Goal: Feedback & Contribution: Leave review/rating

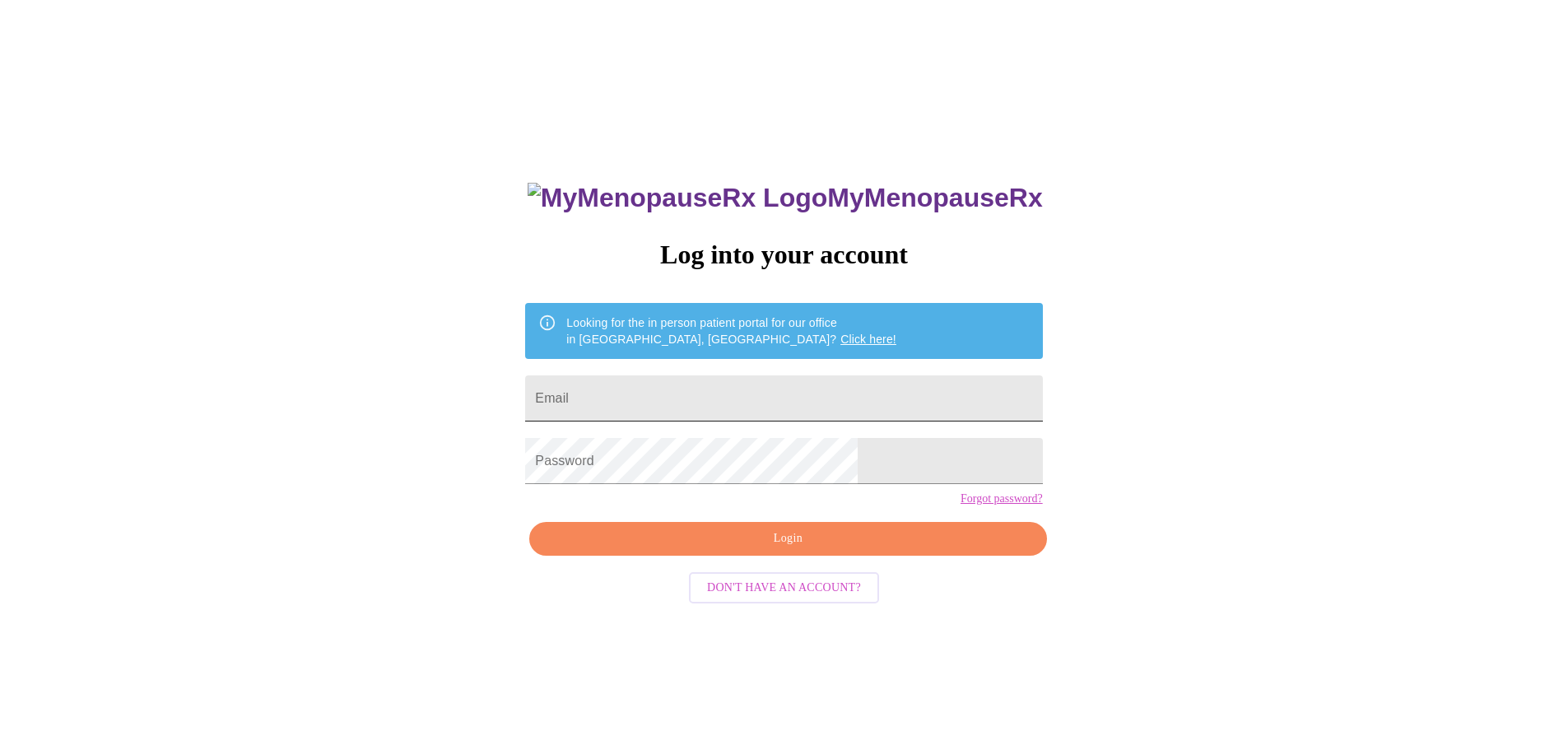
click at [745, 393] on input "Email" at bounding box center [783, 398] width 517 height 46
type input "lanitasneencotton@gmail.com"
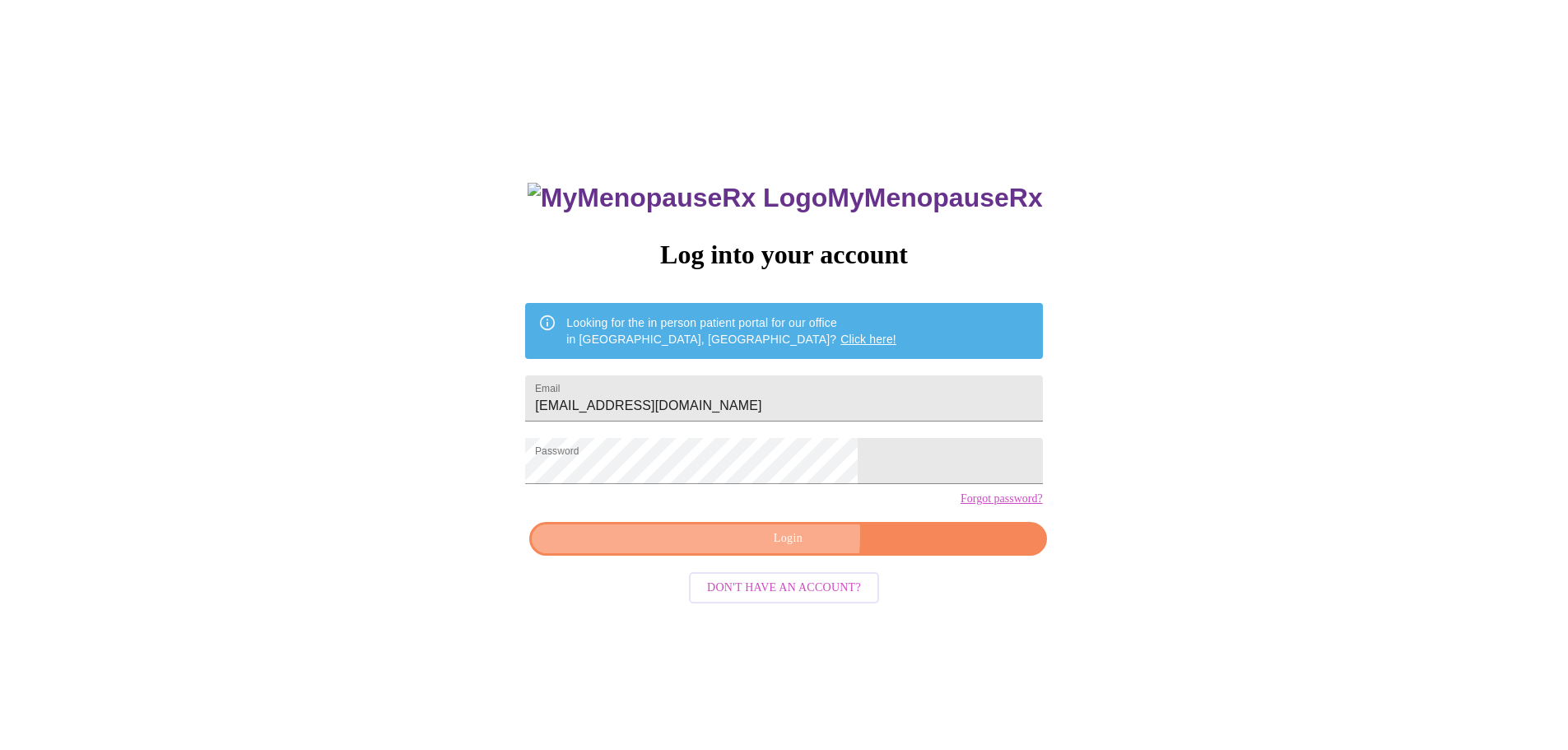
click at [751, 549] on span "Login" at bounding box center [788, 539] width 479 height 21
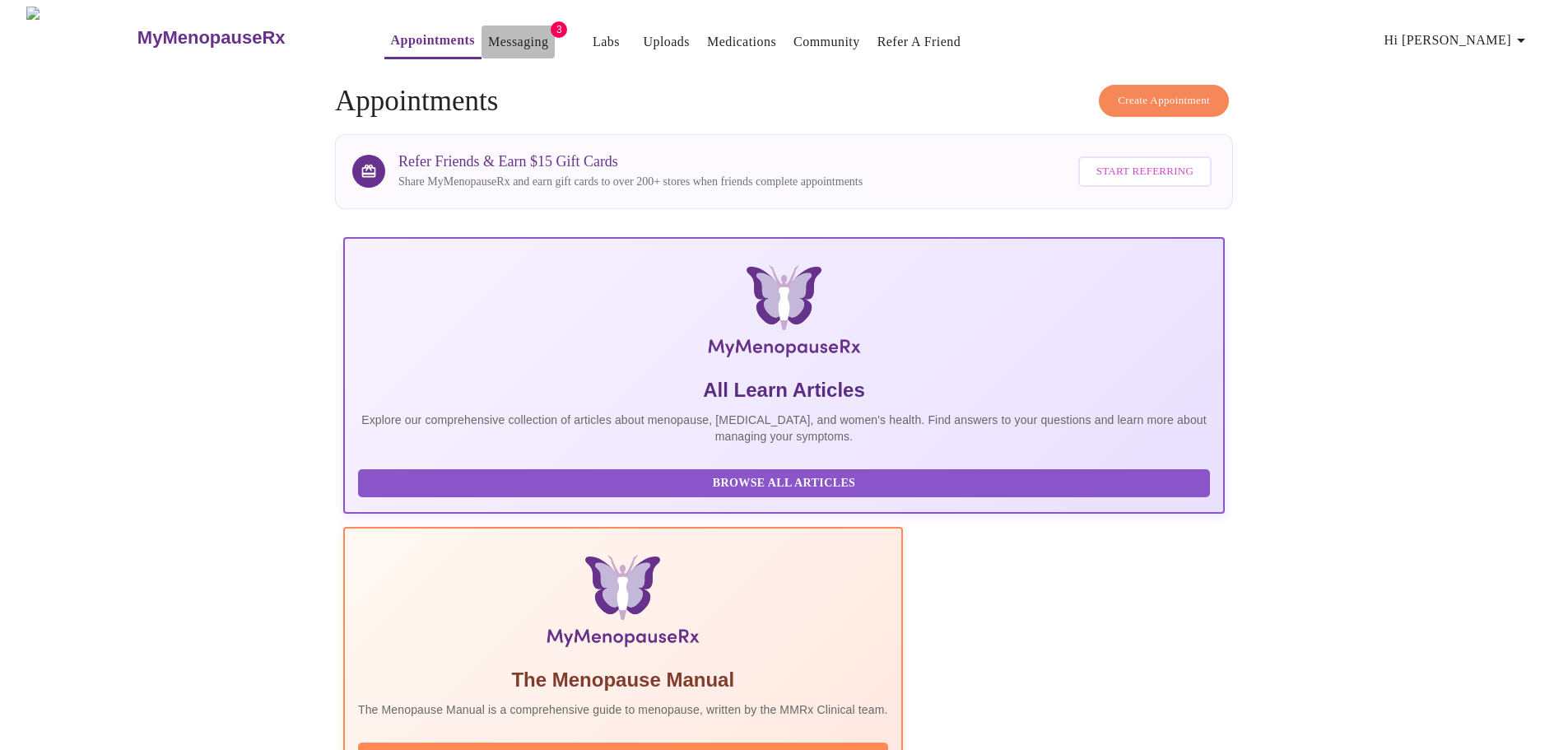
click at [488, 34] on link "Messaging" at bounding box center [518, 41] width 60 height 23
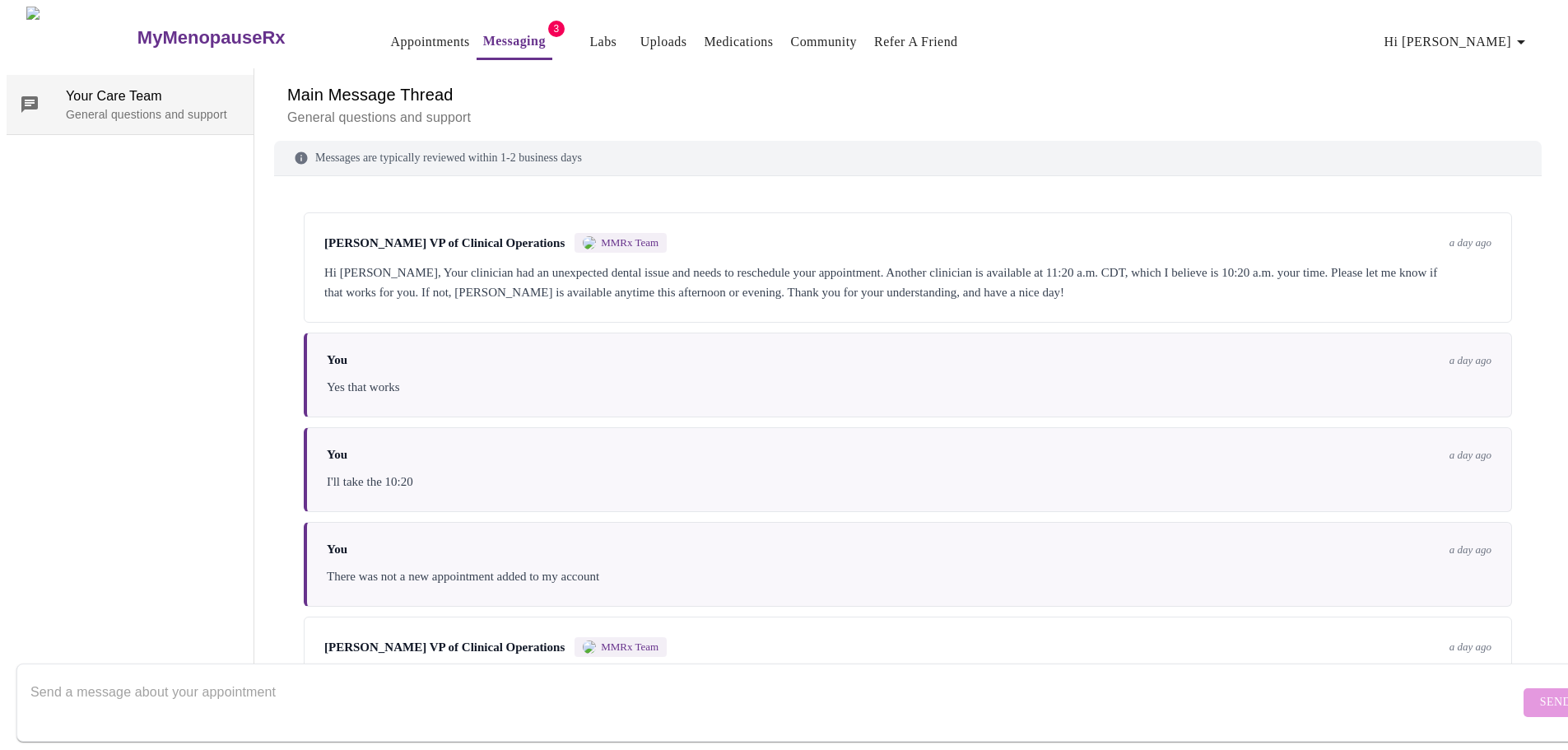
click at [72, 87] on span "Your Care Team" at bounding box center [153, 96] width 175 height 20
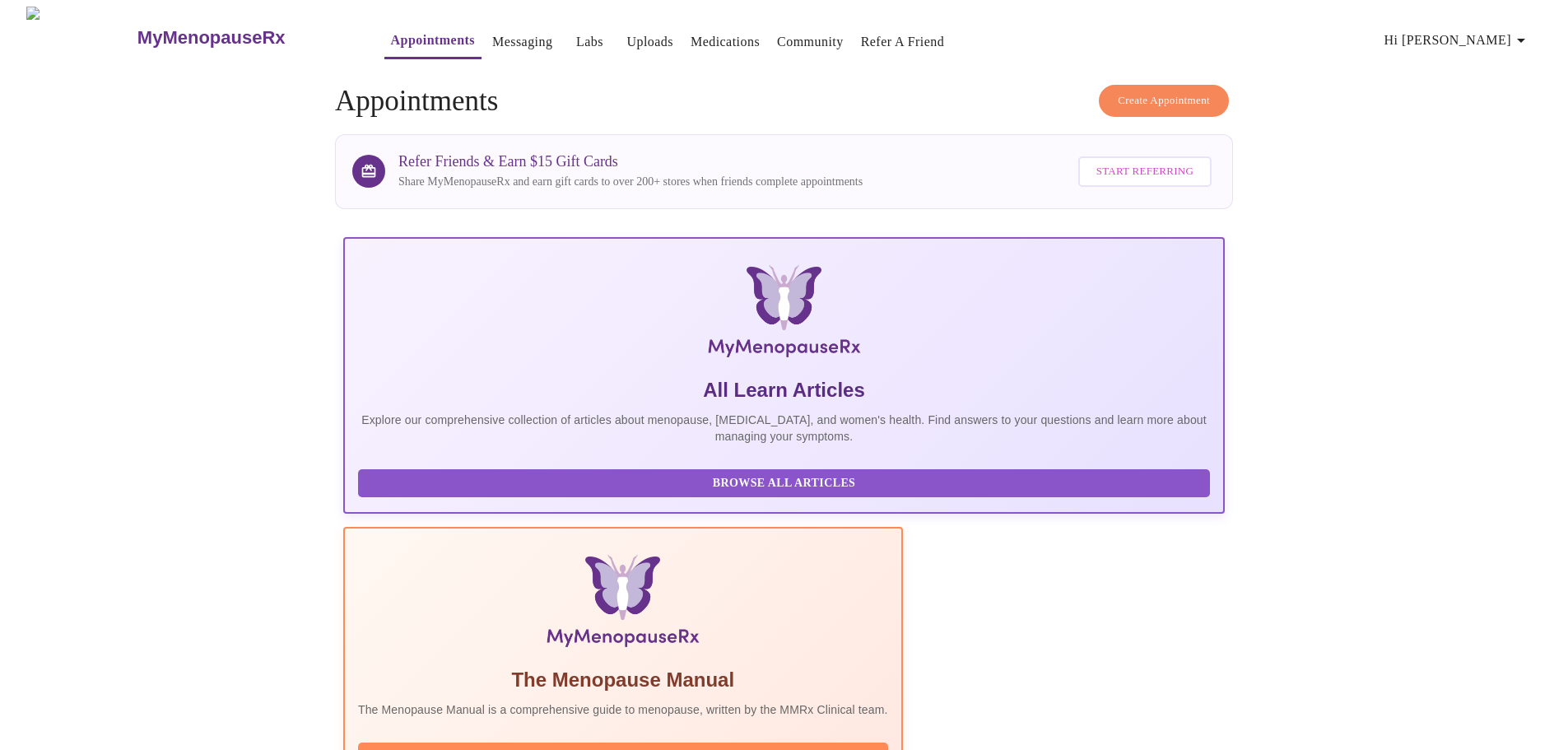
click at [626, 30] on link "Uploads" at bounding box center [649, 41] width 47 height 23
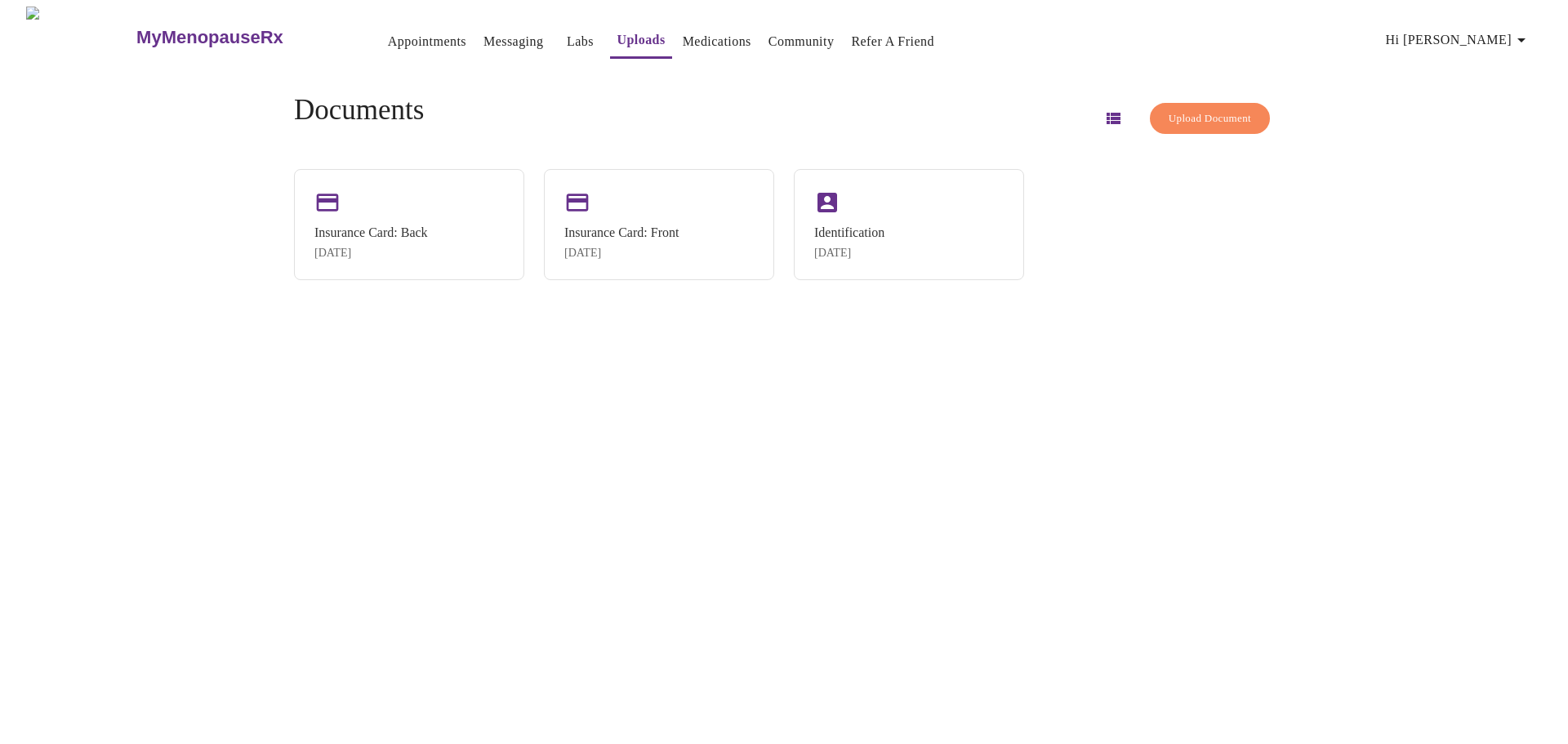
click at [1181, 121] on span "Upload Document" at bounding box center [1210, 118] width 83 height 19
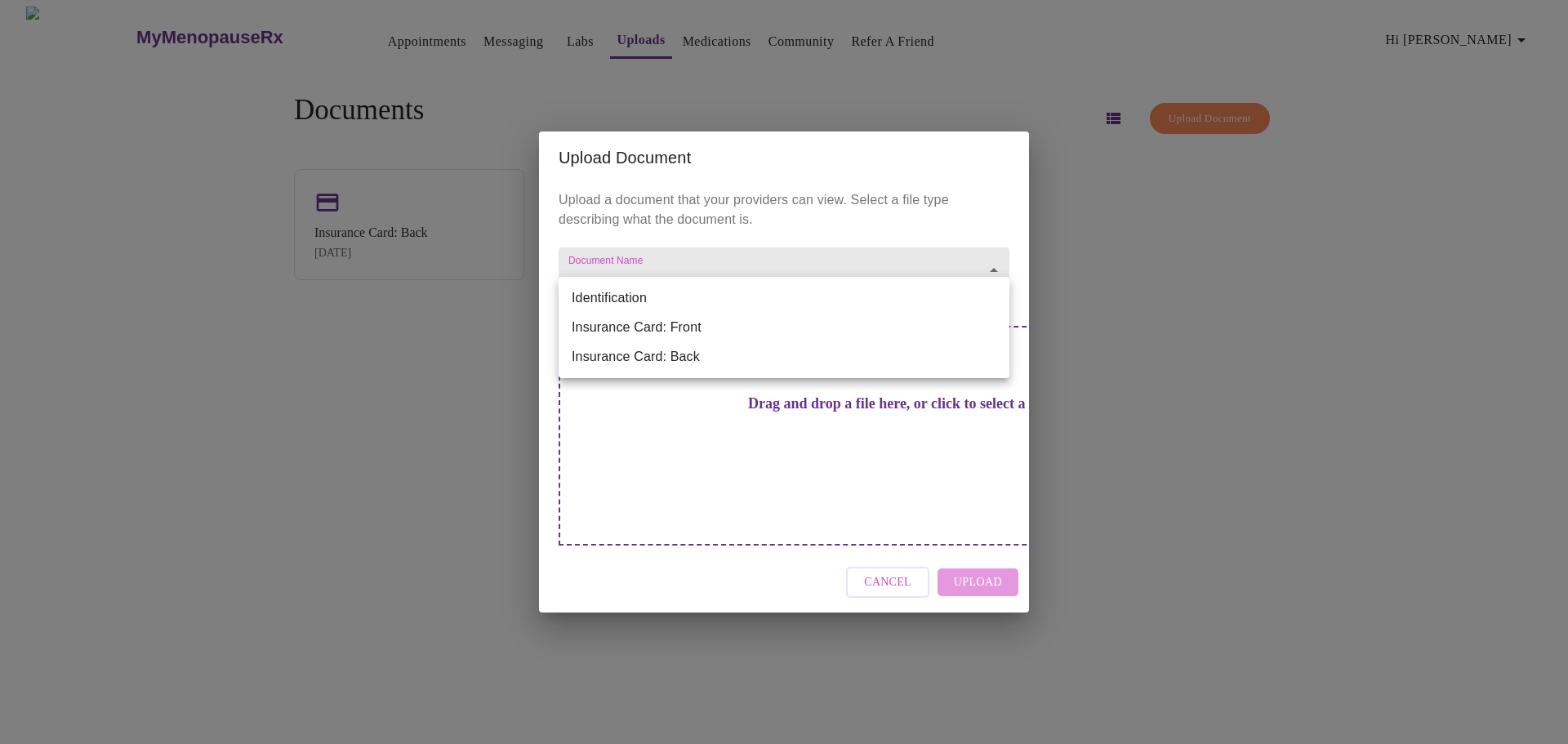
click at [835, 298] on body "MyMenopauseRx Appointments Messaging Labs Uploads Medications Community Refer a…" at bounding box center [784, 378] width 1555 height 744
click at [835, 298] on li "Identification" at bounding box center [784, 298] width 451 height 29
type input "Identification"
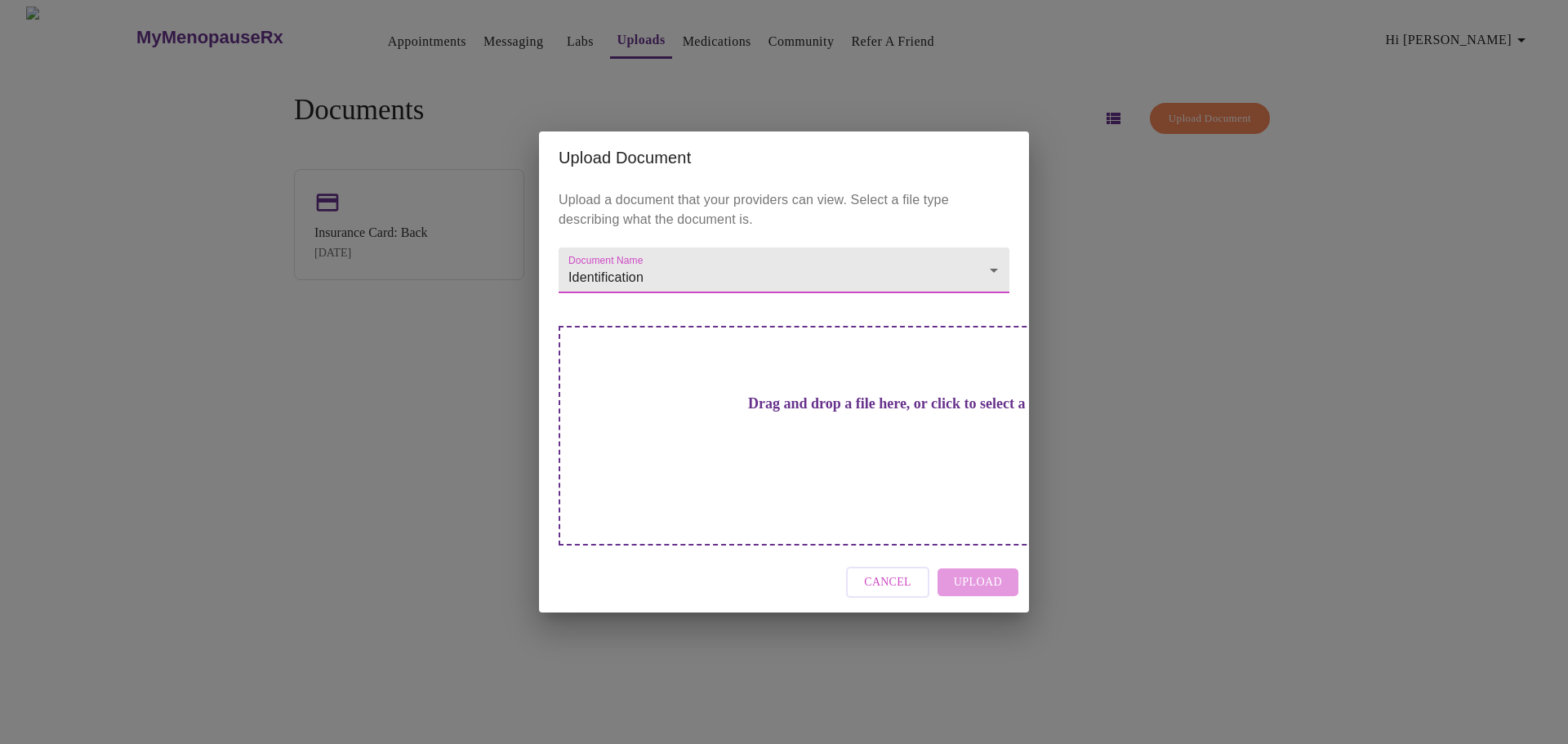
click at [858, 279] on body "MyMenopauseRx Appointments Messaging Labs Uploads Medications Community Refer a…" at bounding box center [784, 378] width 1555 height 744
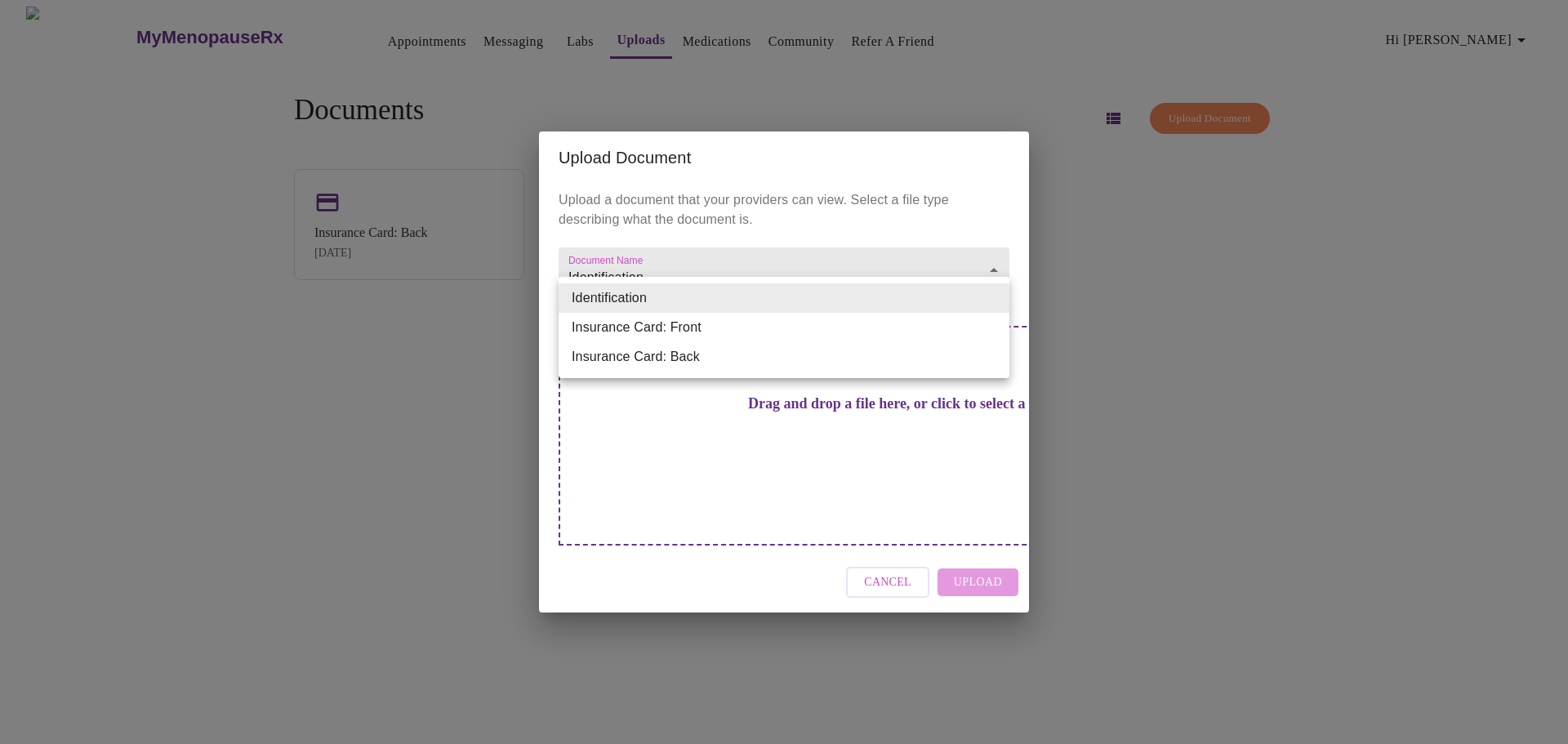
click at [655, 247] on div at bounding box center [784, 372] width 1568 height 744
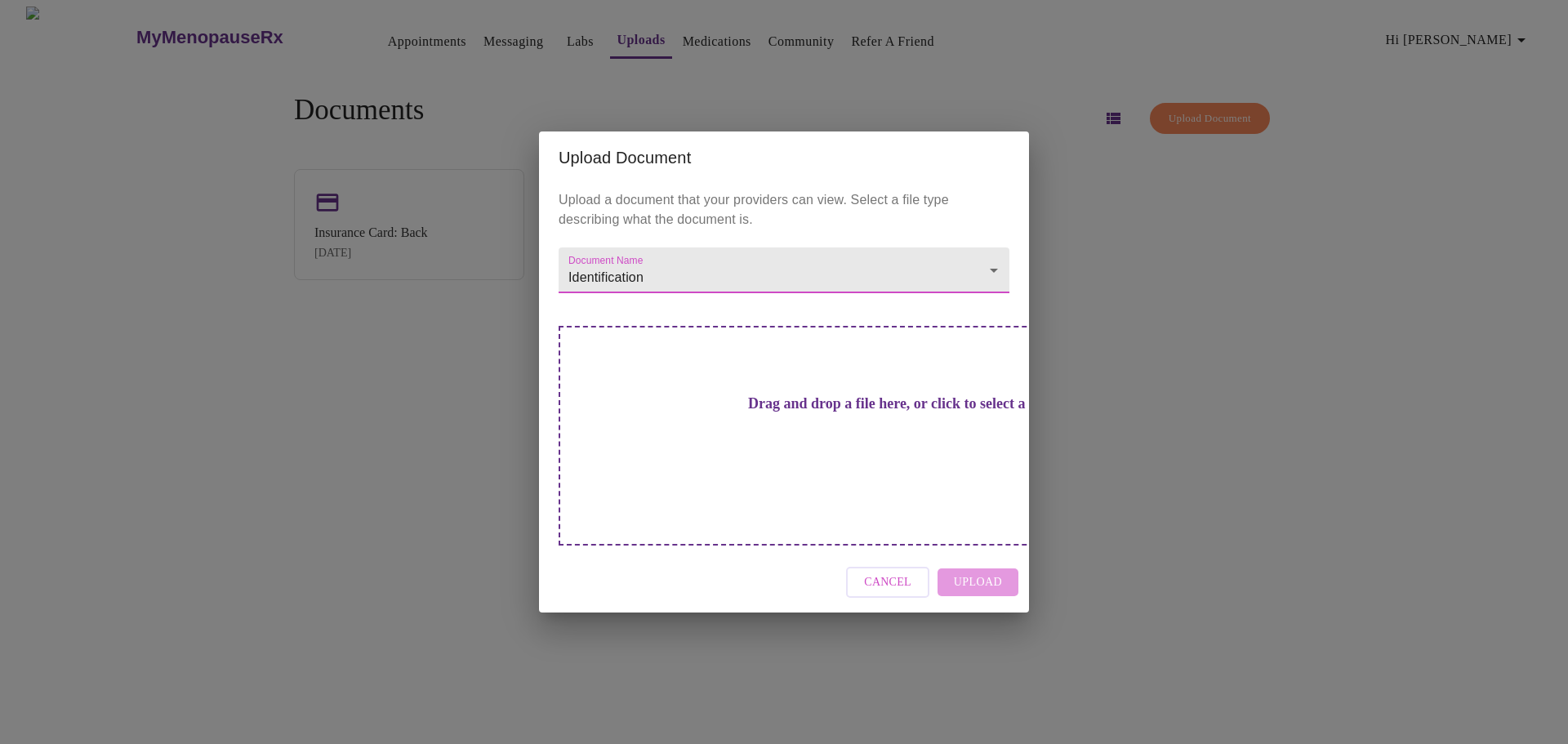
click at [992, 290] on body "MyMenopauseRx Appointments Messaging Labs Uploads Medications Community Refer a…" at bounding box center [784, 378] width 1555 height 744
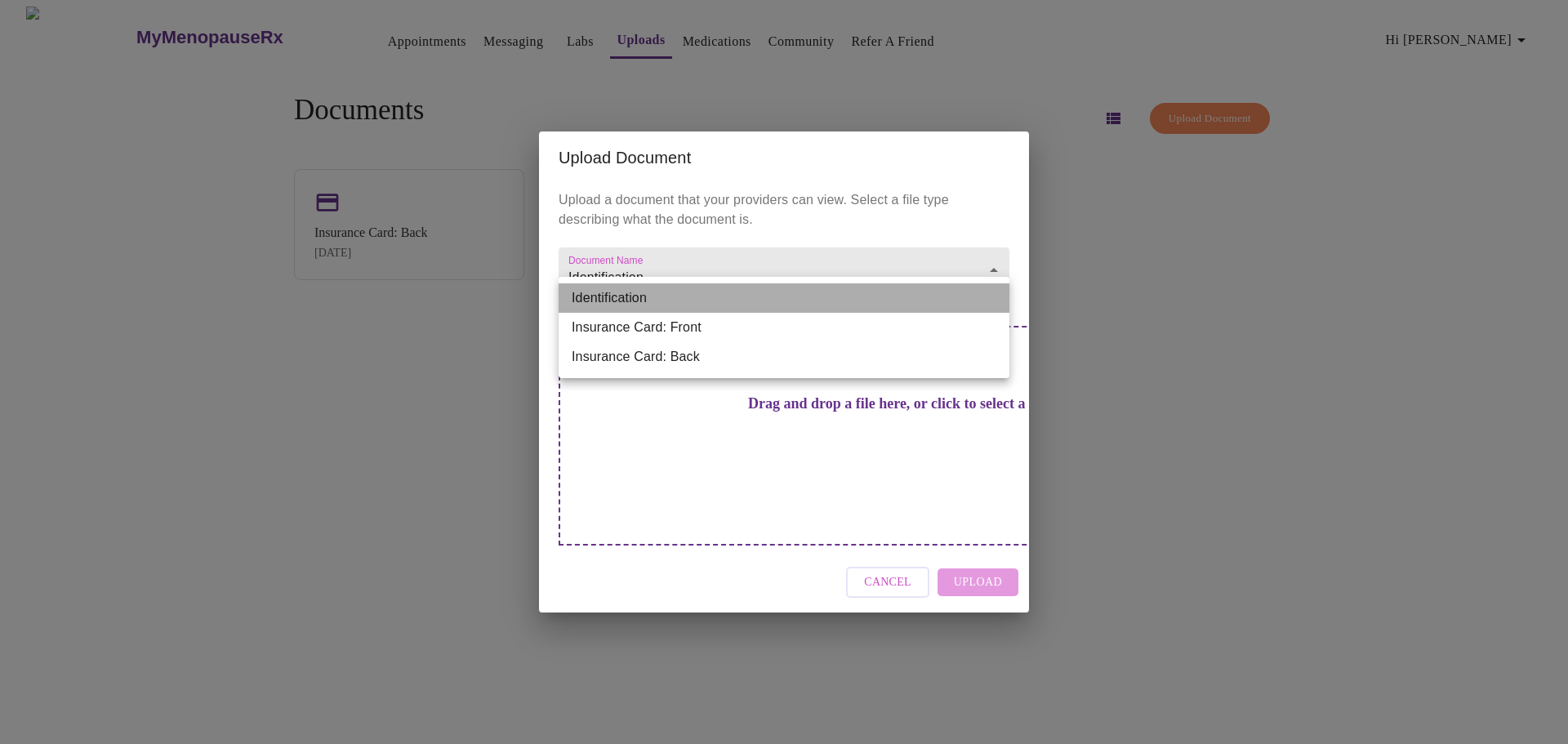
click at [992, 290] on li "Identification" at bounding box center [784, 298] width 451 height 29
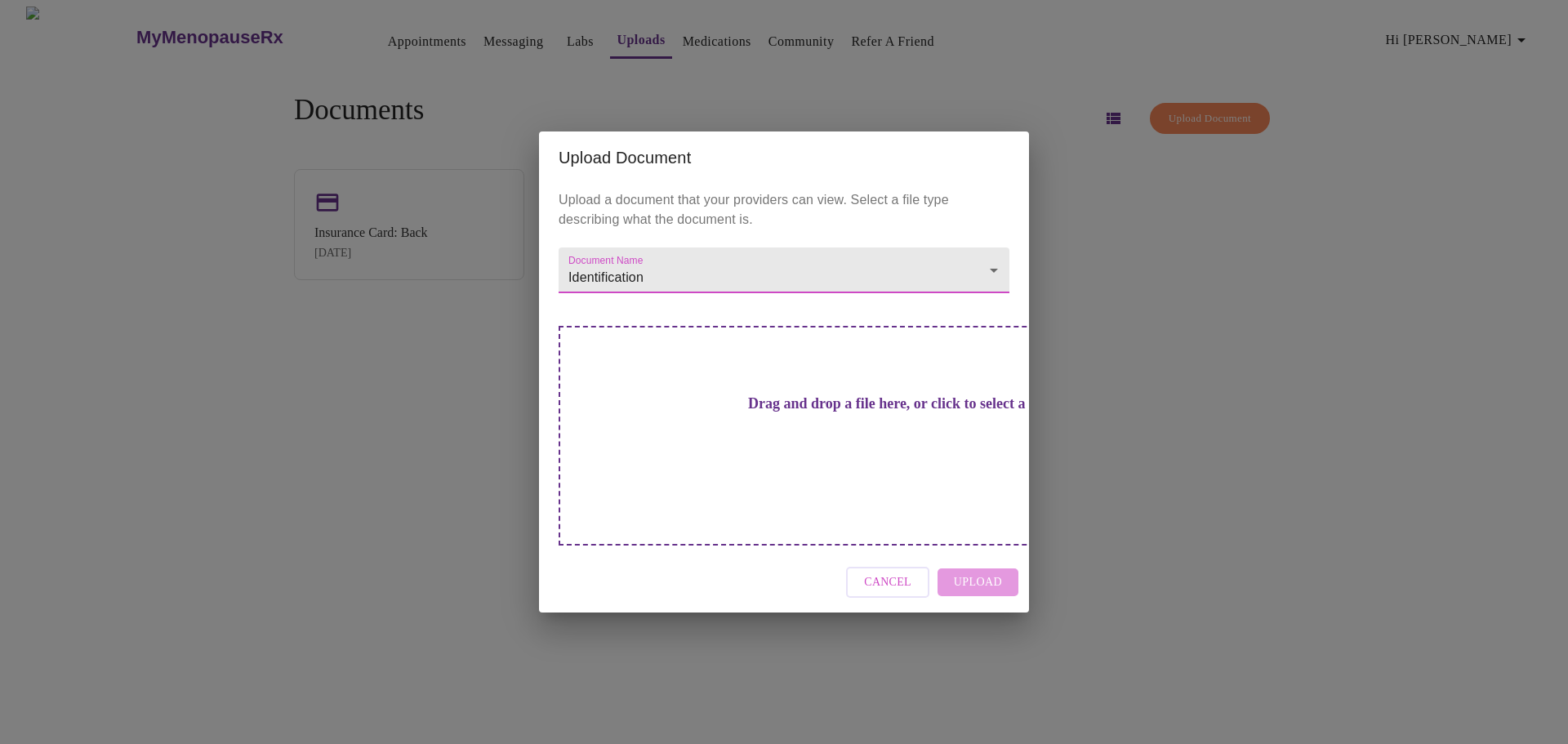
click at [1156, 308] on div "Upload Document Upload a document that your providers can view. Select a file t…" at bounding box center [784, 372] width 1568 height 744
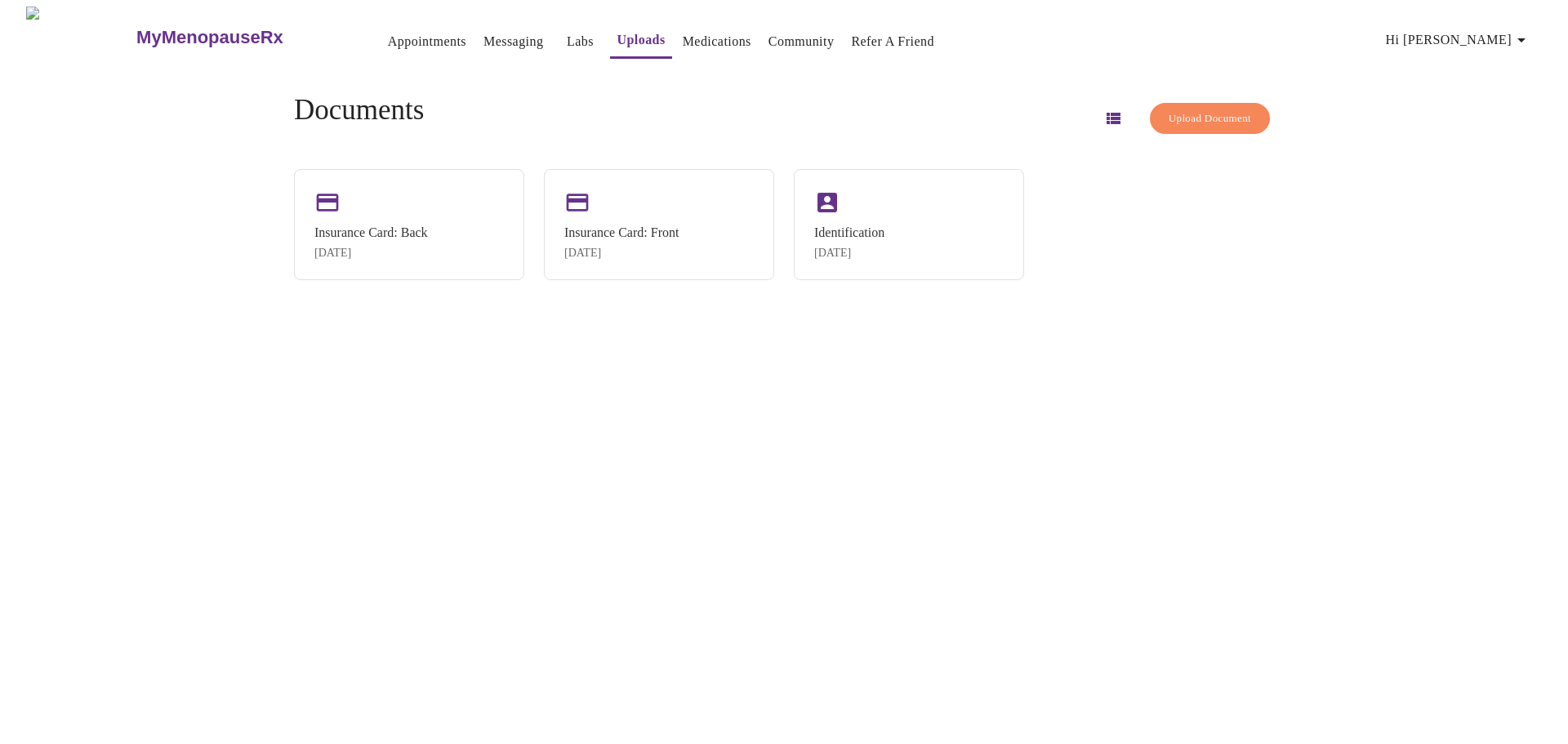
click at [567, 38] on link "Labs" at bounding box center [580, 41] width 27 height 22
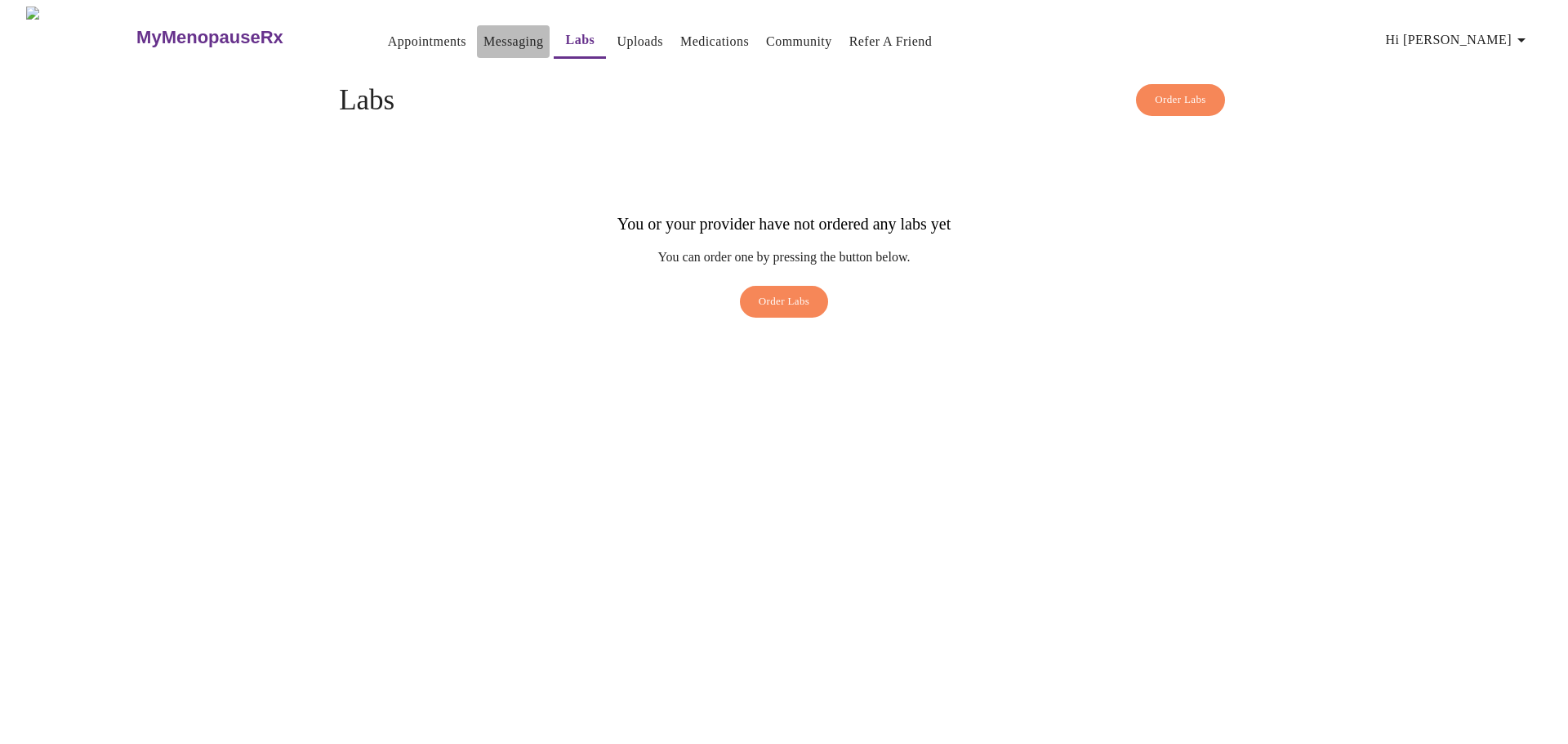
click at [484, 38] on link "Messaging" at bounding box center [513, 41] width 59 height 22
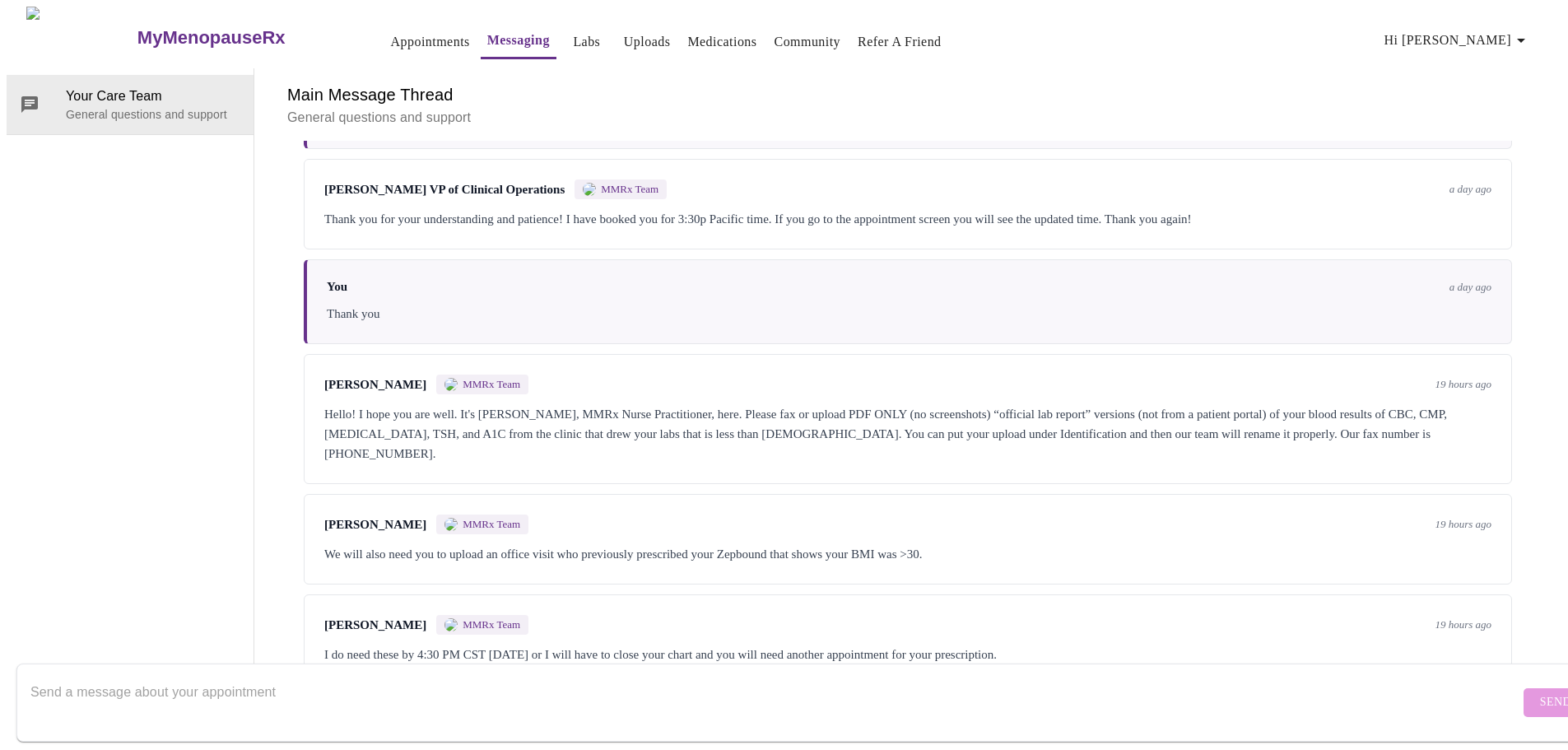
scroll to position [1117, 0]
click at [1381, 676] on textarea "Send a message about your appointment" at bounding box center [774, 703] width 1488 height 53
click at [375, 676] on textarea "To enrich screen reader interactions, please activate Accessibility in Grammarl…" at bounding box center [774, 703] width 1488 height 53
type textarea "How do I upload my medical records and labs, in uploads it only allow me to cho…"
click at [1540, 693] on span "Send" at bounding box center [1555, 703] width 31 height 21
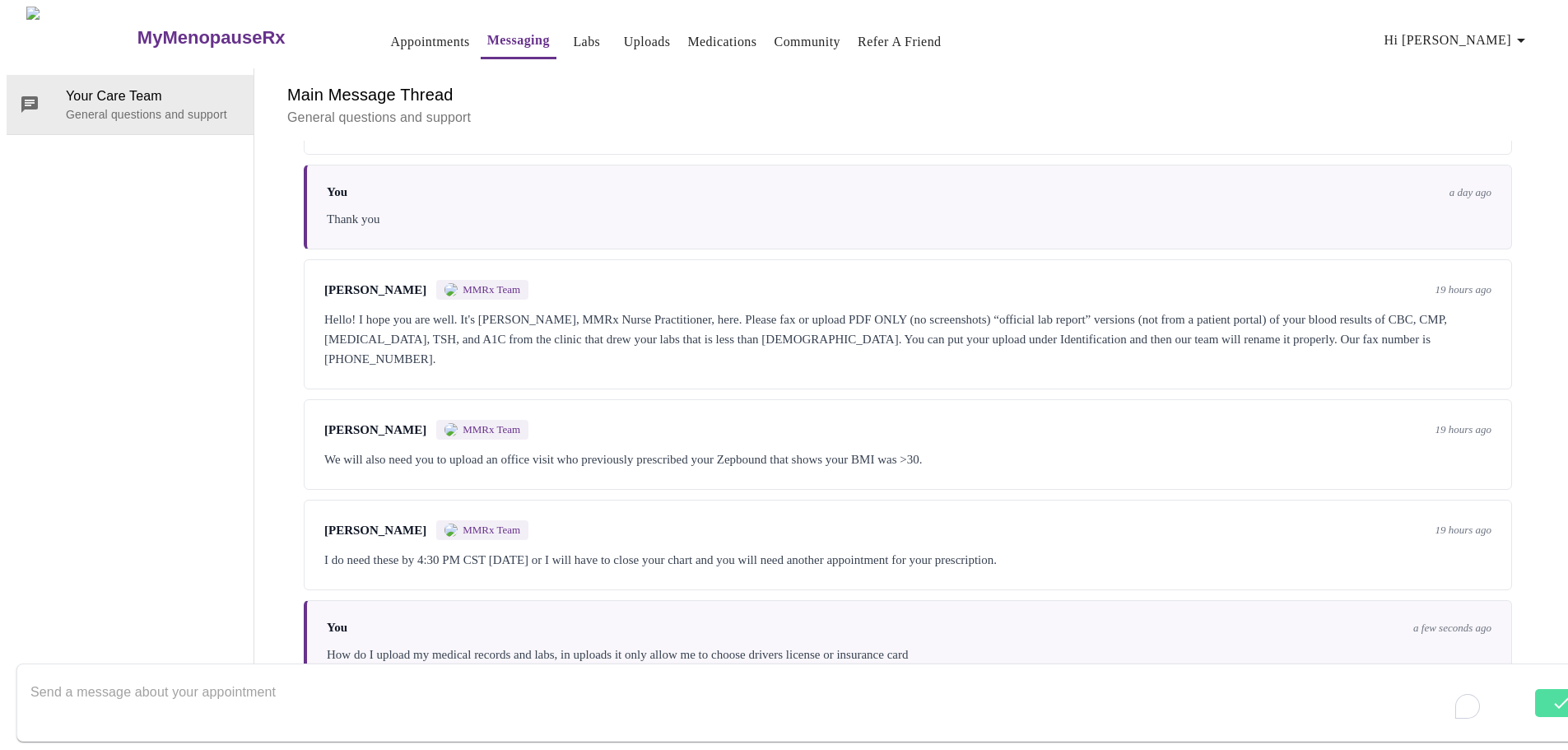
scroll to position [0, 0]
click at [624, 31] on link "Uploads" at bounding box center [647, 41] width 47 height 23
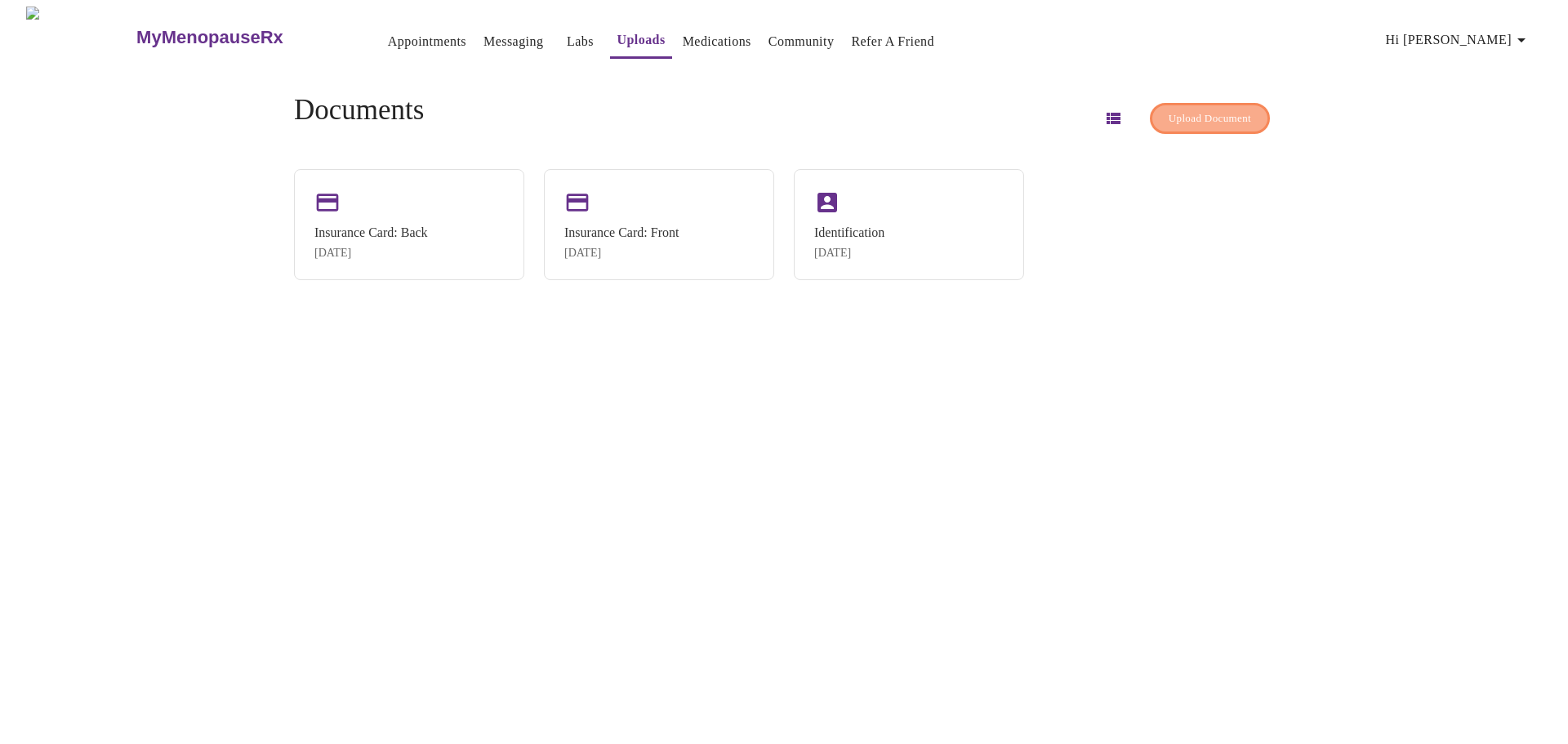
click at [1169, 115] on span "Upload Document" at bounding box center [1210, 118] width 83 height 19
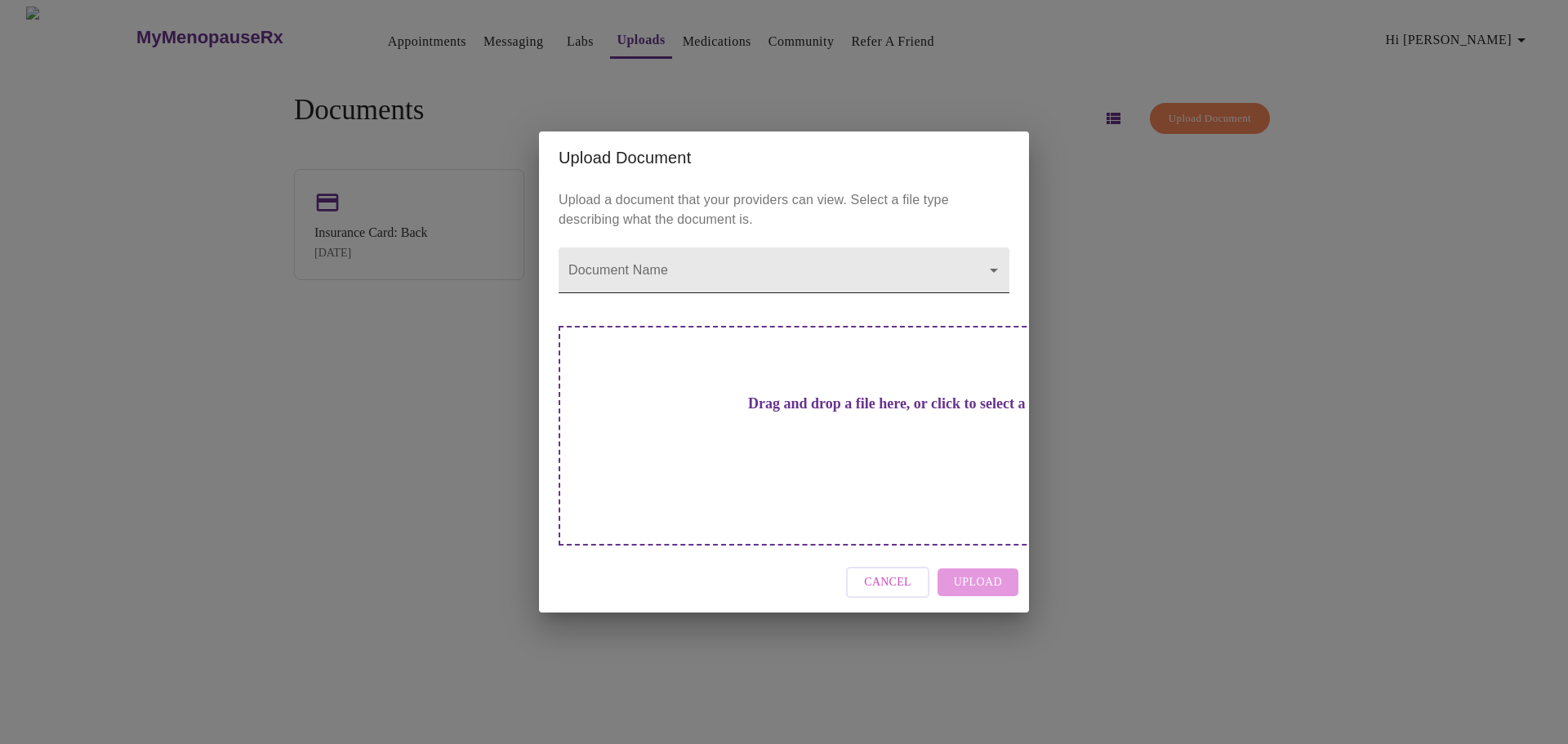
click at [984, 287] on body "MyMenopauseRx Appointments Messaging Labs Uploads Medications Community Refer a…" at bounding box center [784, 378] width 1555 height 744
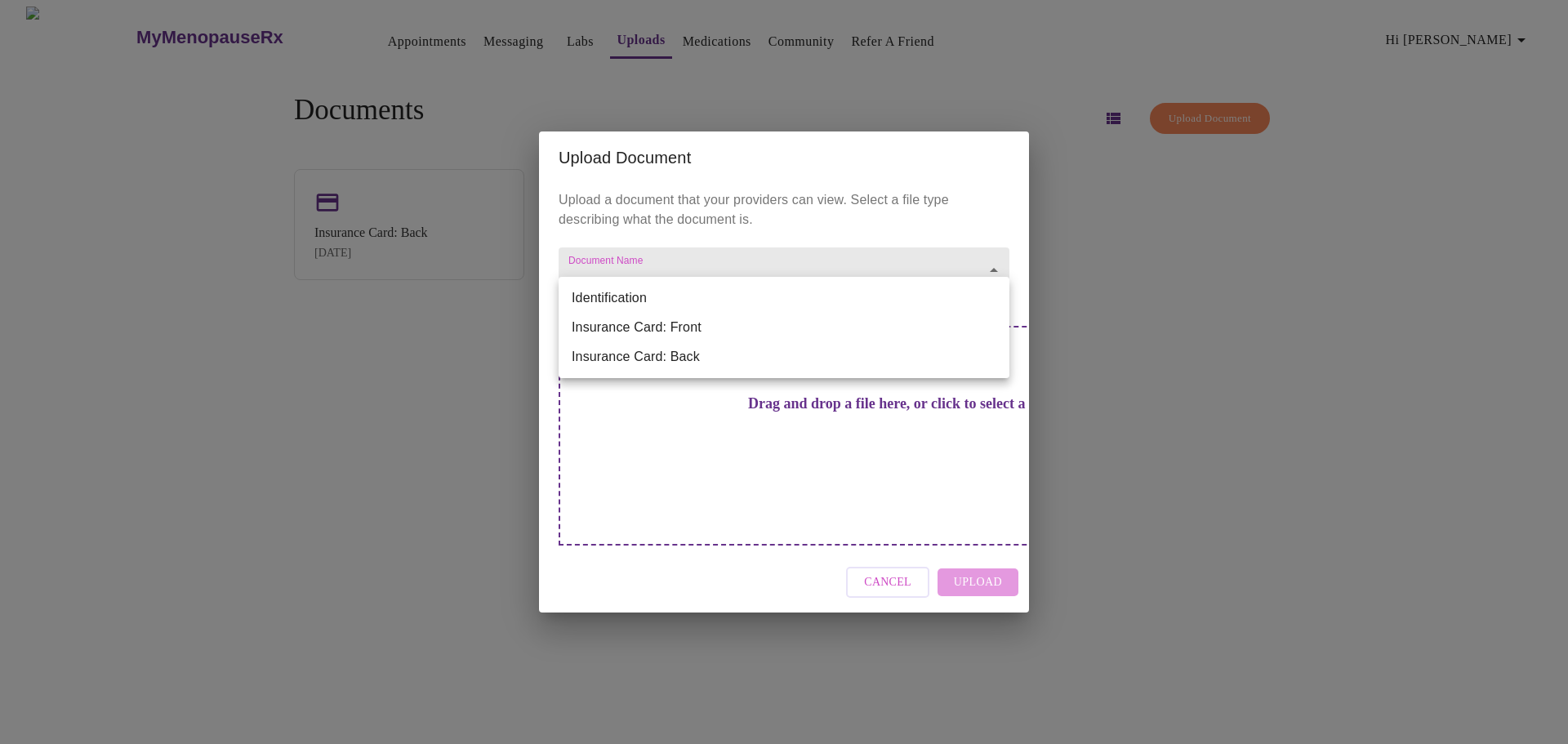
click at [984, 287] on li "Identification" at bounding box center [784, 298] width 451 height 29
type input "Identification"
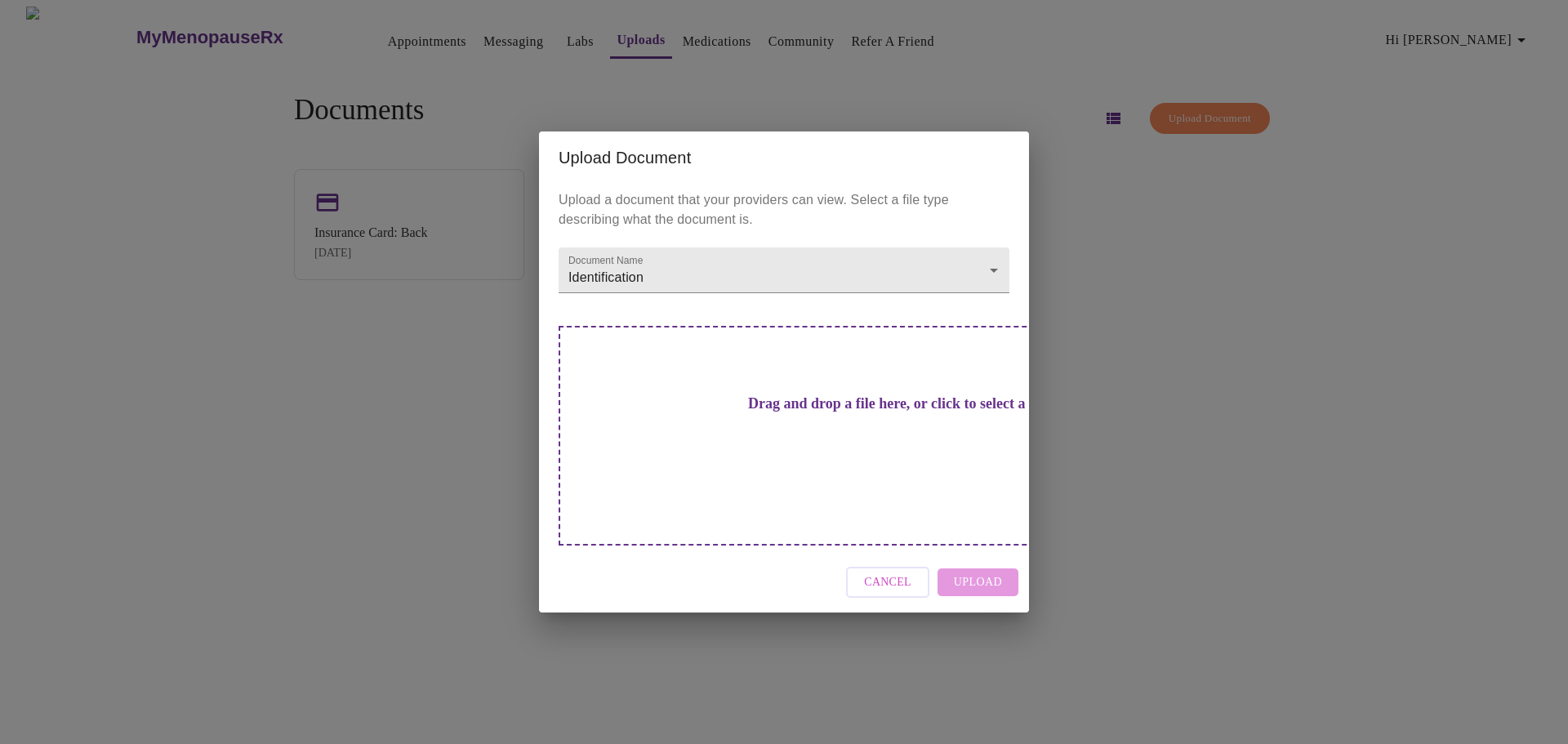
click at [1173, 335] on div "Upload Document Upload a document that your providers can view. Select a file t…" at bounding box center [784, 372] width 1568 height 744
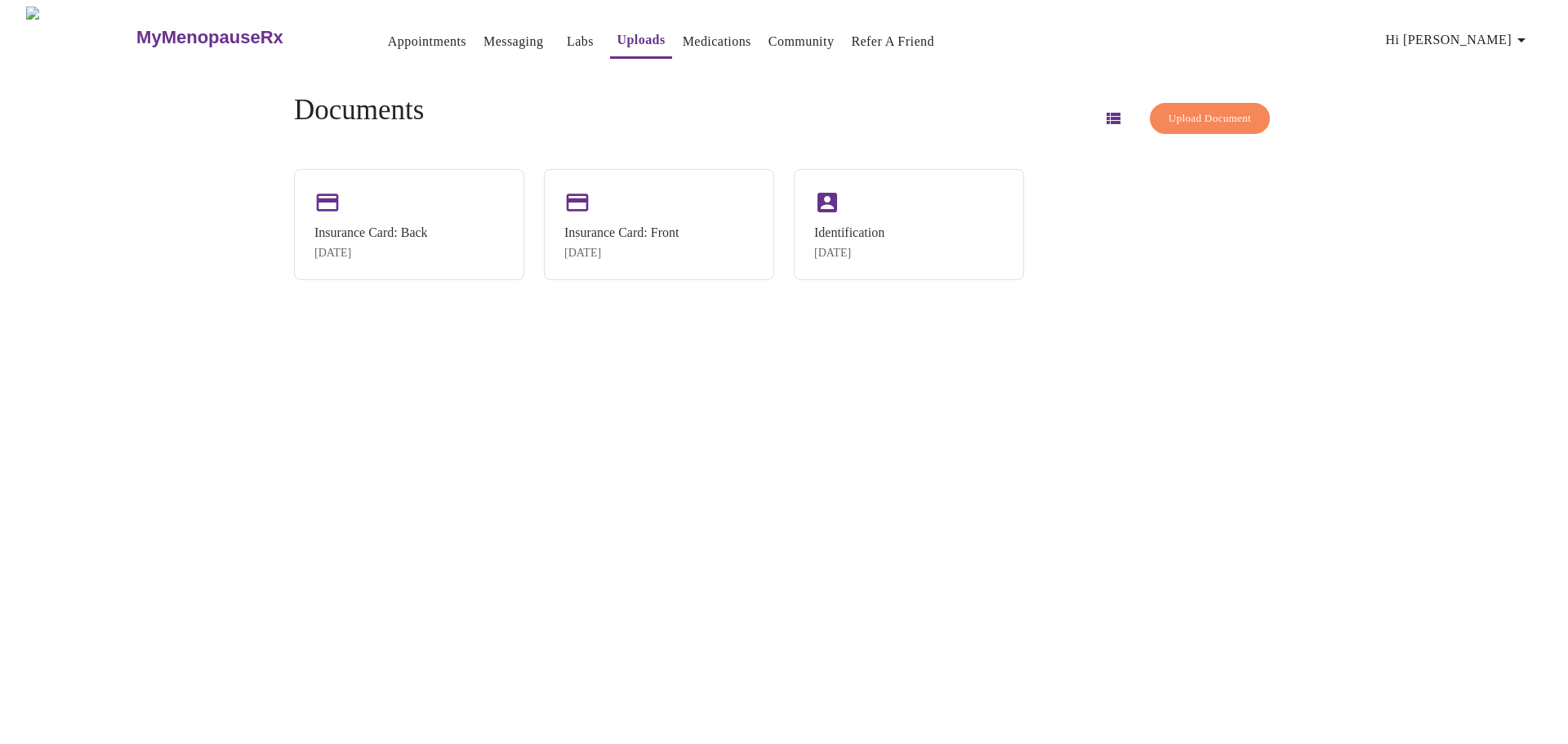
click at [1104, 108] on icon "button" at bounding box center [1114, 118] width 20 height 20
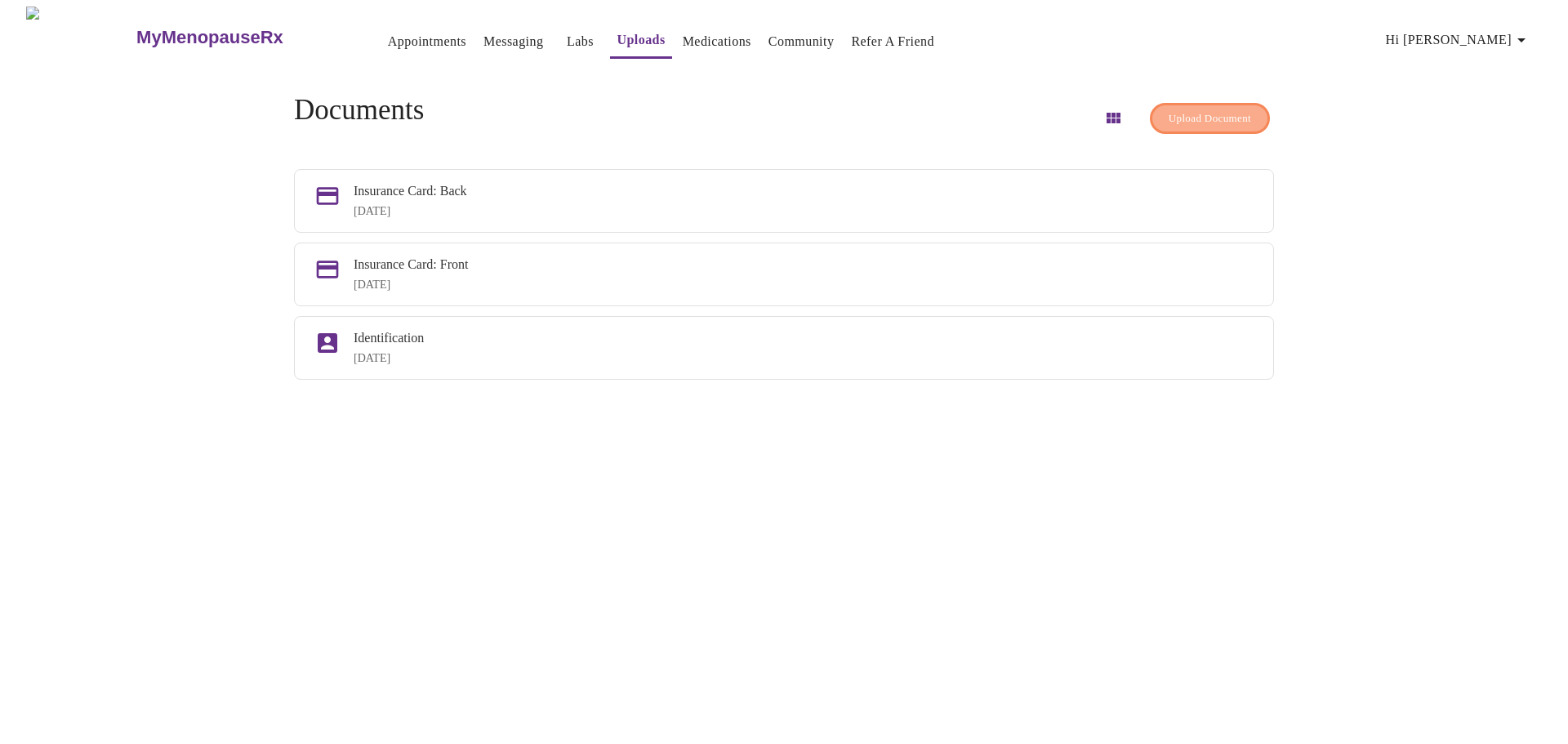
click at [1186, 109] on span "Upload Document" at bounding box center [1210, 118] width 83 height 19
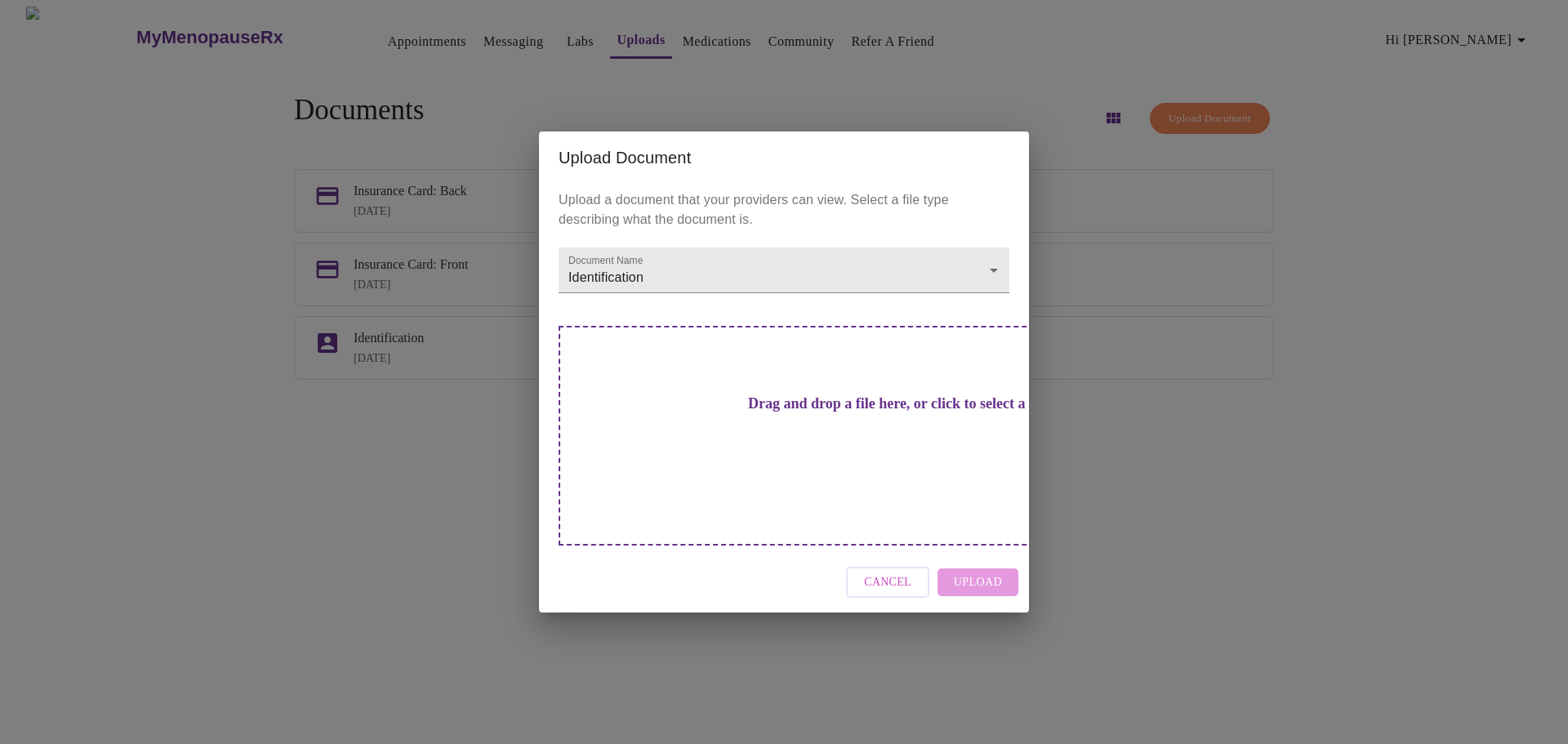
click at [790, 412] on h3 "Drag and drop a file here, or click to select a file" at bounding box center [898, 404] width 451 height 18
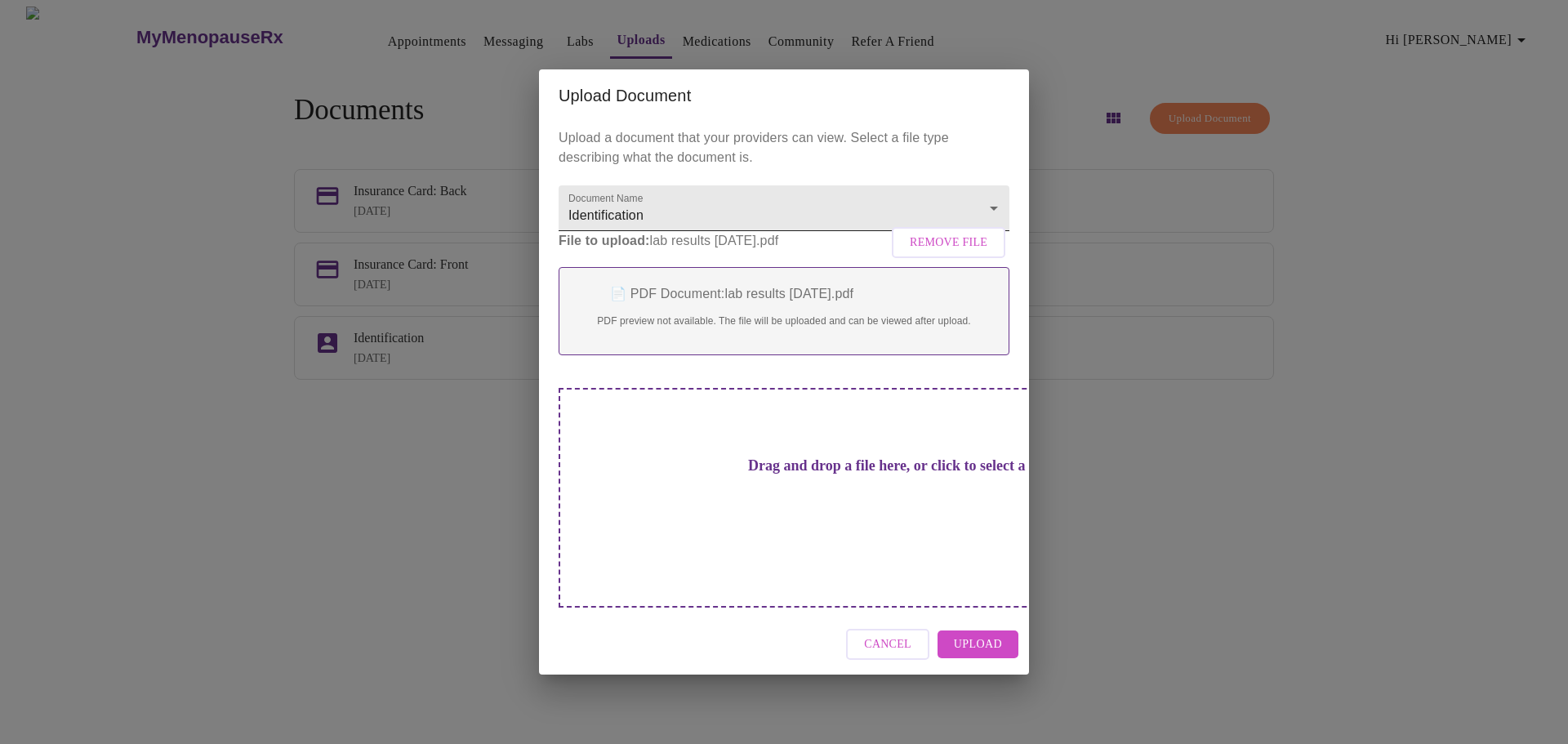
click at [912, 229] on body "MyMenopauseRx Appointments Messaging Labs Uploads Medications Community Refer a…" at bounding box center [784, 378] width 1555 height 744
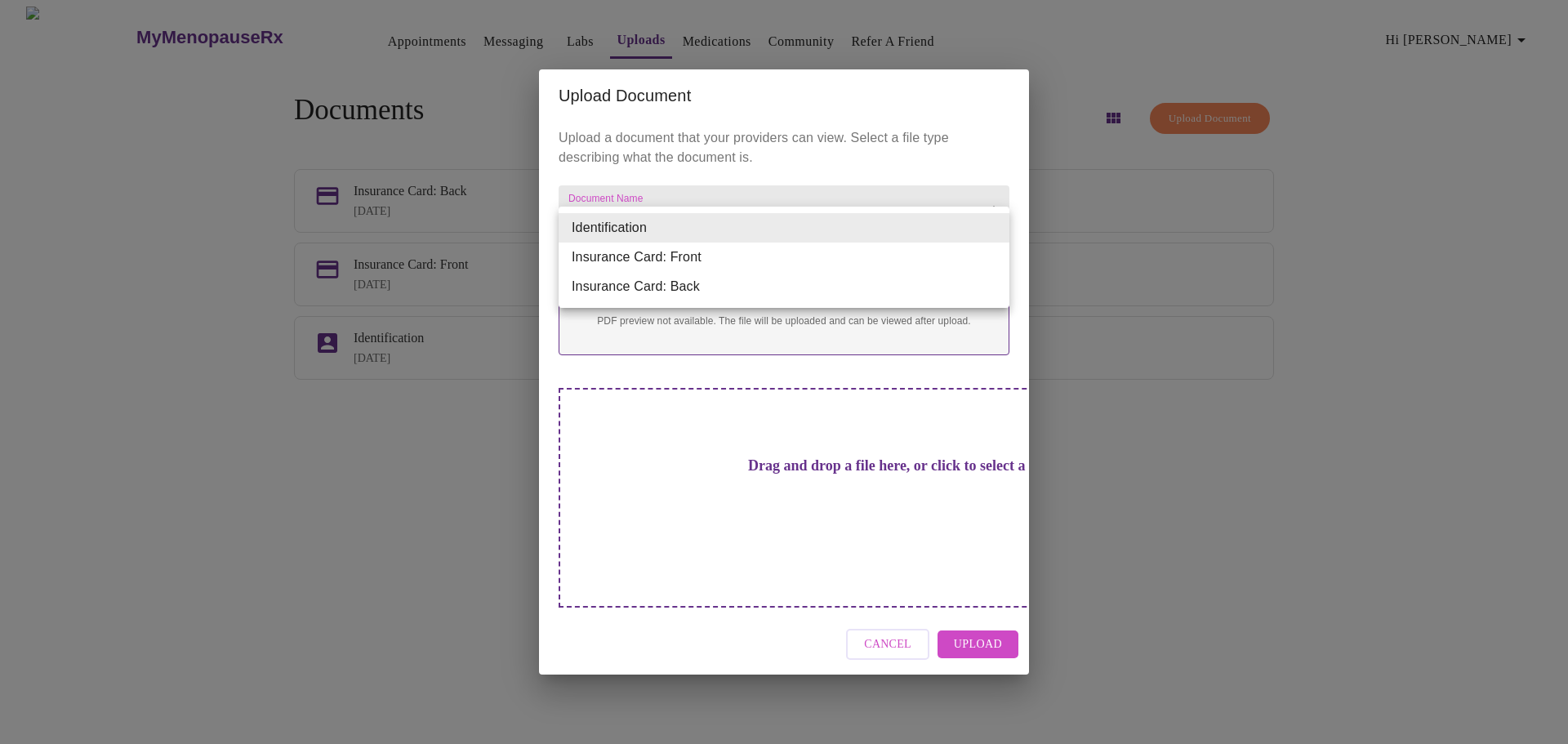
click at [767, 226] on li "Identification" at bounding box center [784, 228] width 451 height 29
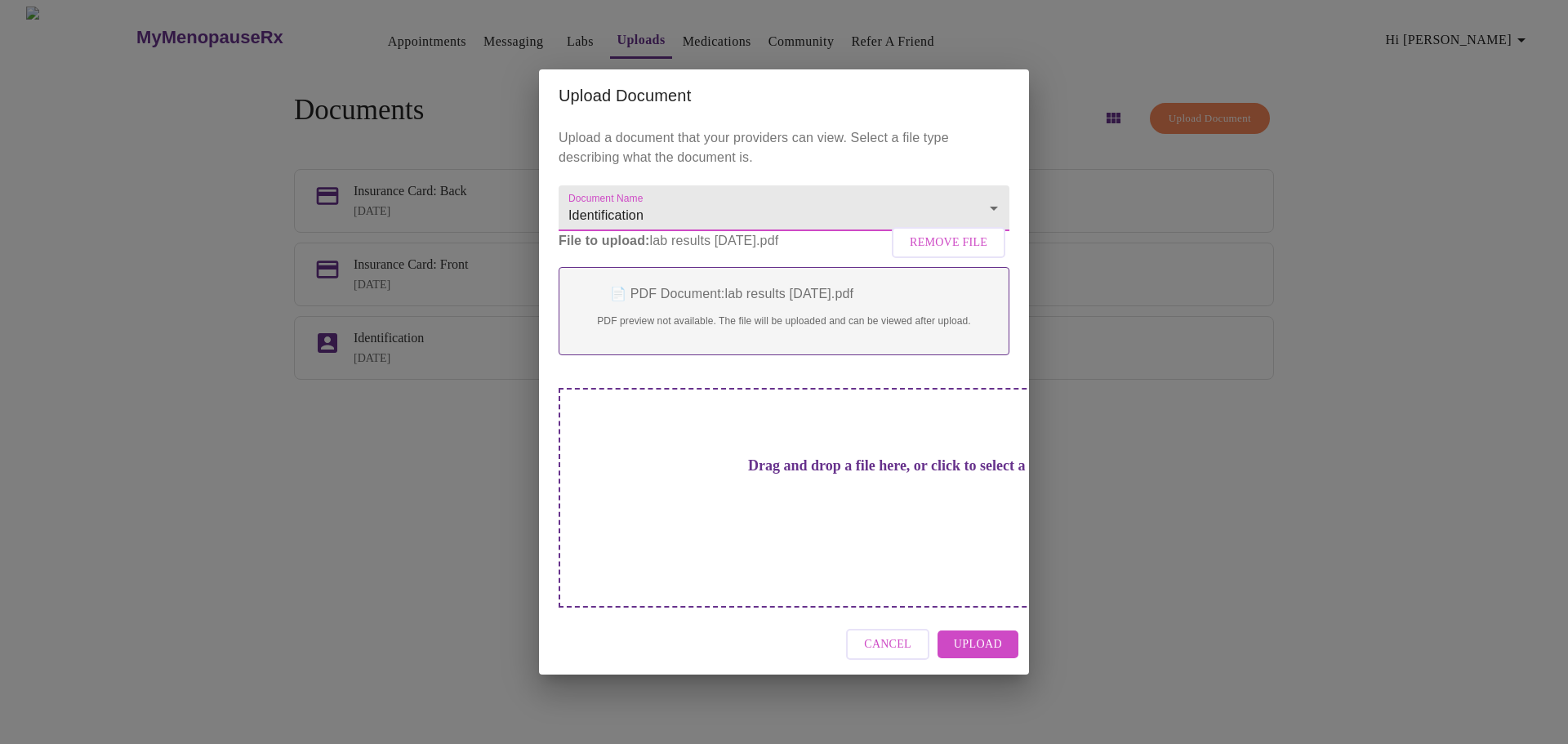
click at [971, 635] on span "Upload" at bounding box center [977, 645] width 48 height 20
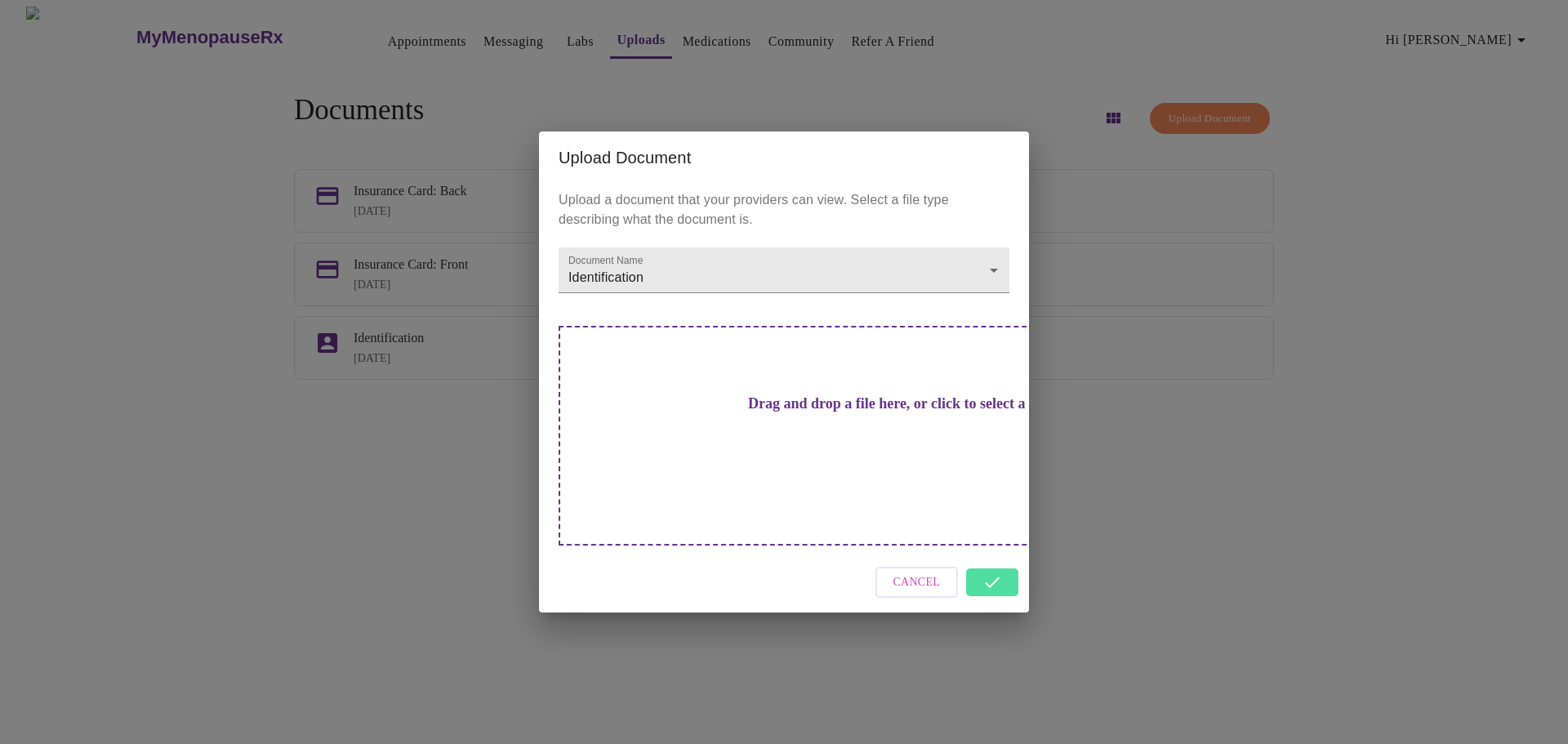
click at [992, 554] on div "Cancel" at bounding box center [784, 582] width 490 height 61
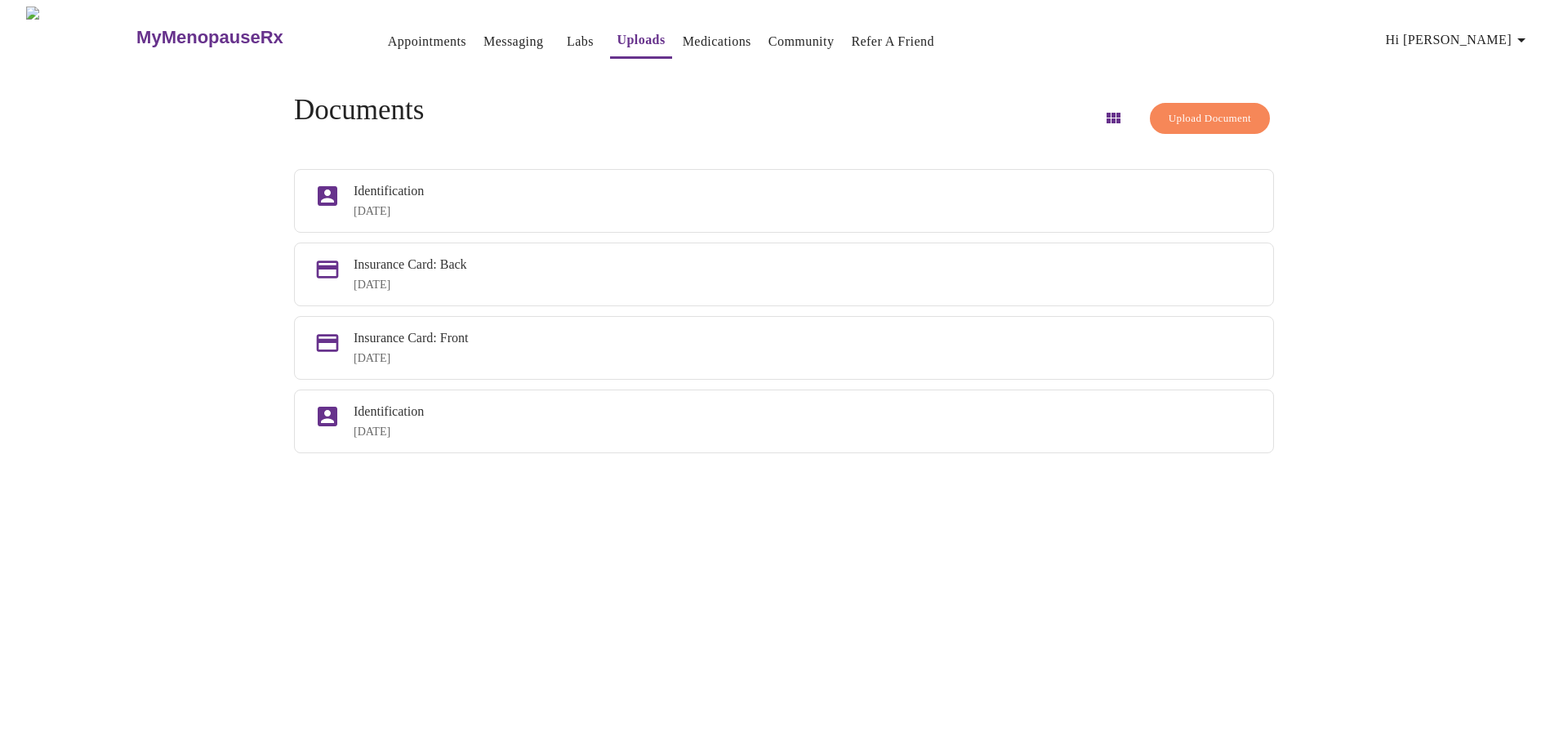
click at [1188, 113] on span "Upload Document" at bounding box center [1210, 118] width 83 height 19
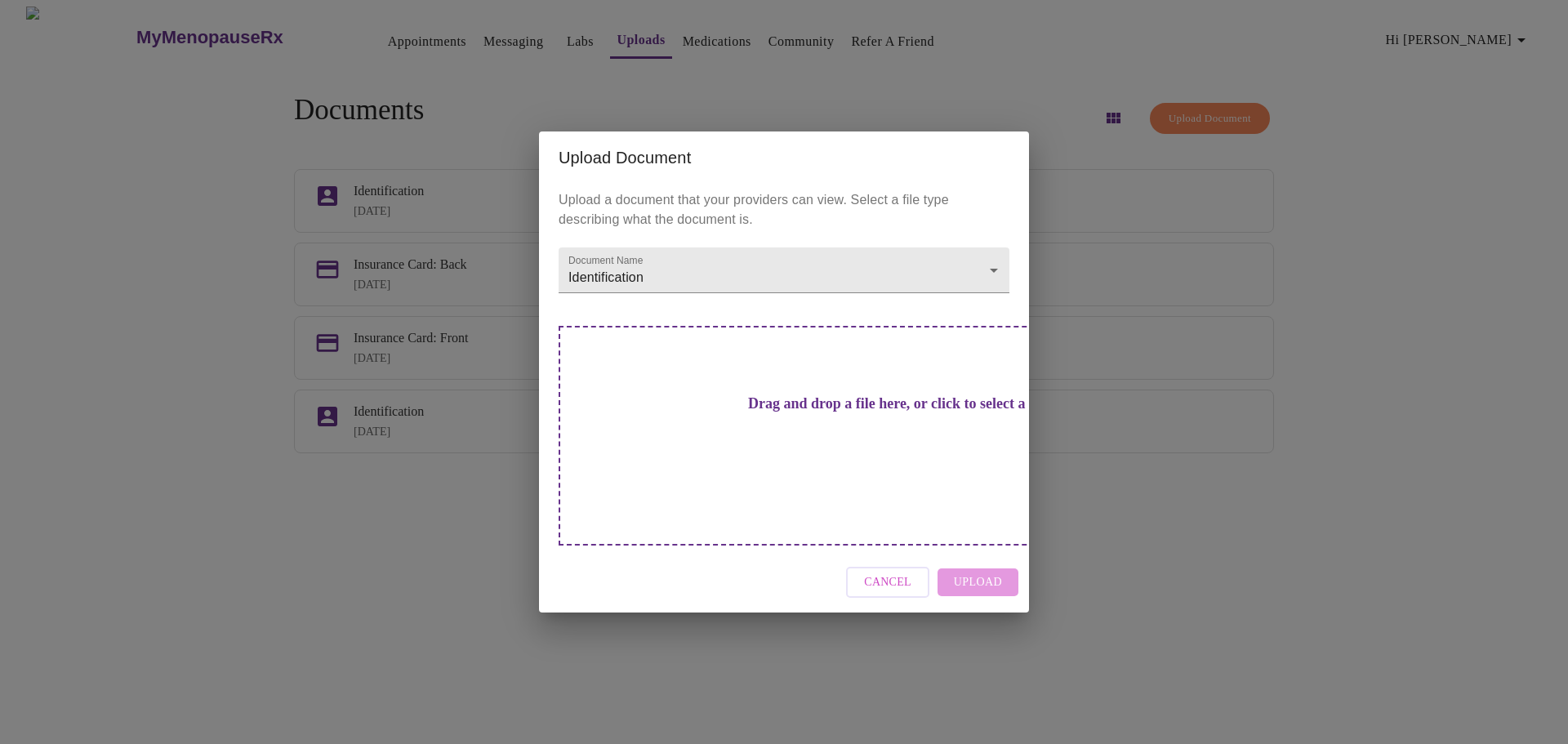
click at [830, 412] on h3 "Drag and drop a file here, or click to select a file" at bounding box center [898, 404] width 451 height 18
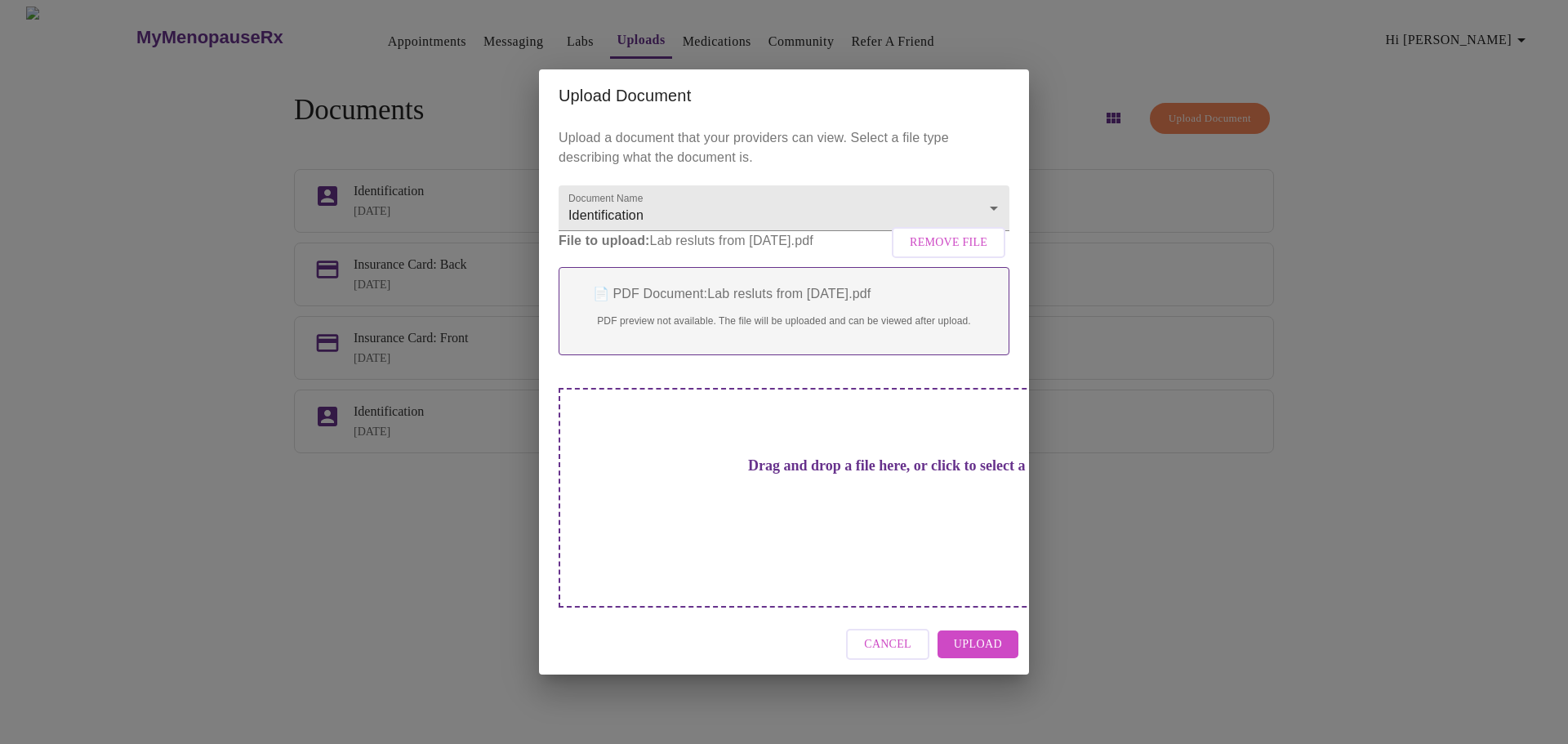
click at [989, 635] on span "Upload" at bounding box center [977, 645] width 48 height 20
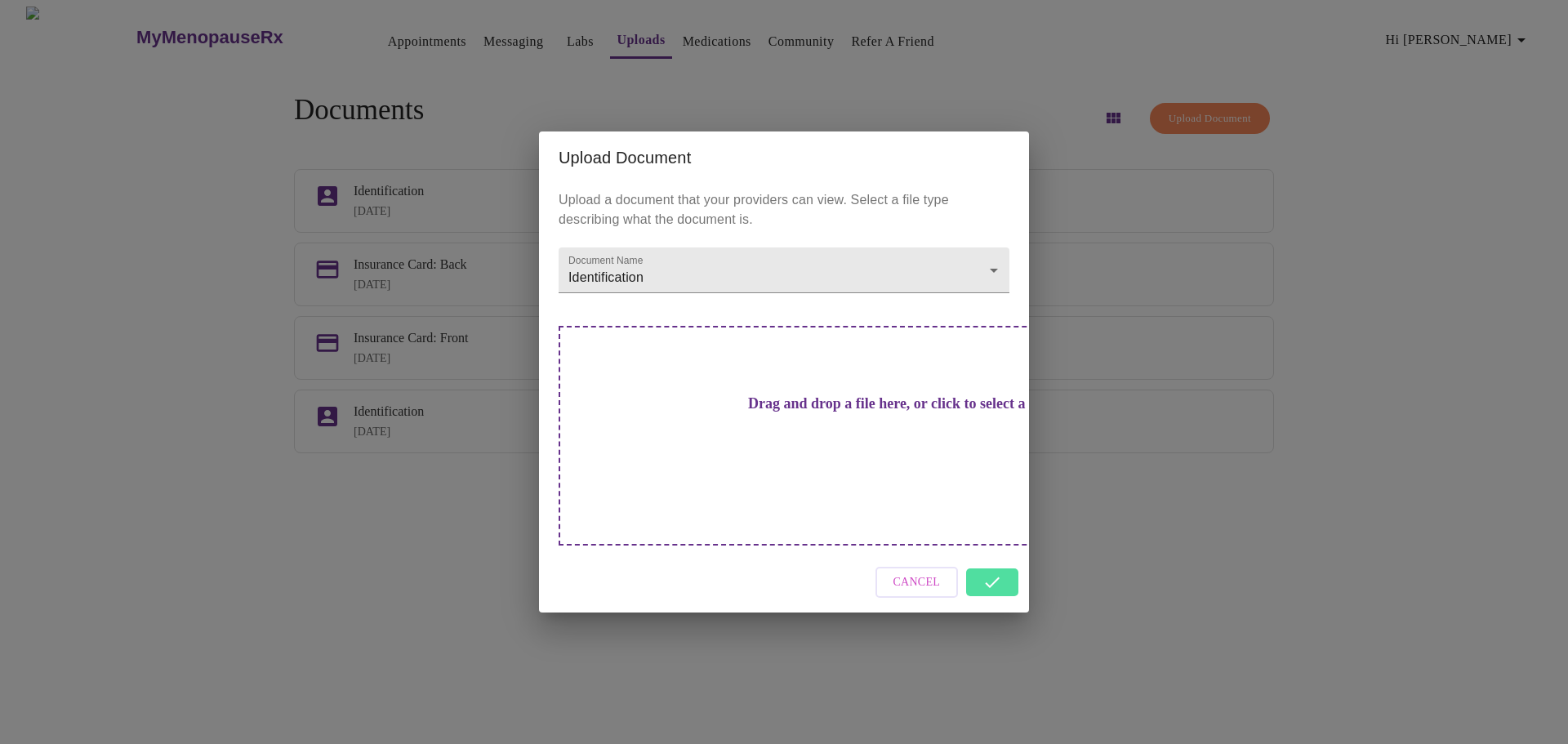
click at [997, 558] on div "Cancel" at bounding box center [784, 582] width 490 height 61
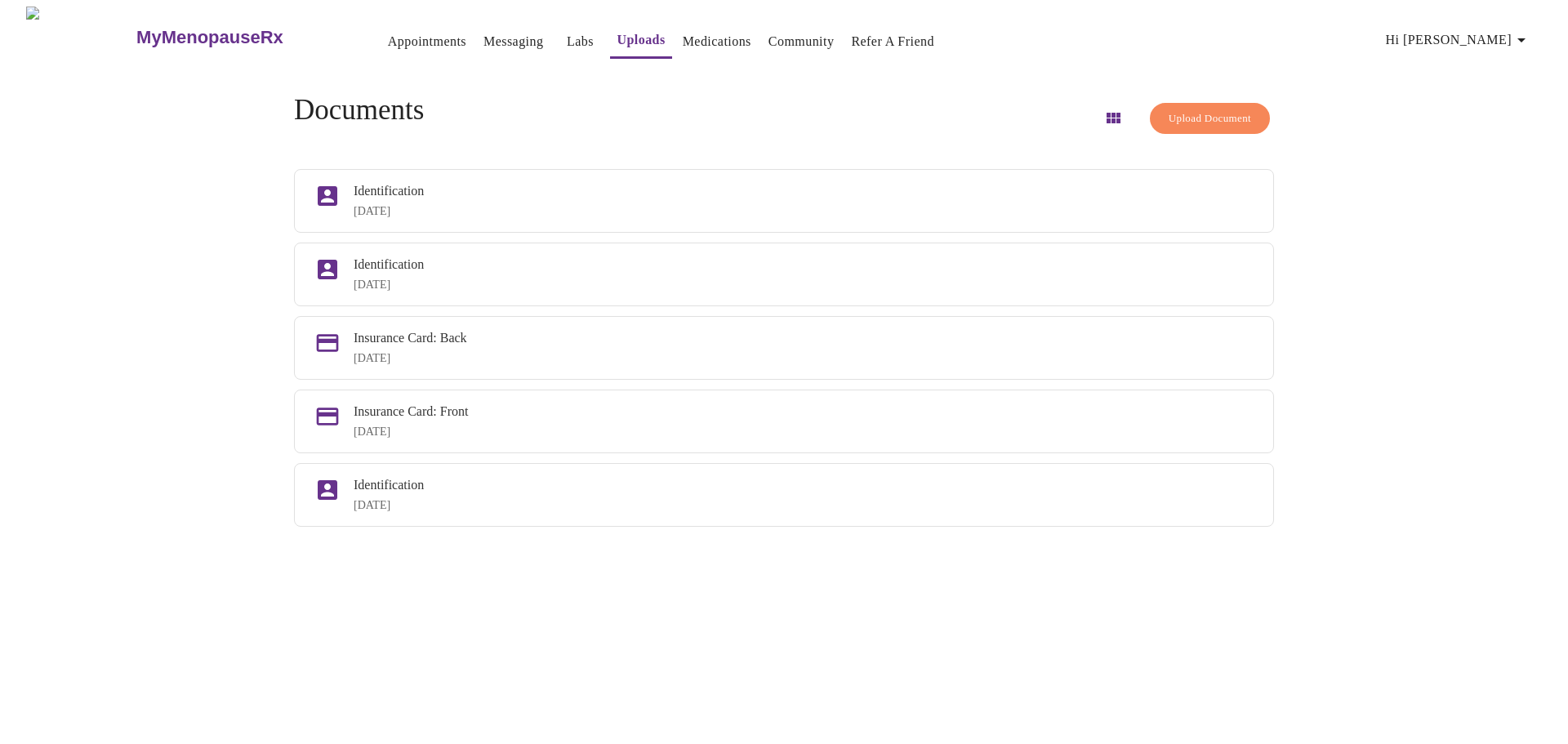
click at [1196, 120] on span "Upload Document" at bounding box center [1210, 118] width 83 height 19
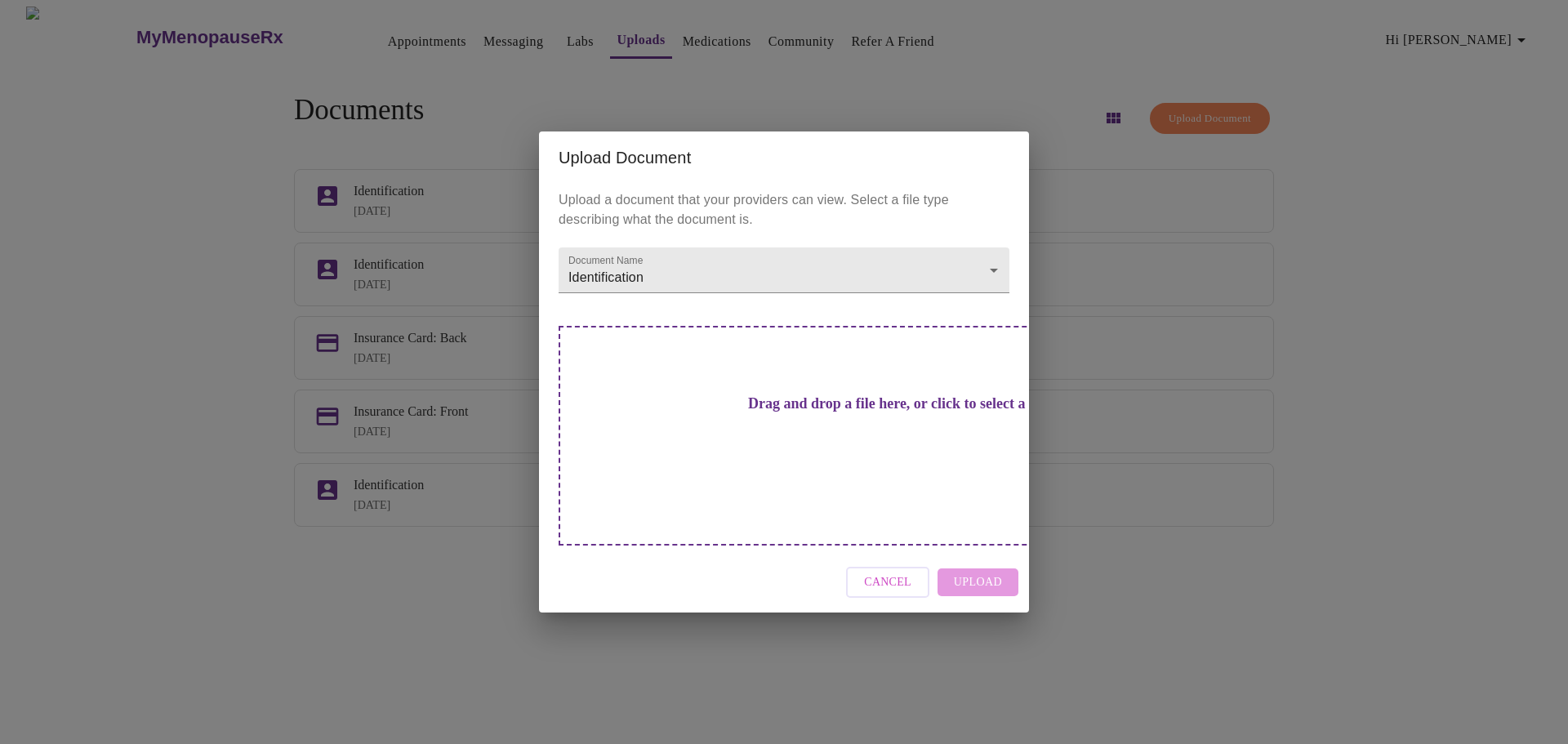
click at [764, 412] on h3 "Drag and drop a file here, or click to select a file" at bounding box center [898, 404] width 451 height 18
click at [896, 572] on span "Cancel" at bounding box center [887, 582] width 48 height 20
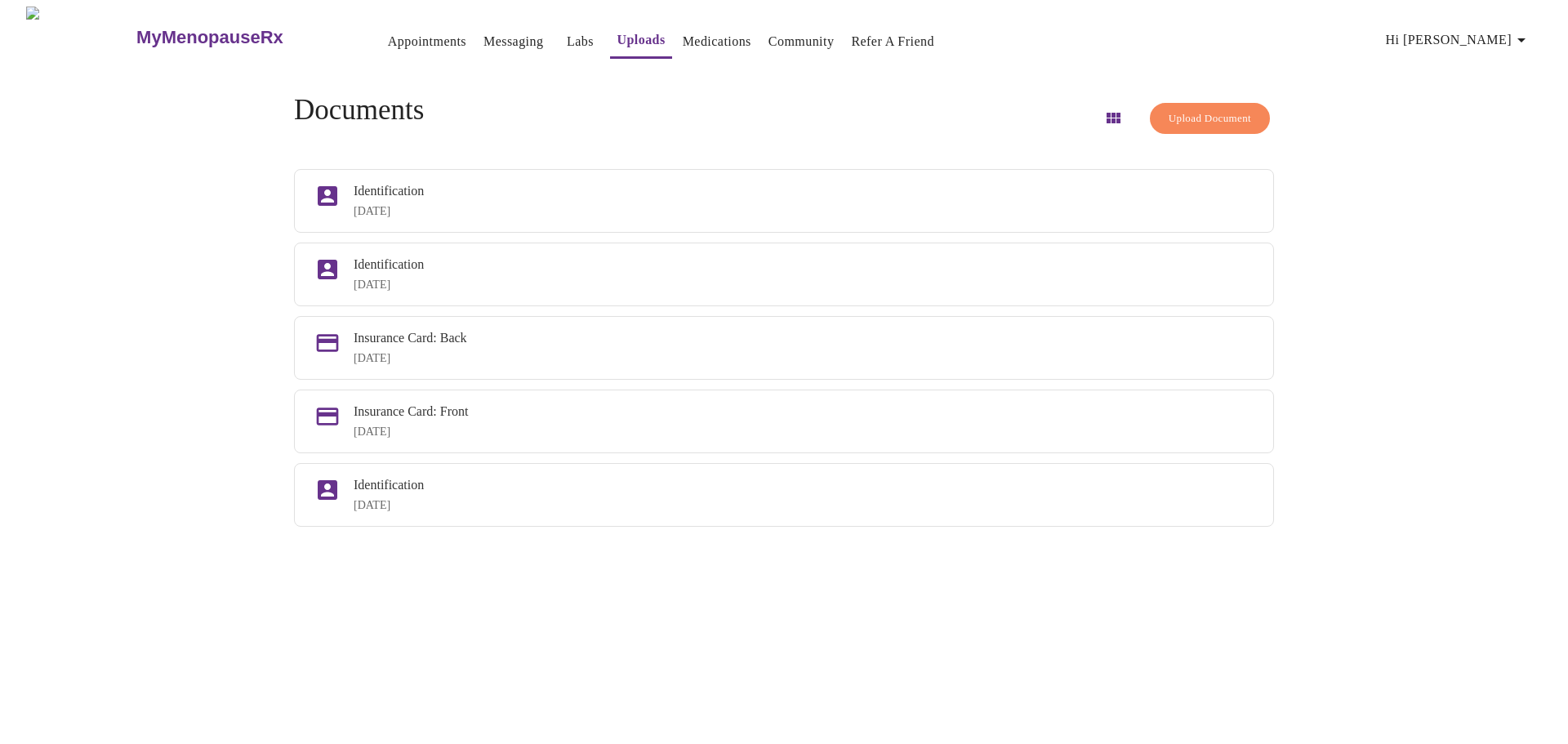
click at [1169, 117] on span "Upload Document" at bounding box center [1210, 118] width 83 height 19
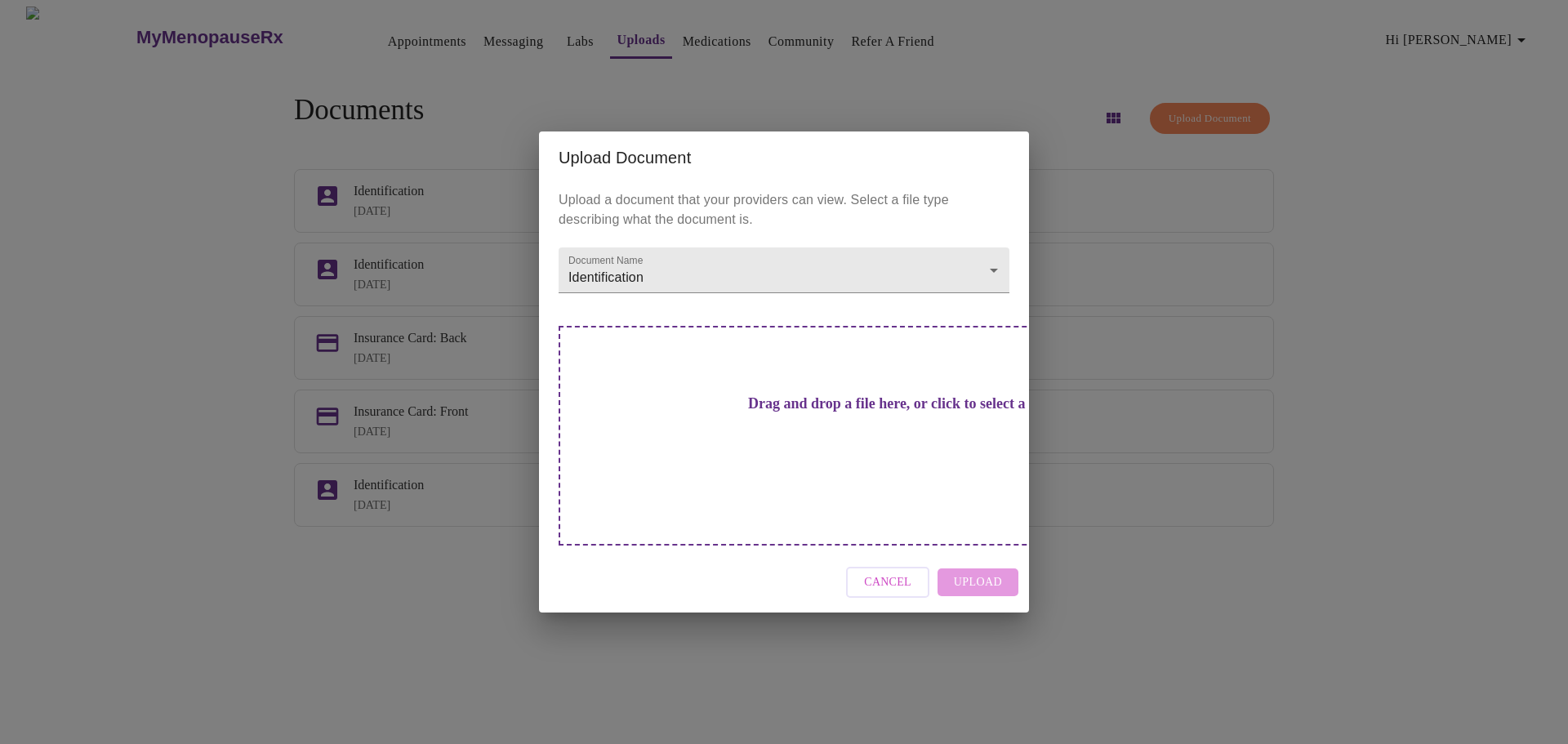
click at [818, 412] on h3 "Drag and drop a file here, or click to select a file" at bounding box center [898, 404] width 451 height 18
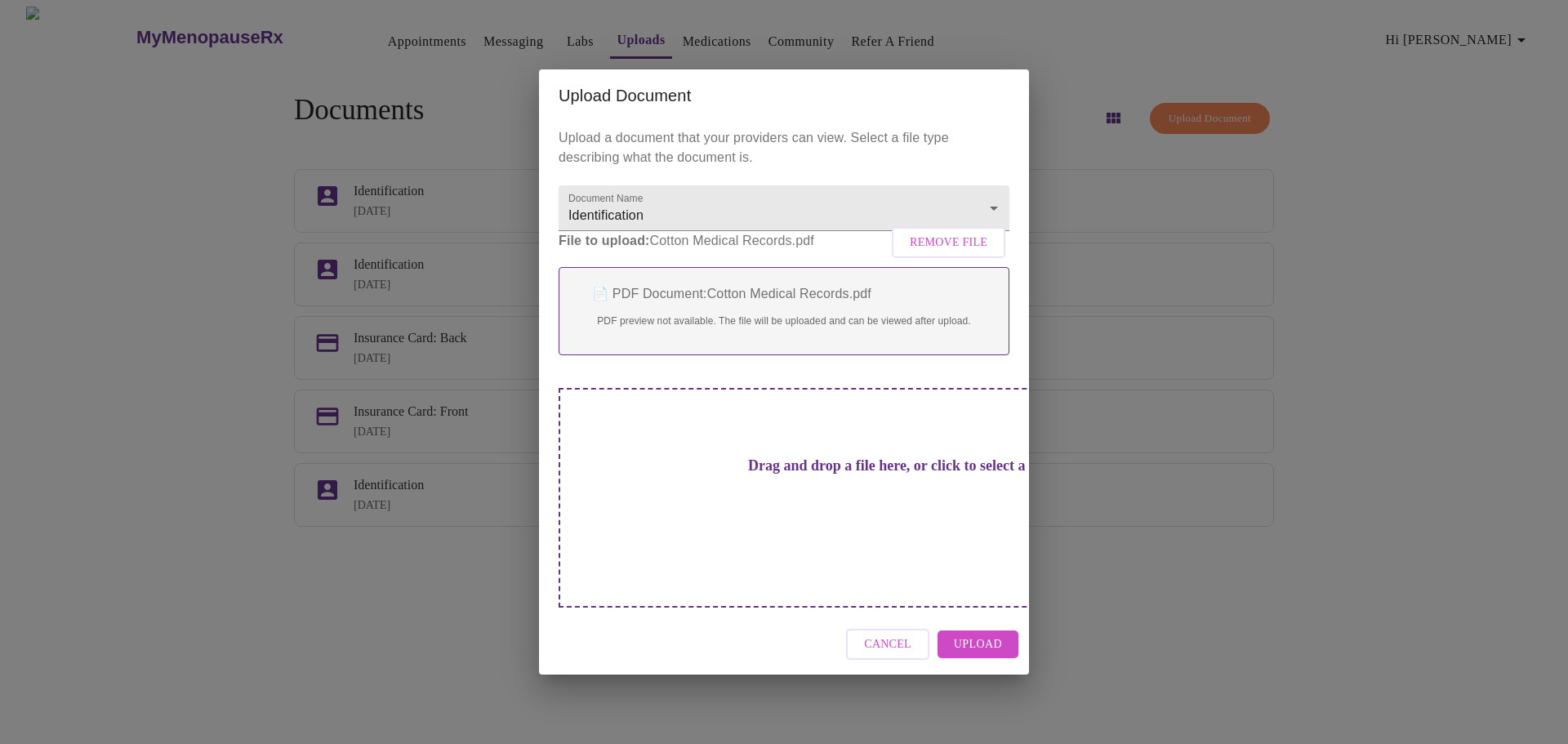
click at [1000, 635] on span "Upload" at bounding box center [977, 645] width 48 height 20
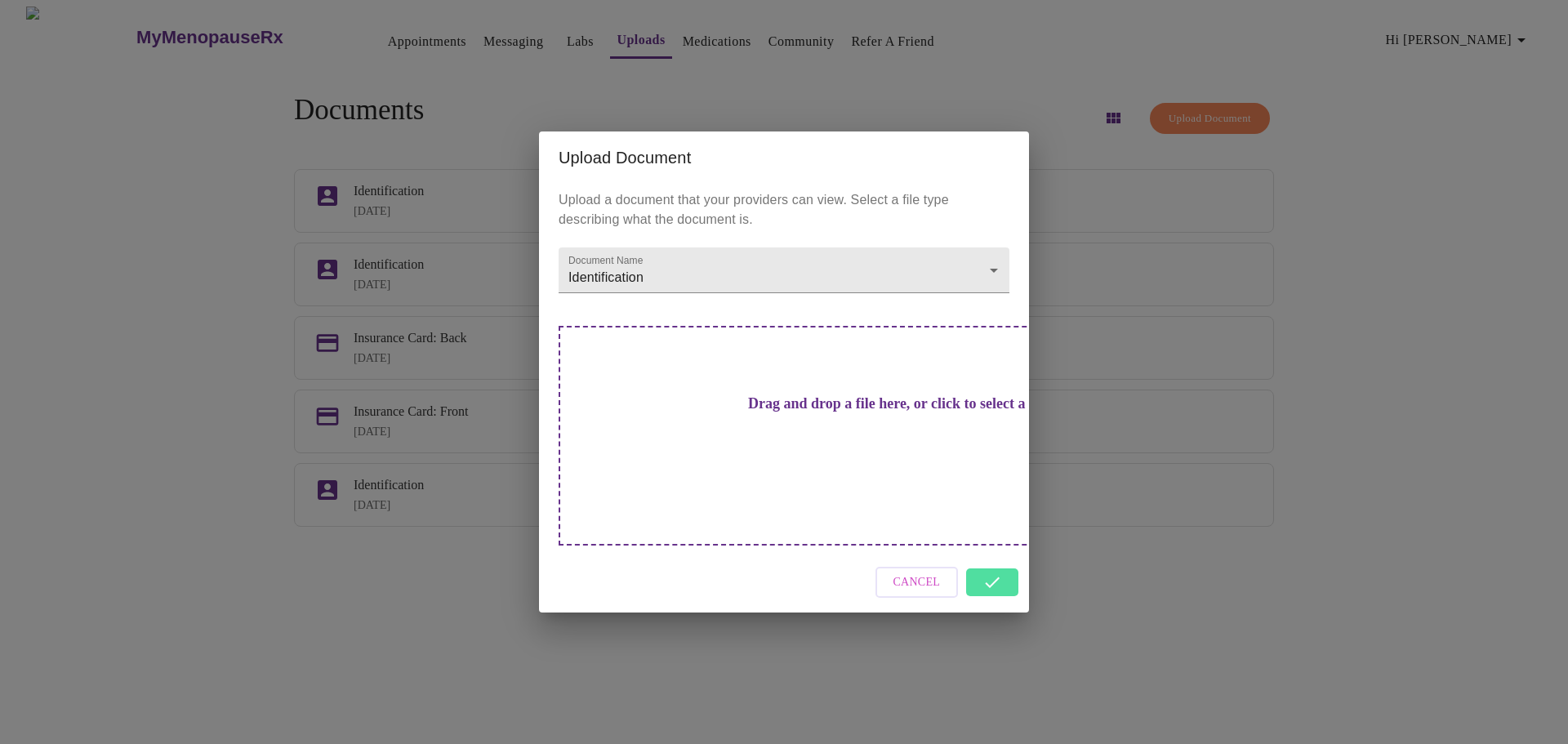
click at [987, 557] on div "Cancel" at bounding box center [784, 582] width 490 height 61
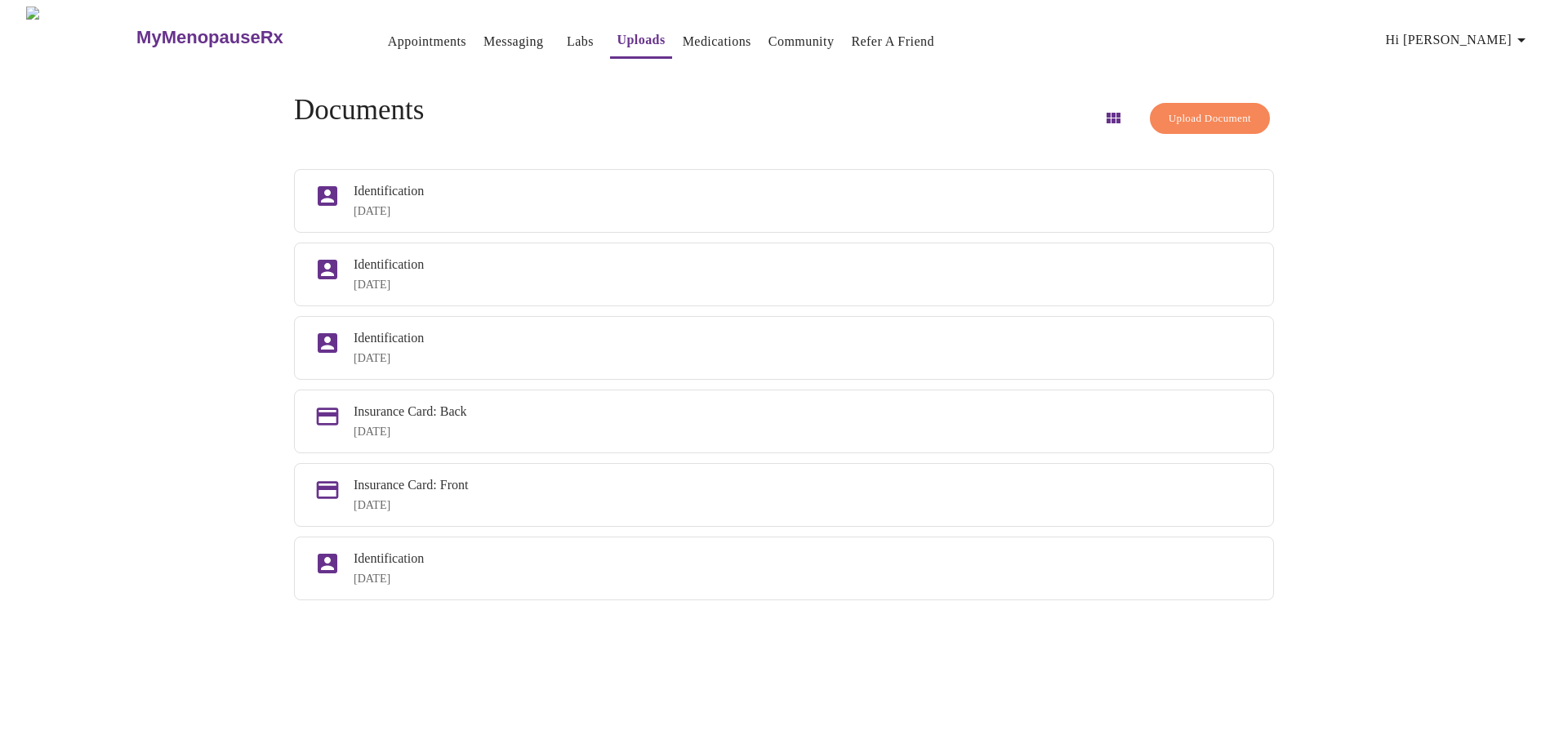
click at [484, 30] on link "Messaging" at bounding box center [513, 41] width 59 height 22
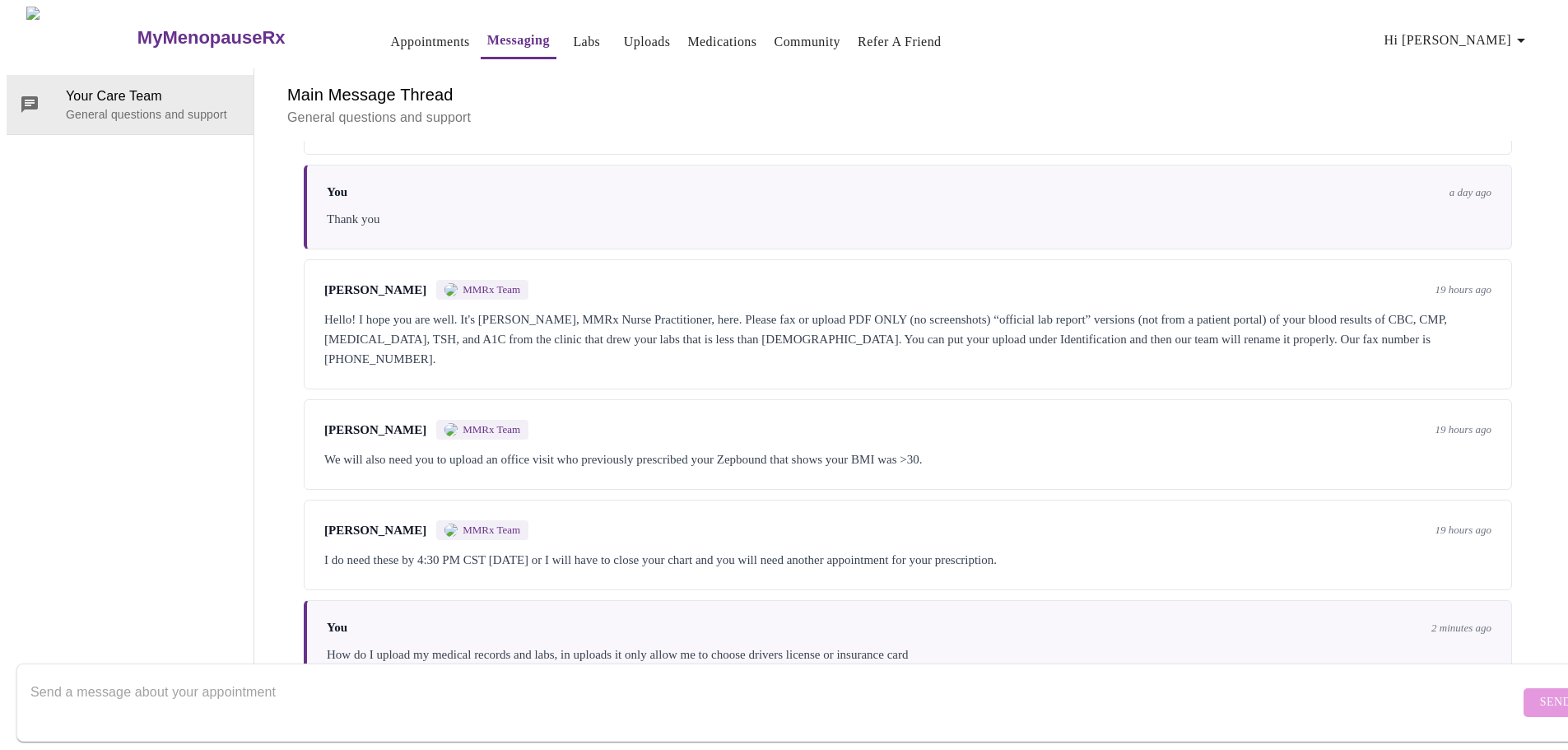
scroll to position [1215, 0]
click at [1520, 685] on form "Send" at bounding box center [808, 703] width 1583 height 79
click at [304, 708] on textarea "To enrich screen reader interactions, please activate Accessibility in Grammarl…" at bounding box center [774, 703] width 1488 height 53
type textarea "I upoaded everythin under Identification in the upload section. I was able to g…"
click at [1540, 693] on span "Send" at bounding box center [1555, 703] width 31 height 21
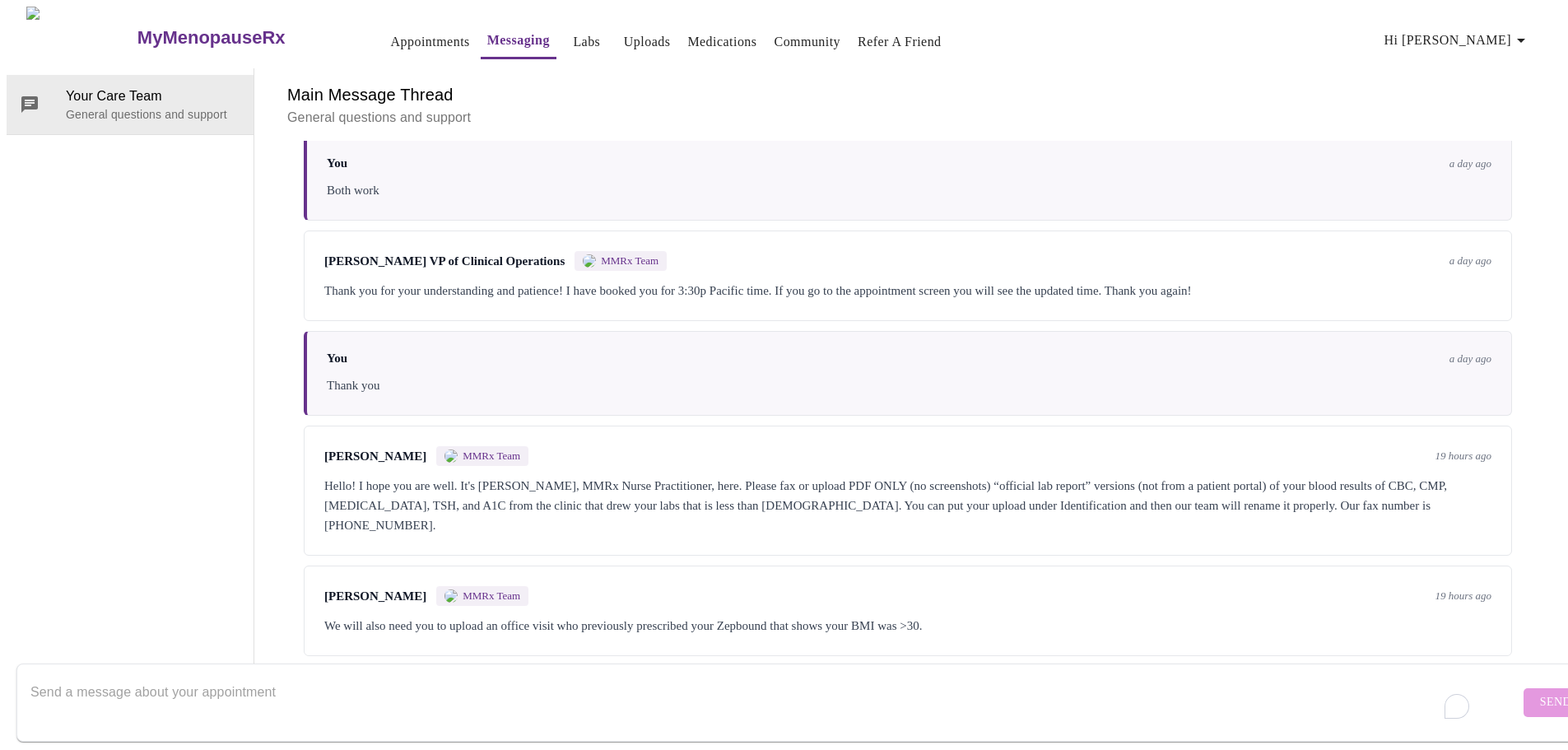
scroll to position [574, 0]
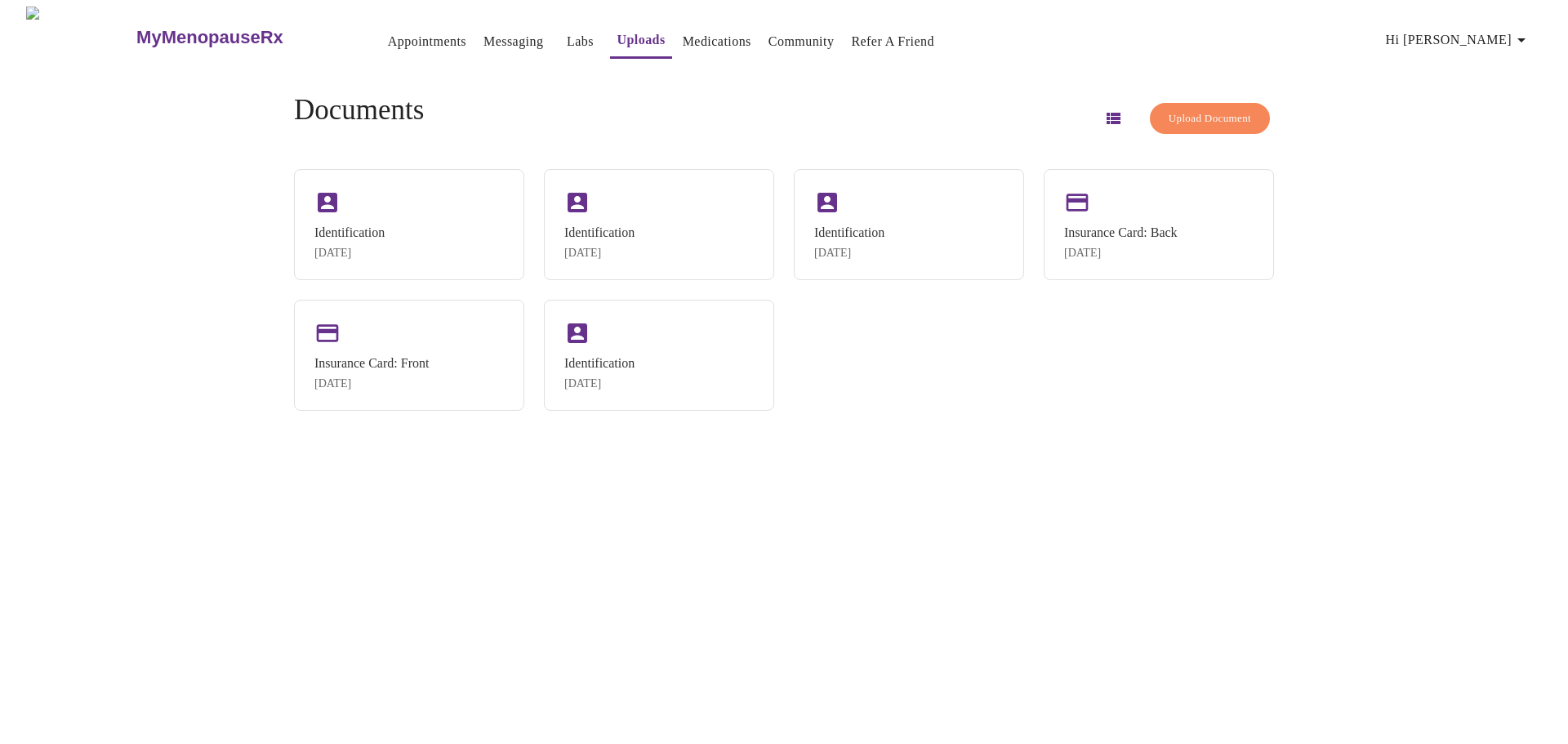
click at [683, 30] on link "Medications" at bounding box center [717, 41] width 68 height 22
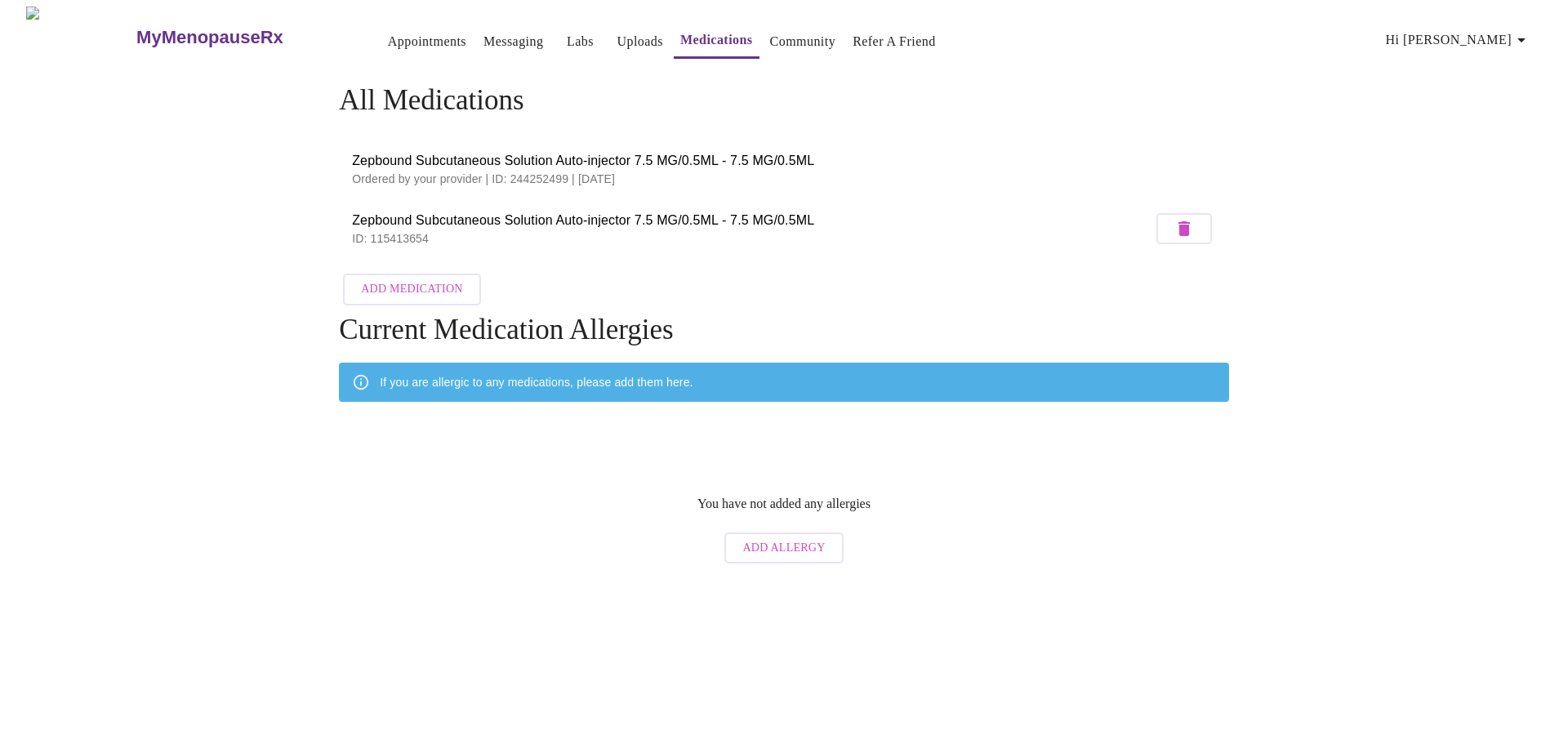
click at [772, 42] on link "Community" at bounding box center [804, 41] width 66 height 22
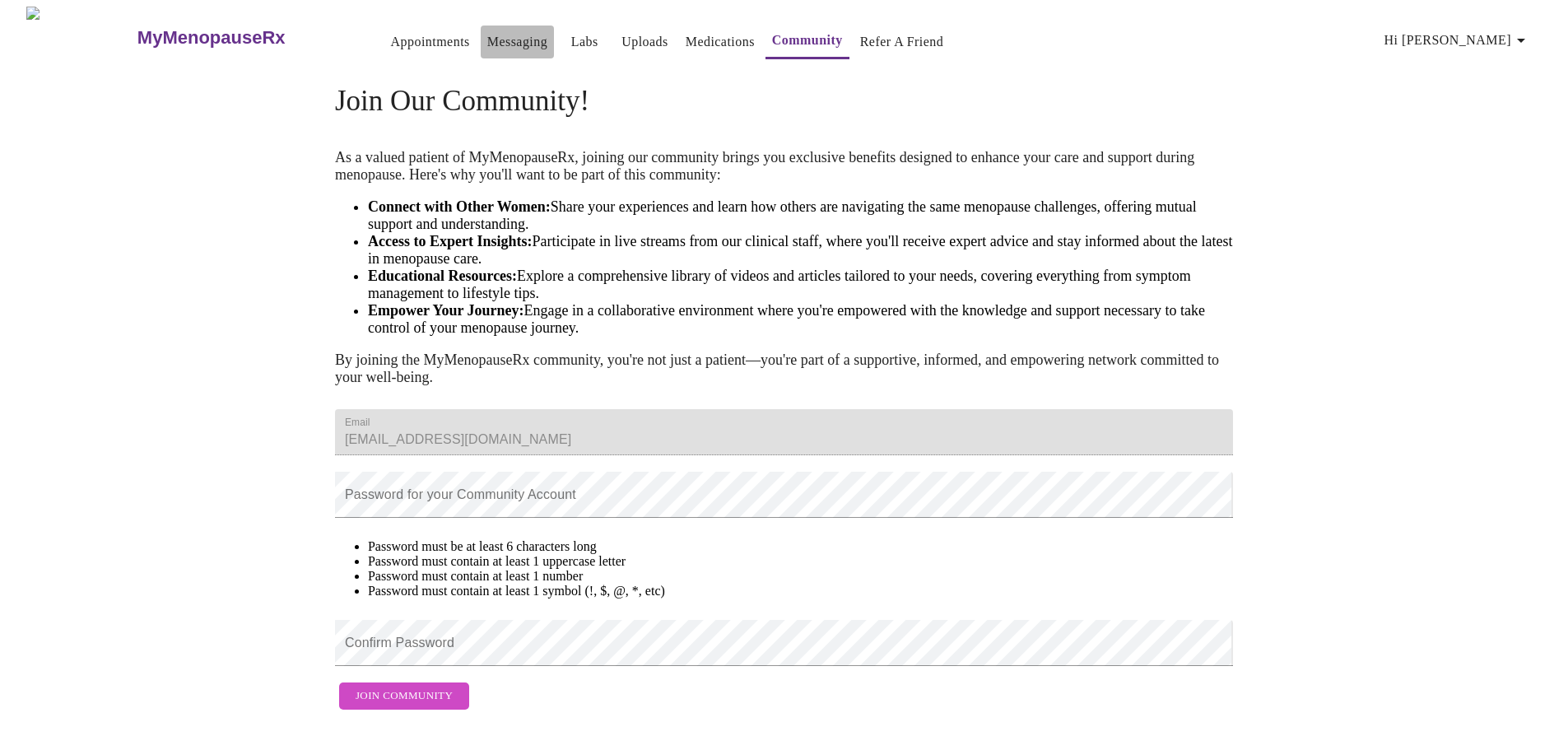
click at [493, 39] on link "Messaging" at bounding box center [517, 41] width 60 height 23
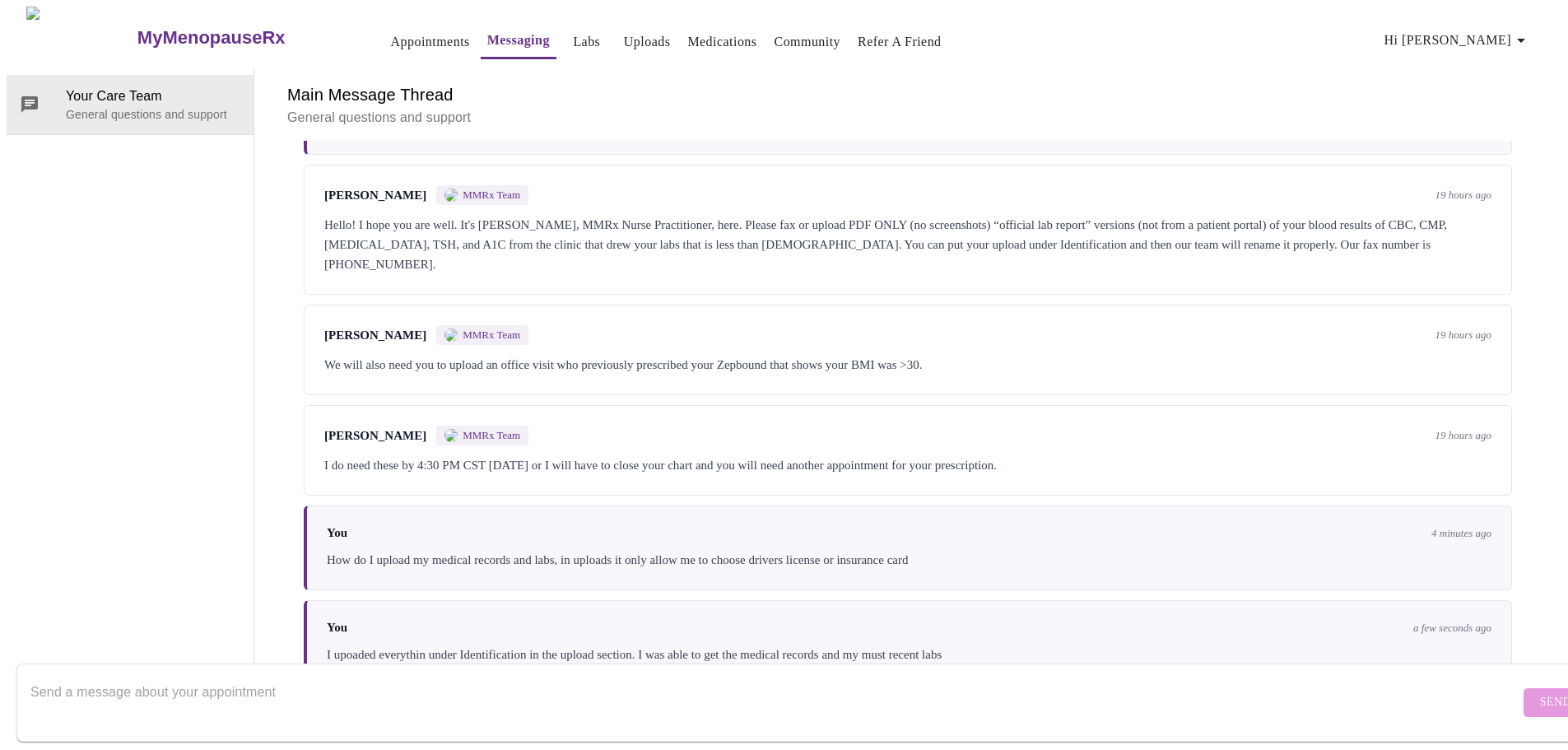
click at [391, 33] on link "Appointments" at bounding box center [430, 41] width 79 height 23
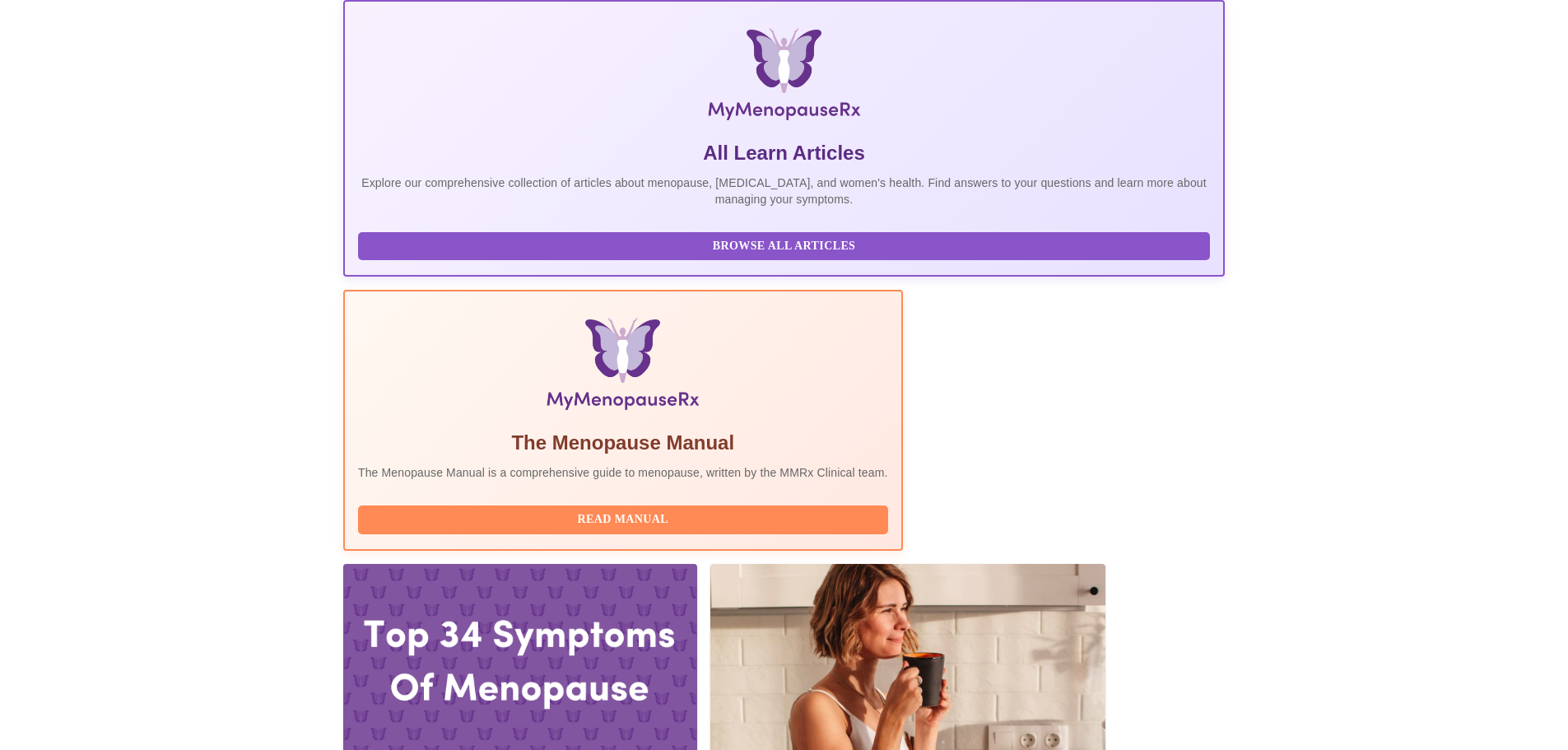
scroll to position [337, 0]
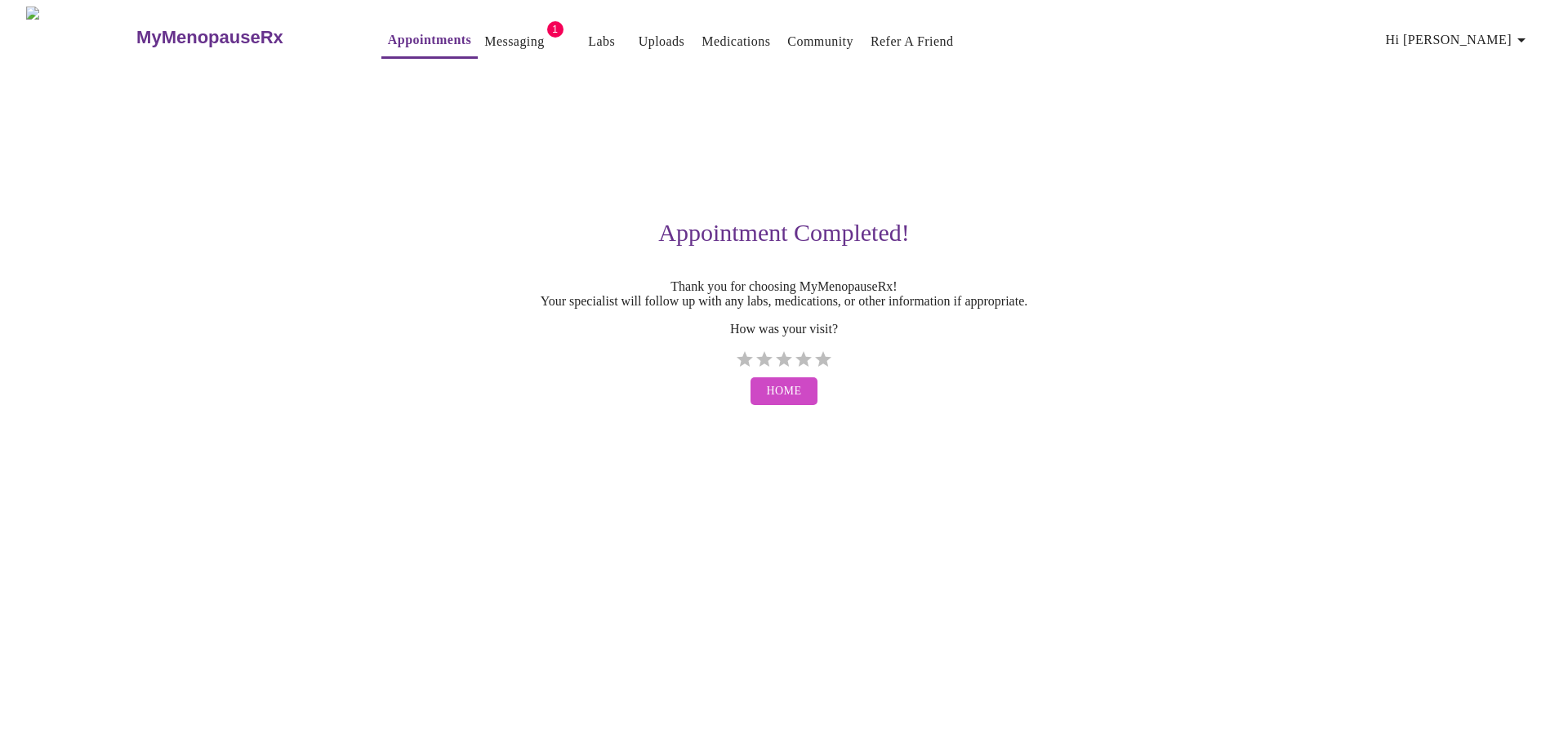
click at [485, 33] on link "Messaging" at bounding box center [514, 41] width 59 height 22
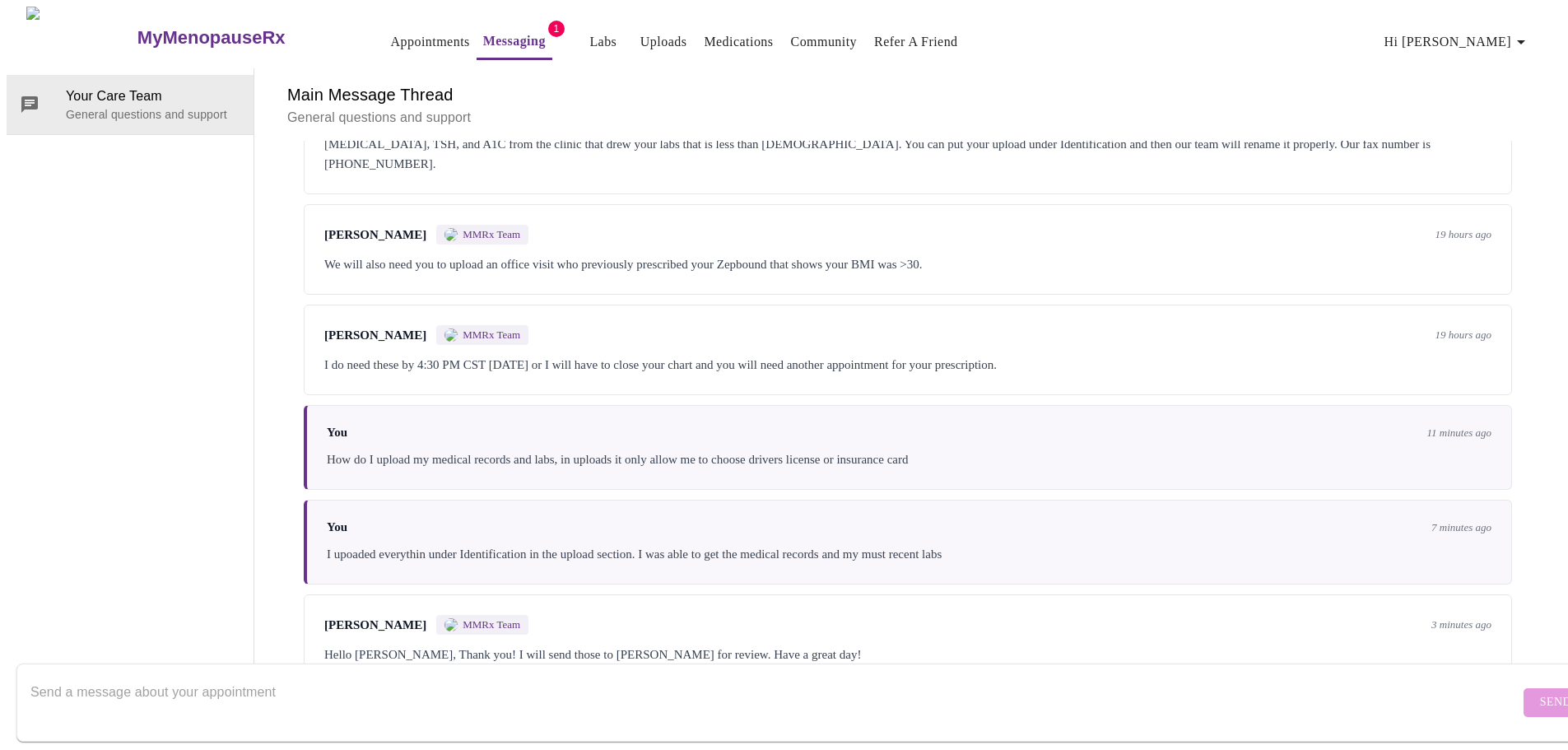
scroll to position [1418, 0]
click at [1533, 141] on div "Messages are typically reviewed within 1-2 business days [PERSON_NAME] VP of Cl…" at bounding box center [908, 413] width 1267 height 545
click at [483, 33] on link "Messaging" at bounding box center [515, 40] width 63 height 23
click at [391, 30] on link "Appointments" at bounding box center [430, 41] width 79 height 23
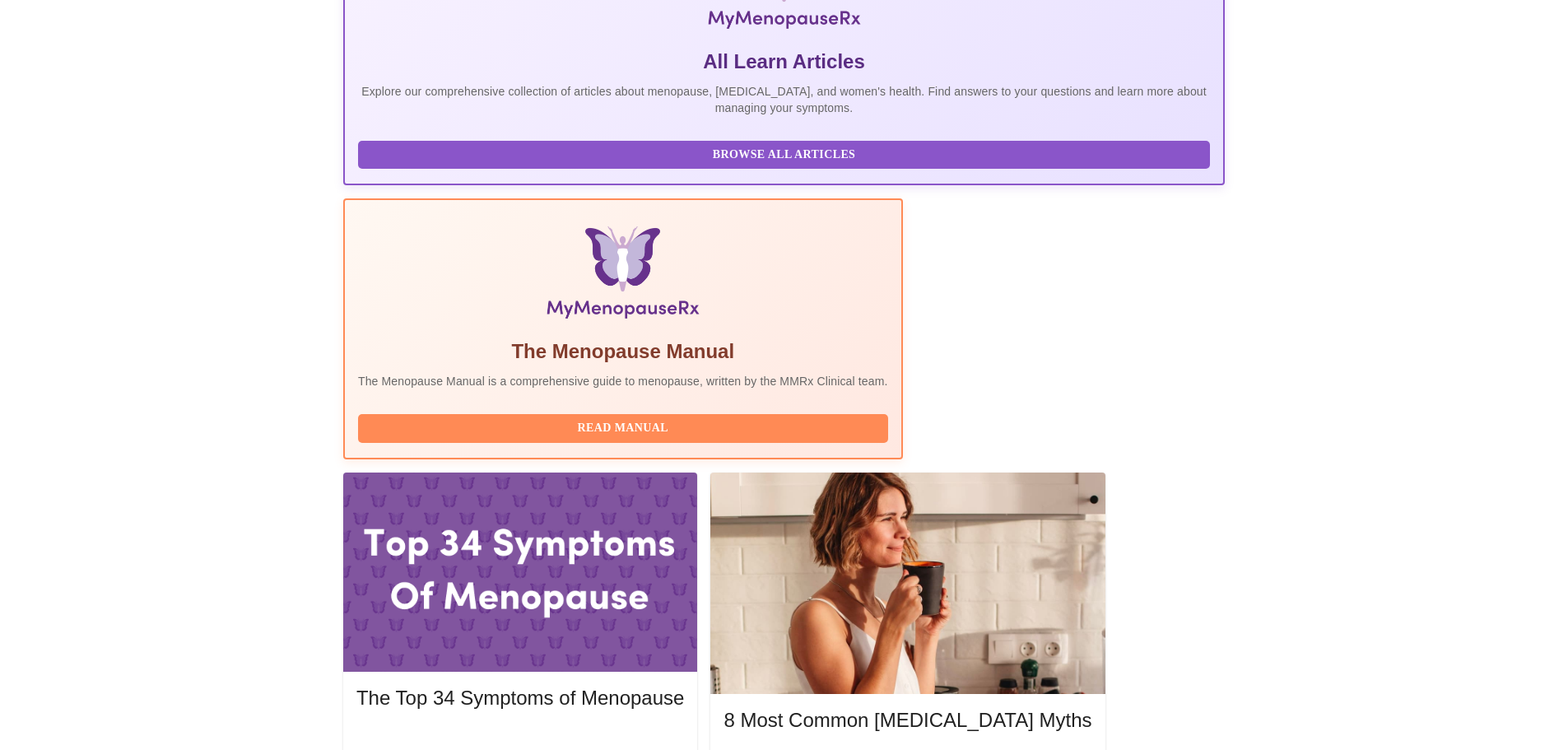
scroll to position [337, 0]
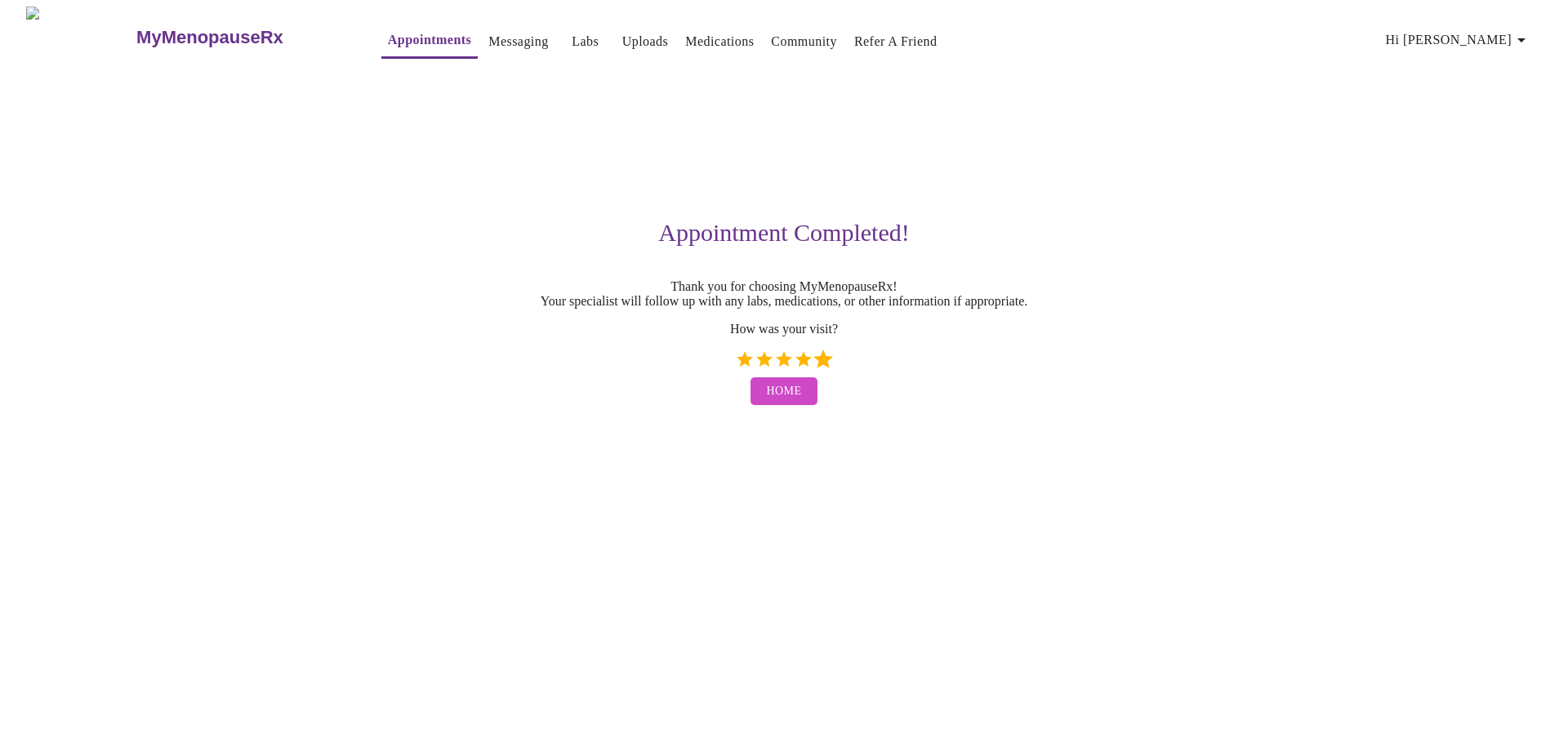
click at [820, 369] on label "5 Stars" at bounding box center [823, 360] width 20 height 20
click at [735, 366] on input "5 Stars" at bounding box center [734, 365] width 1 height 1
radio input "true"
click at [794, 402] on span "Home" at bounding box center [785, 391] width 35 height 20
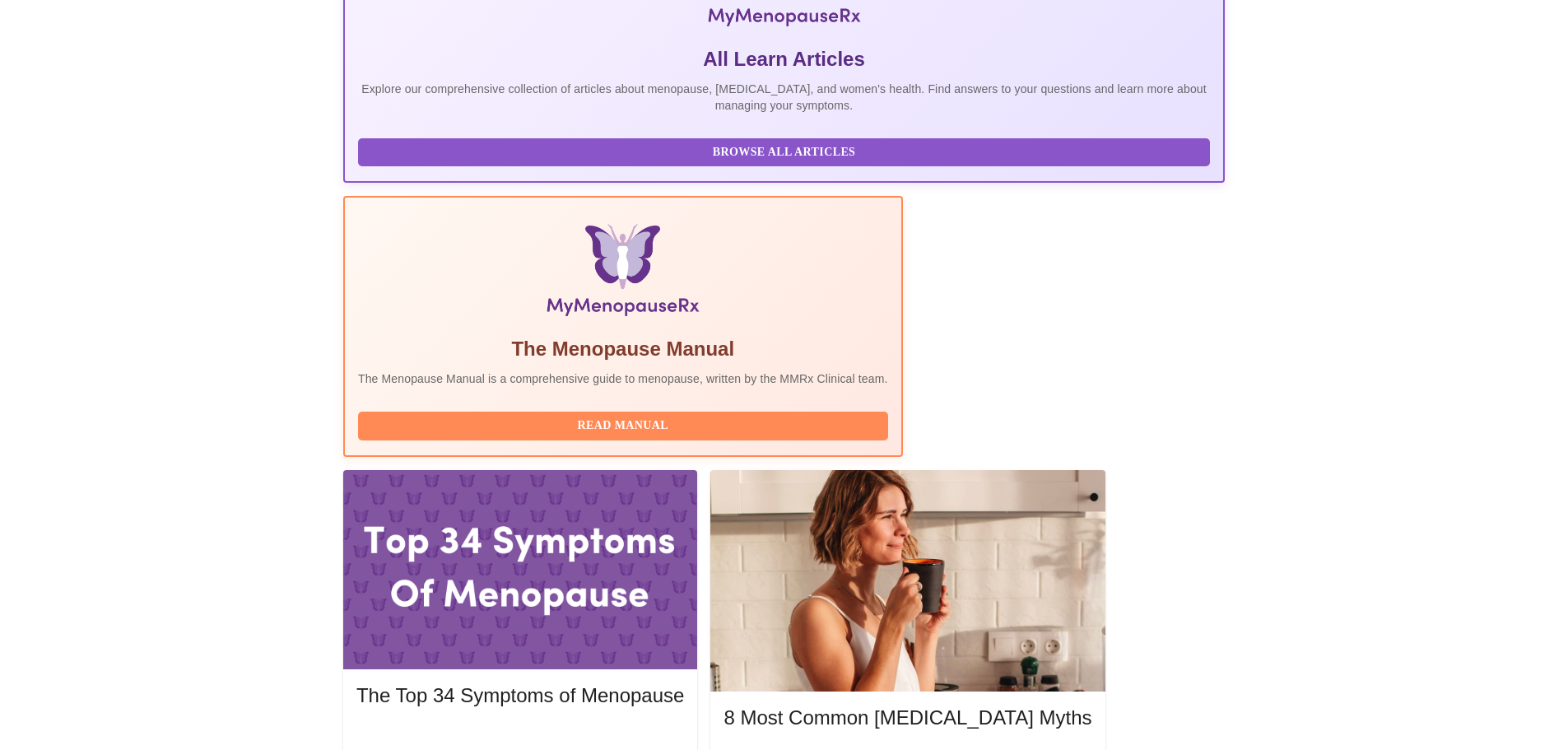
scroll to position [337, 0]
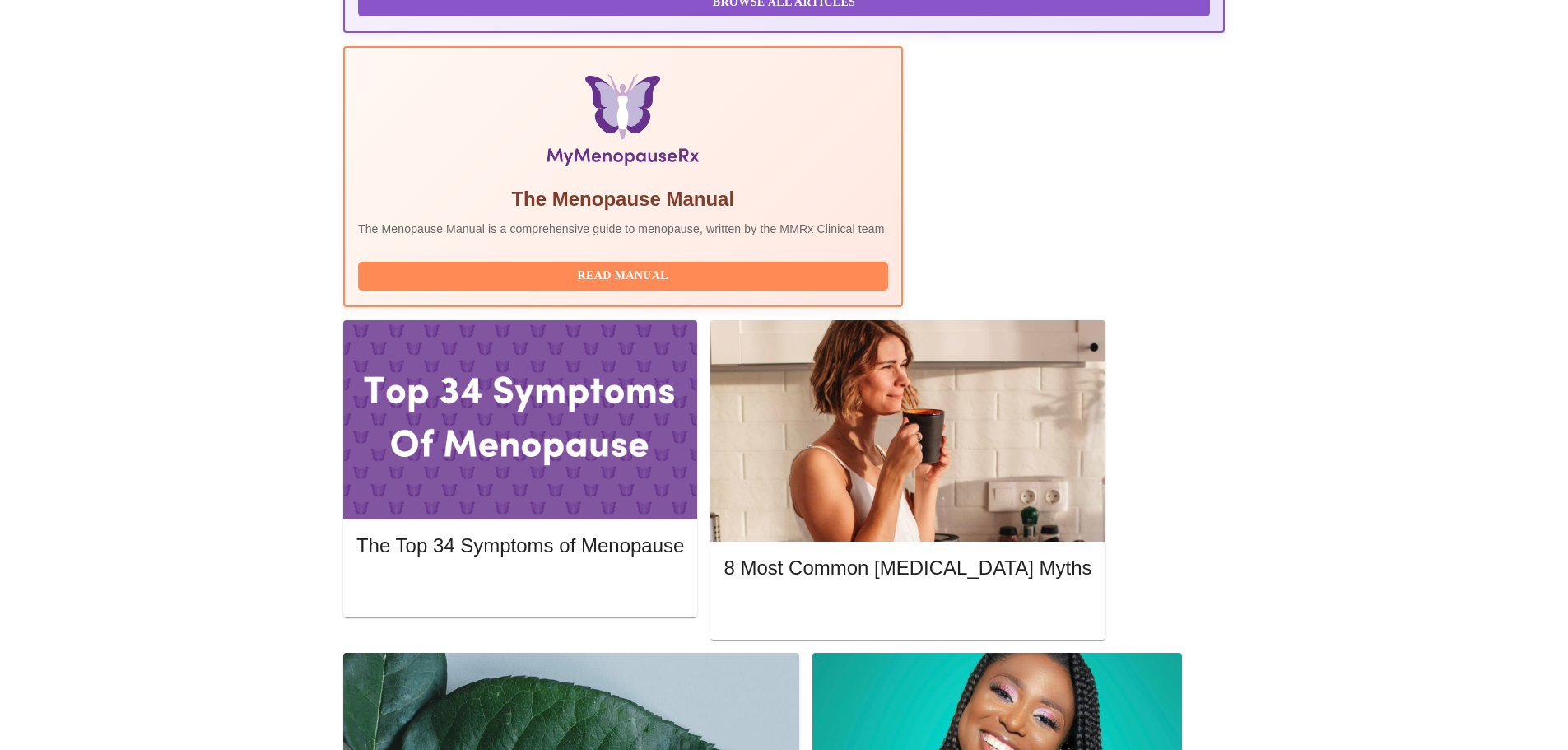
scroll to position [485, 0]
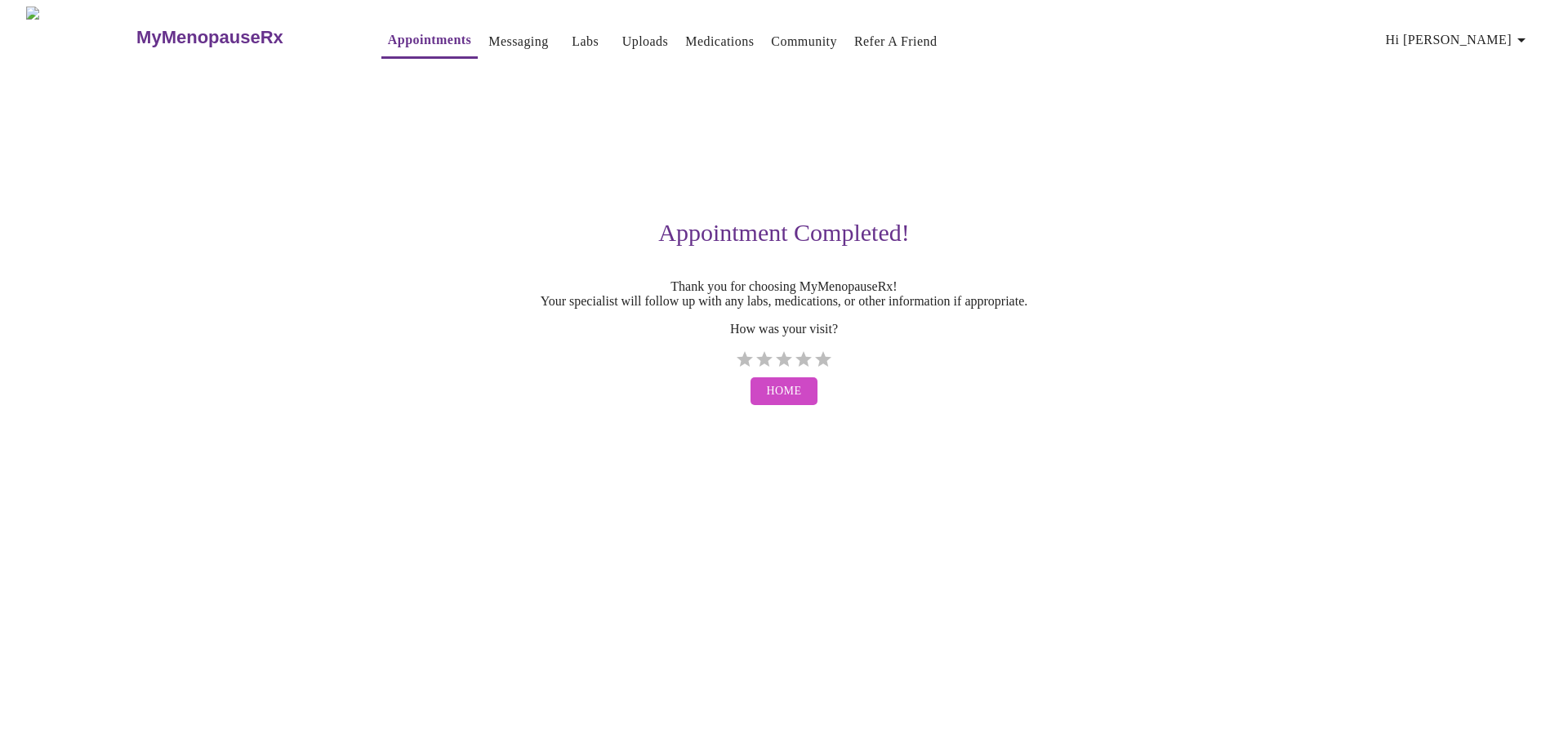
click at [489, 35] on link "Messaging" at bounding box center [518, 41] width 59 height 22
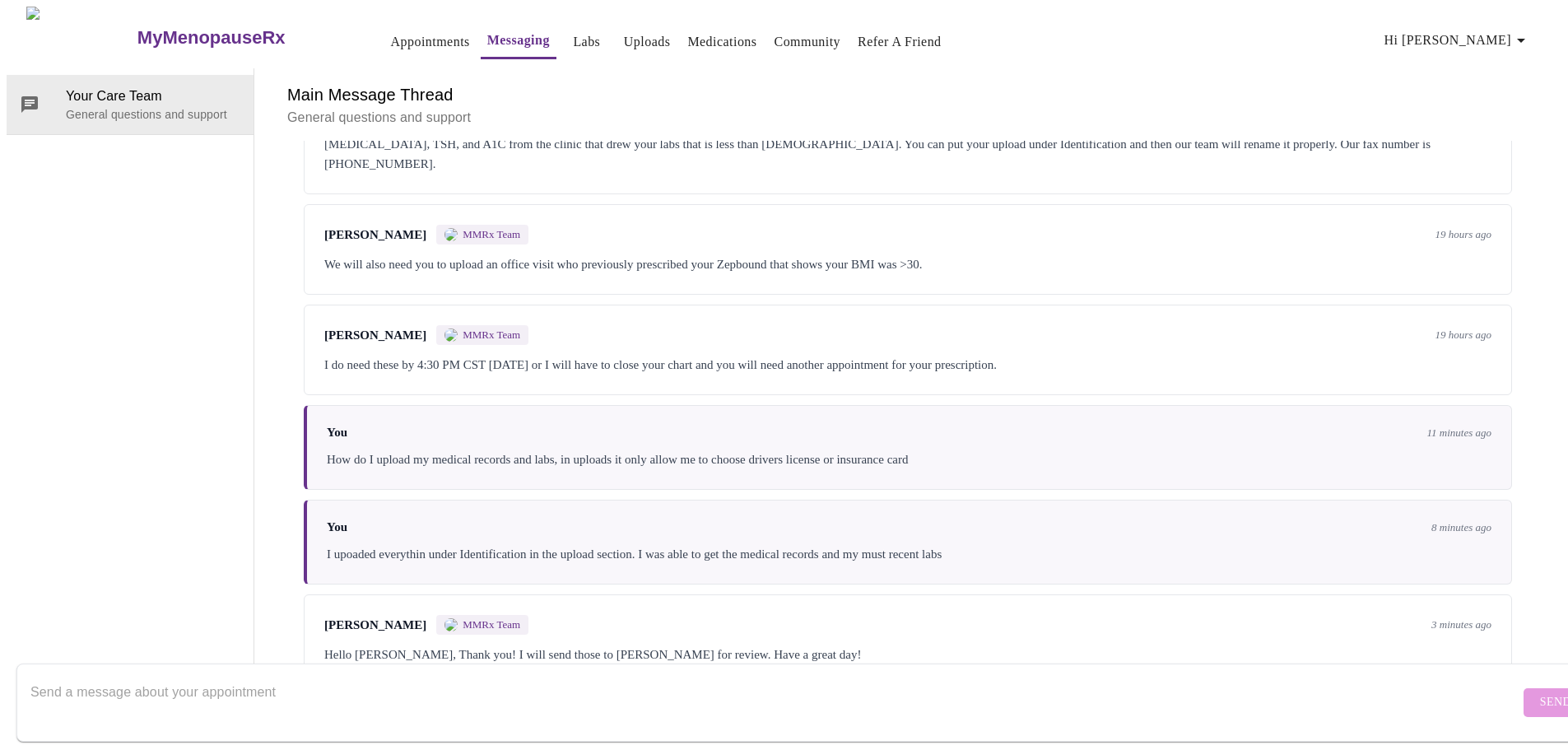
scroll to position [1418, 0]
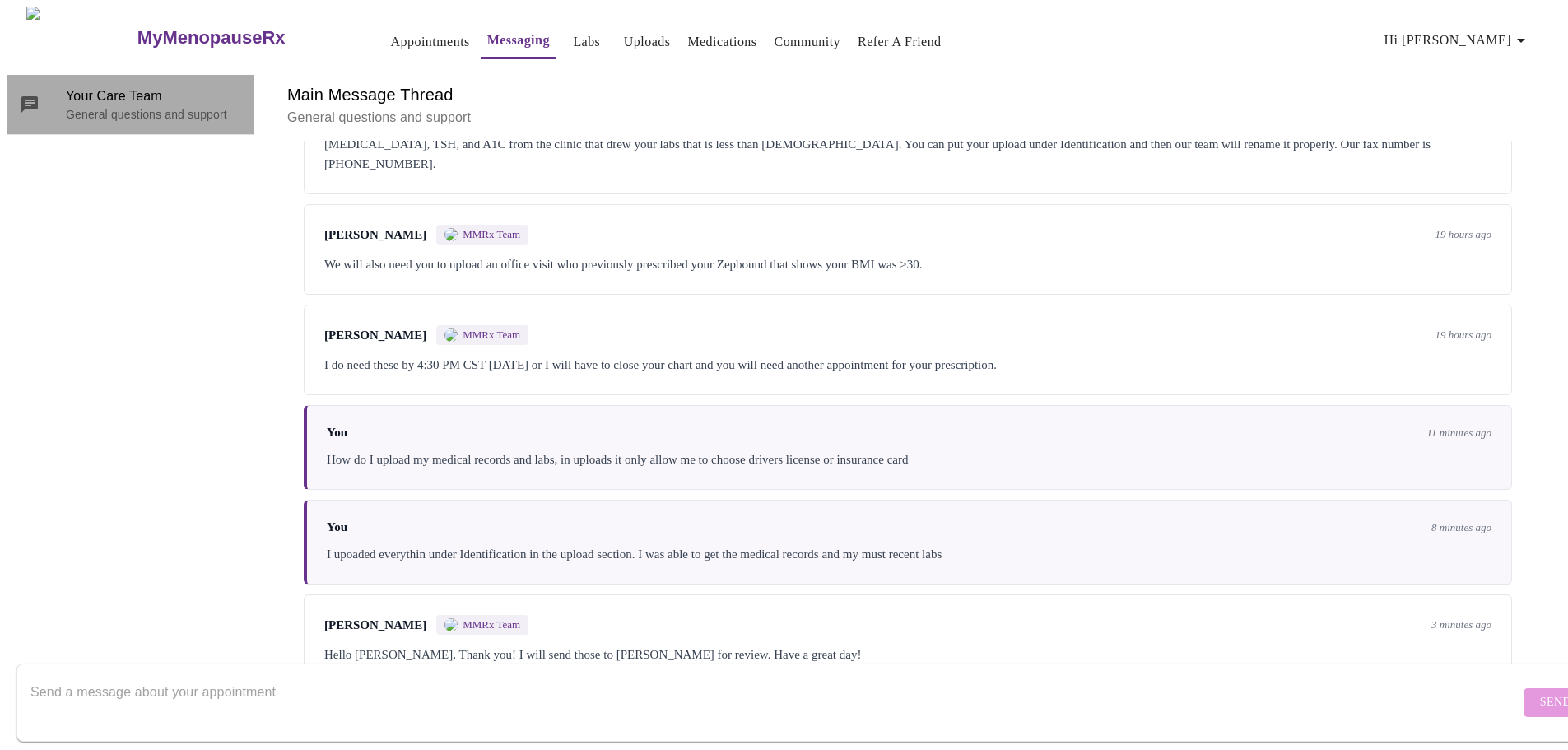
click at [127, 87] on span "Your Care Team" at bounding box center [153, 96] width 175 height 20
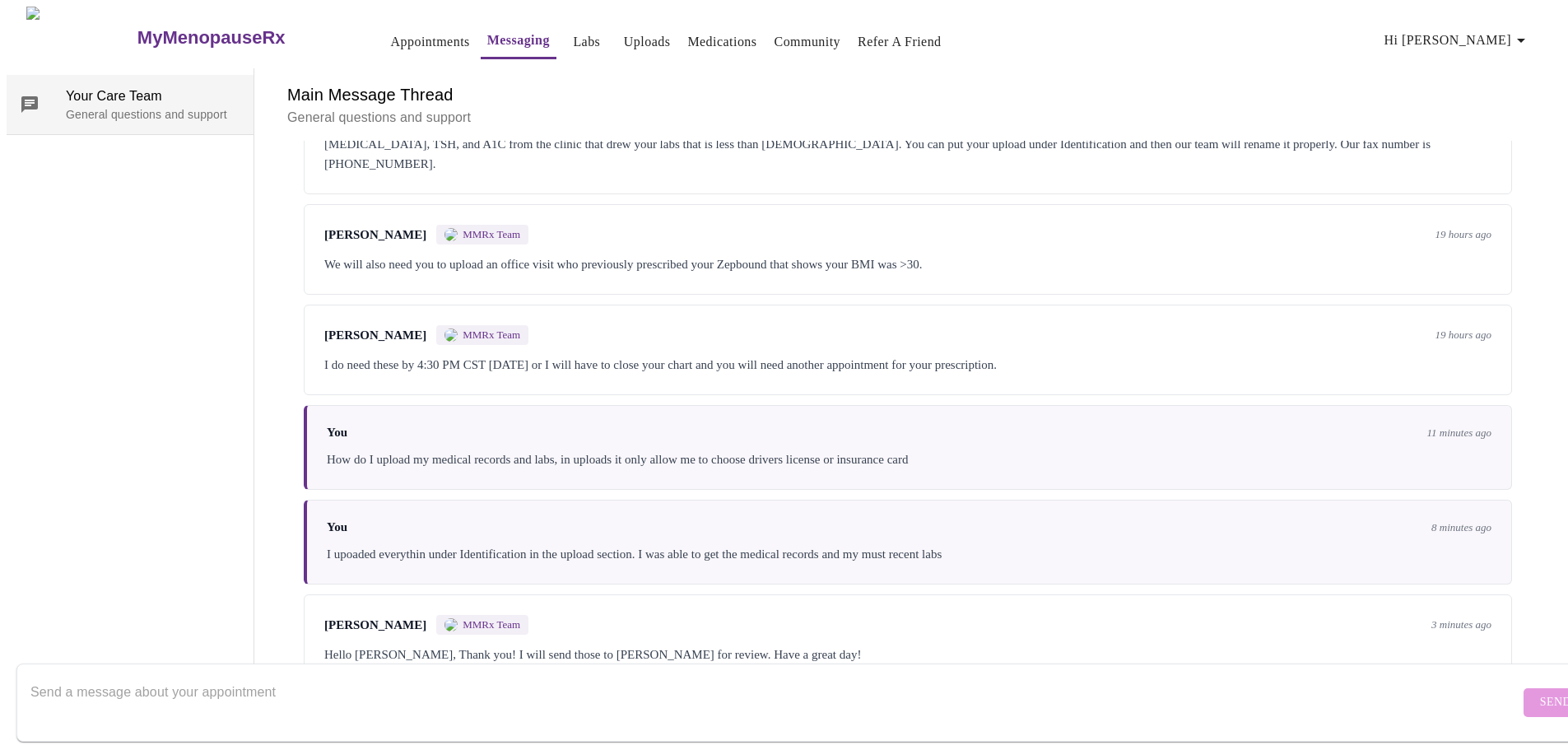
scroll to position [0, 0]
click at [414, 33] on link "Appointments" at bounding box center [430, 41] width 79 height 23
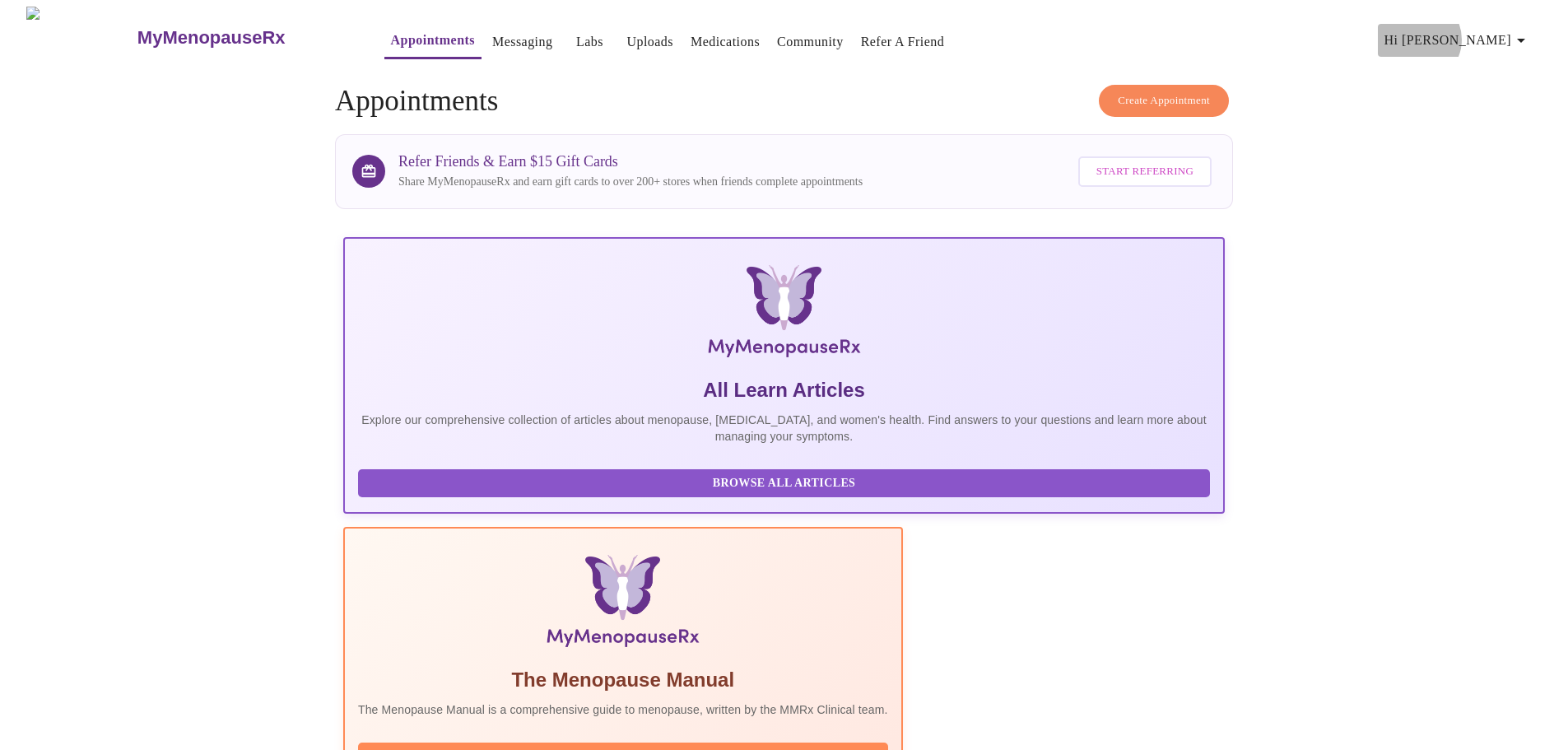
click at [1502, 33] on span "Hi [PERSON_NAME]" at bounding box center [1457, 39] width 146 height 23
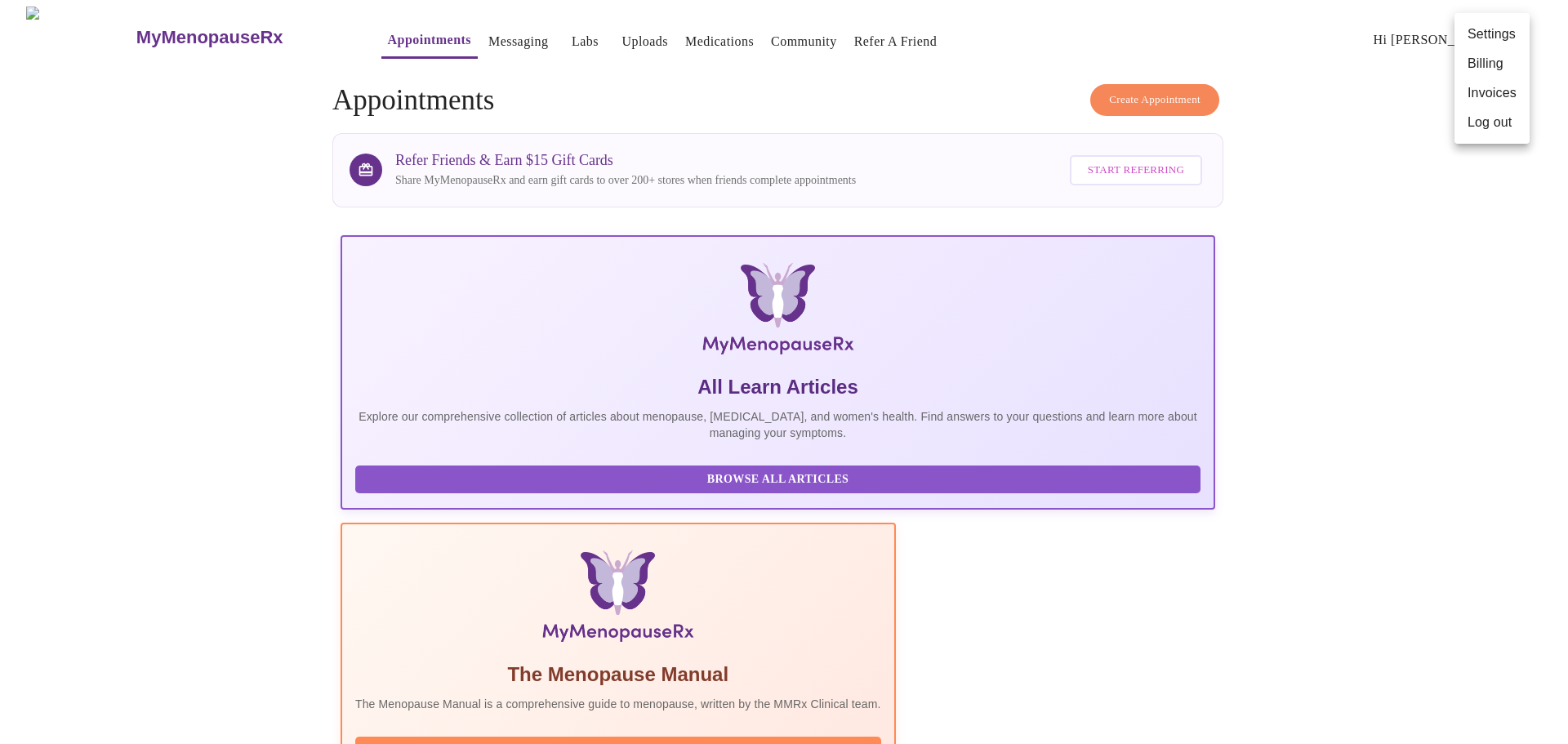
click at [1489, 35] on li "Settings" at bounding box center [1492, 34] width 75 height 29
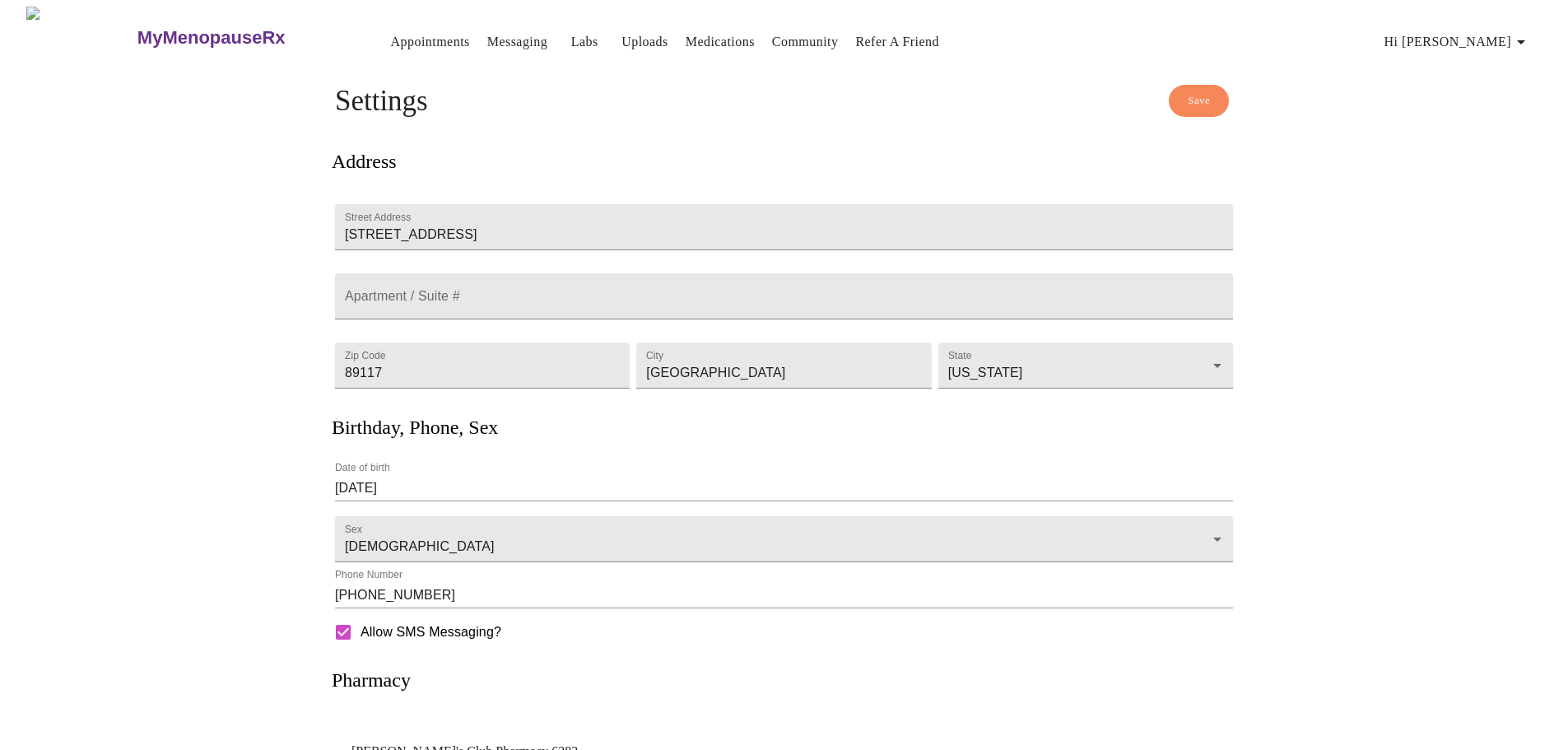
click at [1204, 93] on span "Save" at bounding box center [1199, 100] width 23 height 19
click at [1509, 42] on span "Hi [PERSON_NAME]" at bounding box center [1457, 41] width 146 height 23
click at [488, 32] on div at bounding box center [790, 375] width 1580 height 750
click at [488, 32] on link "Messaging" at bounding box center [517, 41] width 60 height 23
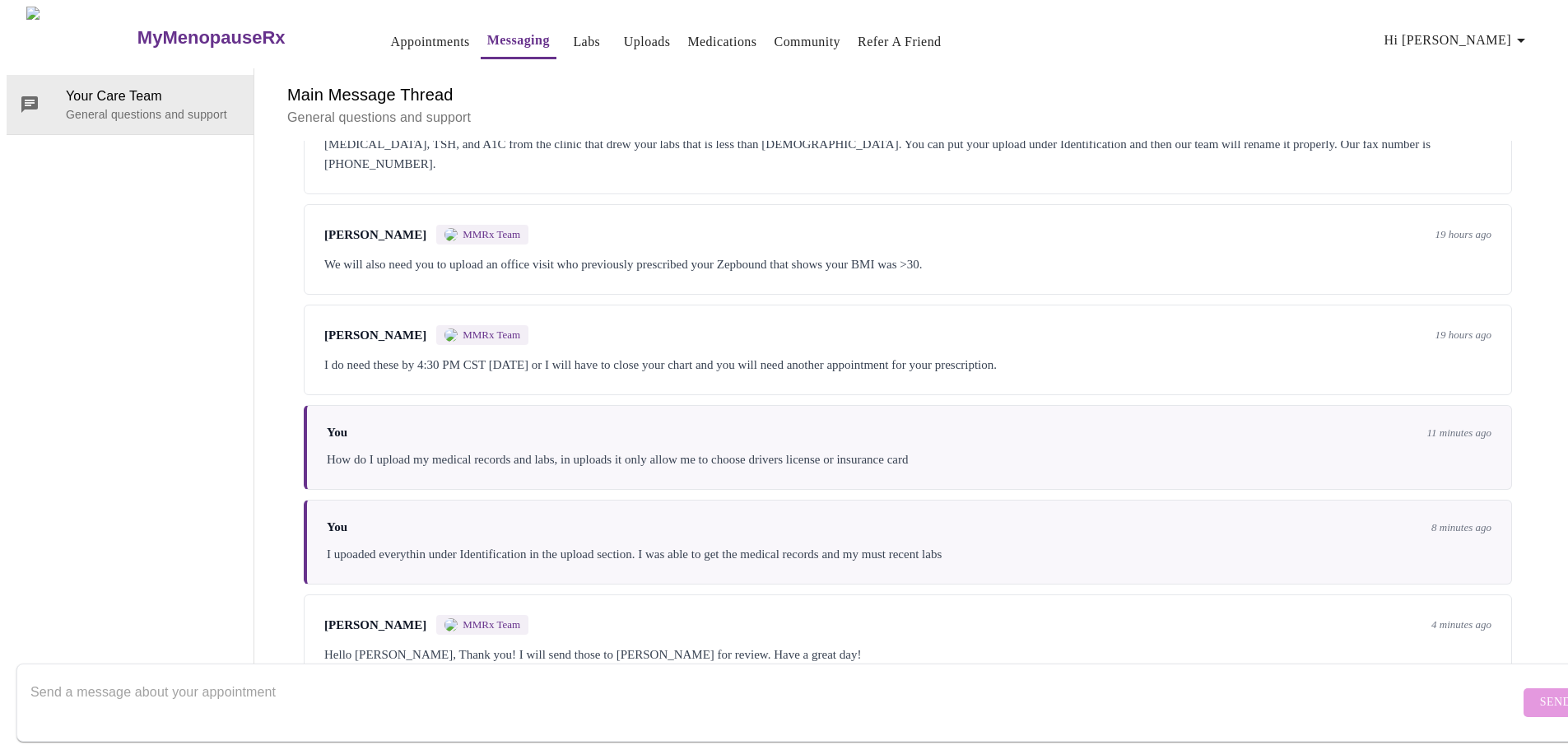
scroll to position [1418, 0]
click at [927, 676] on textarea "Send a message about your appointment" at bounding box center [774, 703] width 1488 height 53
type textarea "a"
type textarea "Also my name is not spelled correctly, my name is [PERSON_NAME]"
click at [1524, 688] on button "Send" at bounding box center [1555, 702] width 64 height 29
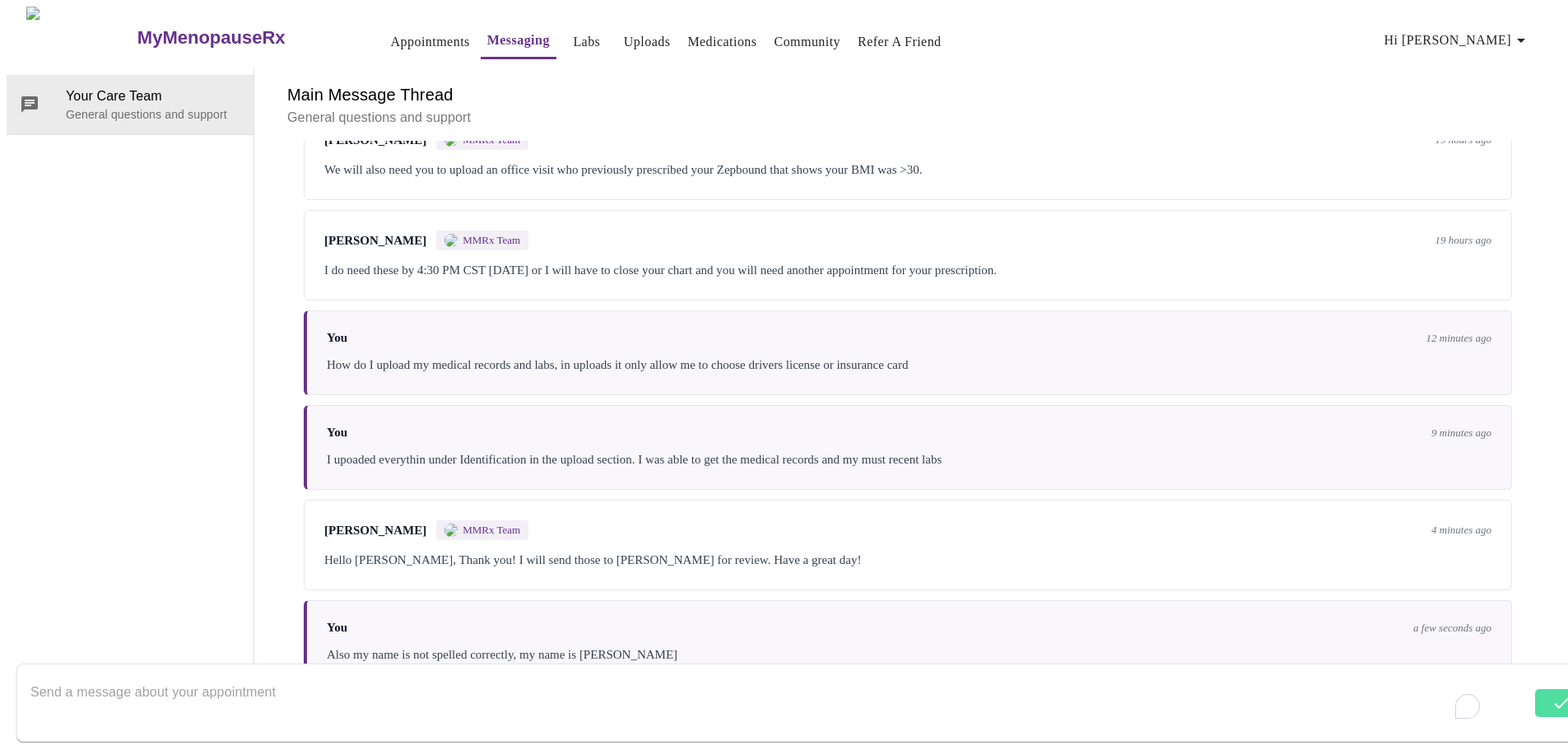
scroll to position [0, 0]
click at [693, 32] on link "Medications" at bounding box center [721, 41] width 69 height 23
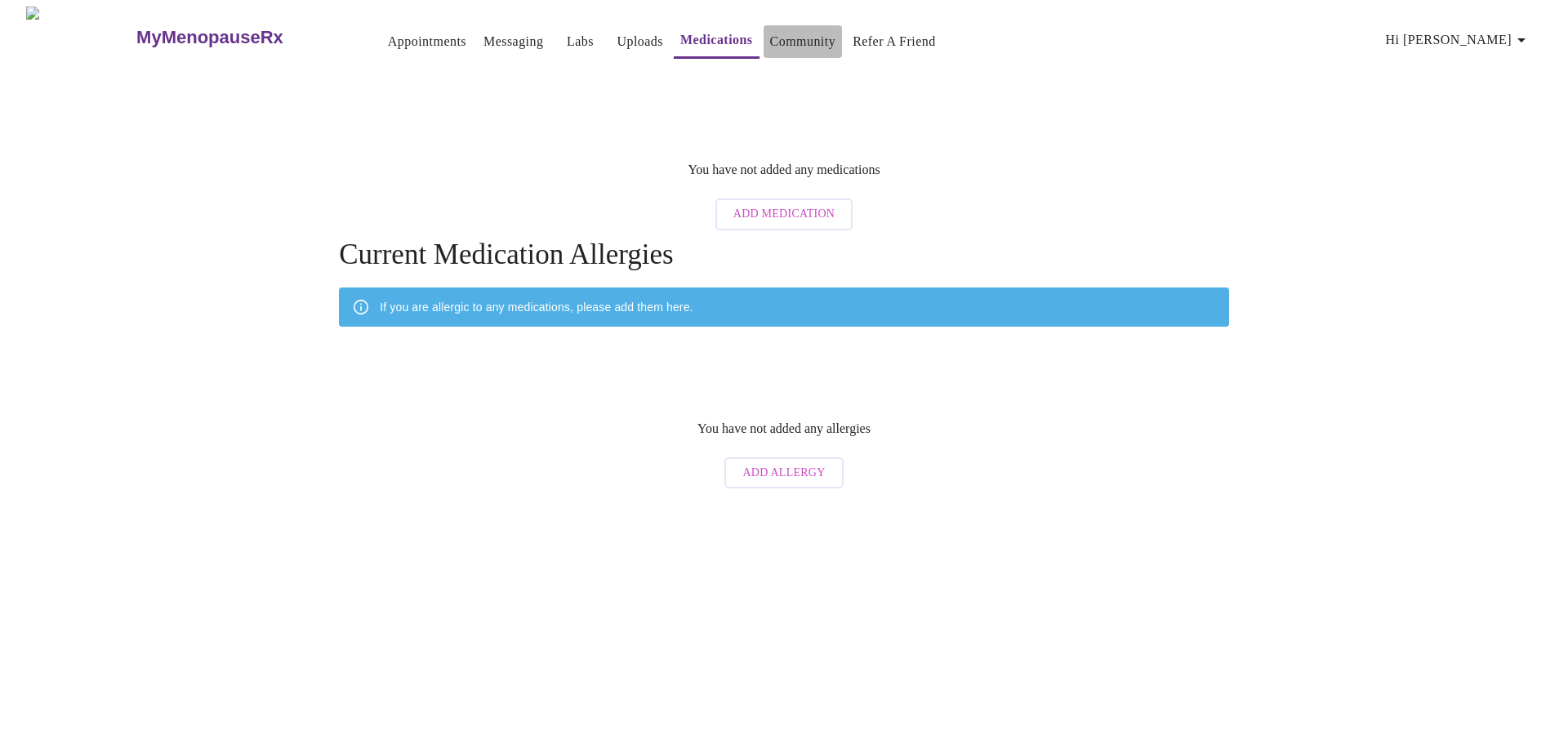
click at [770, 32] on link "Community" at bounding box center [804, 41] width 66 height 22
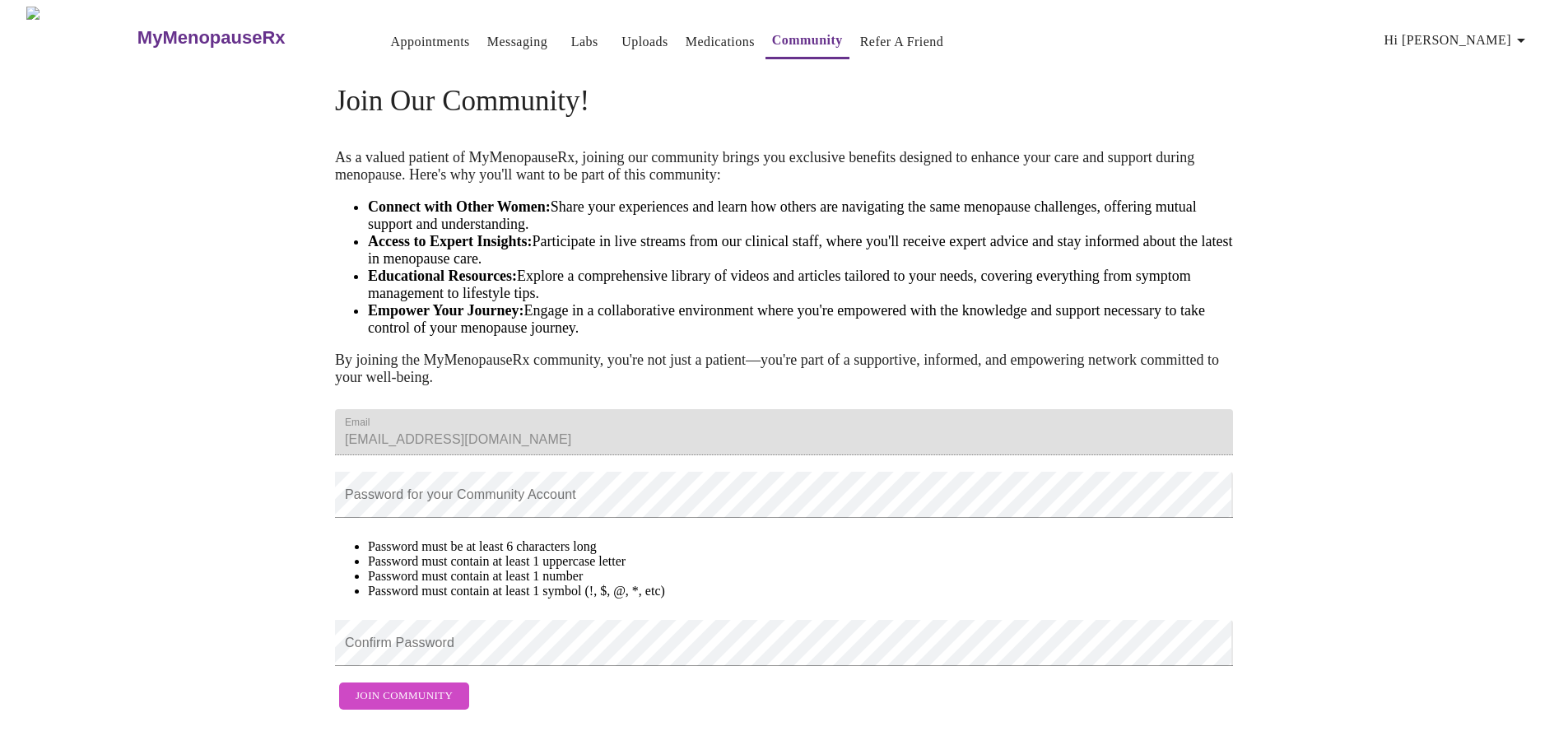
click at [703, 30] on link "Medications" at bounding box center [720, 41] width 69 height 23
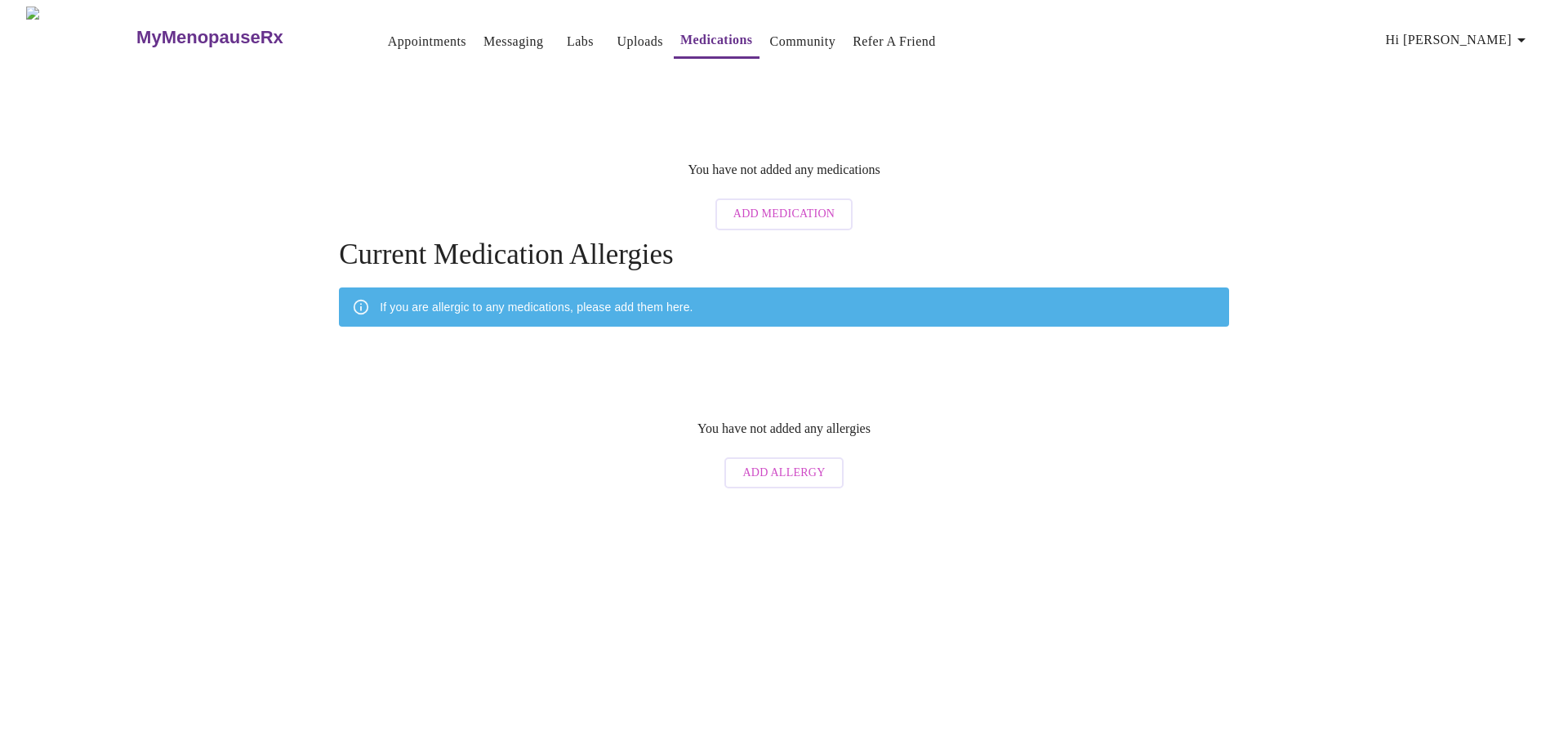
click at [616, 35] on link "Uploads" at bounding box center [640, 41] width 47 height 22
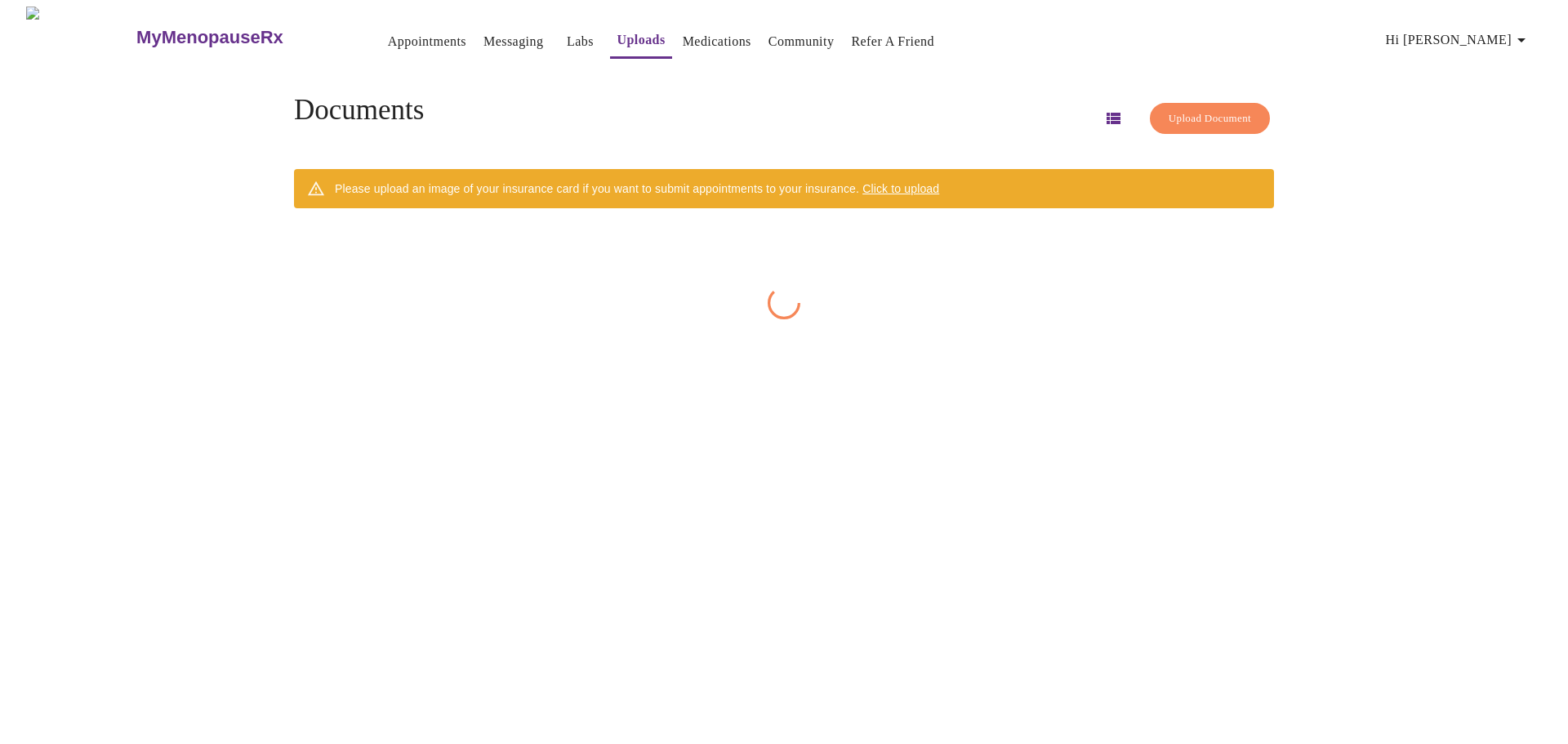
click at [508, 37] on button "Messaging" at bounding box center [513, 42] width 73 height 33
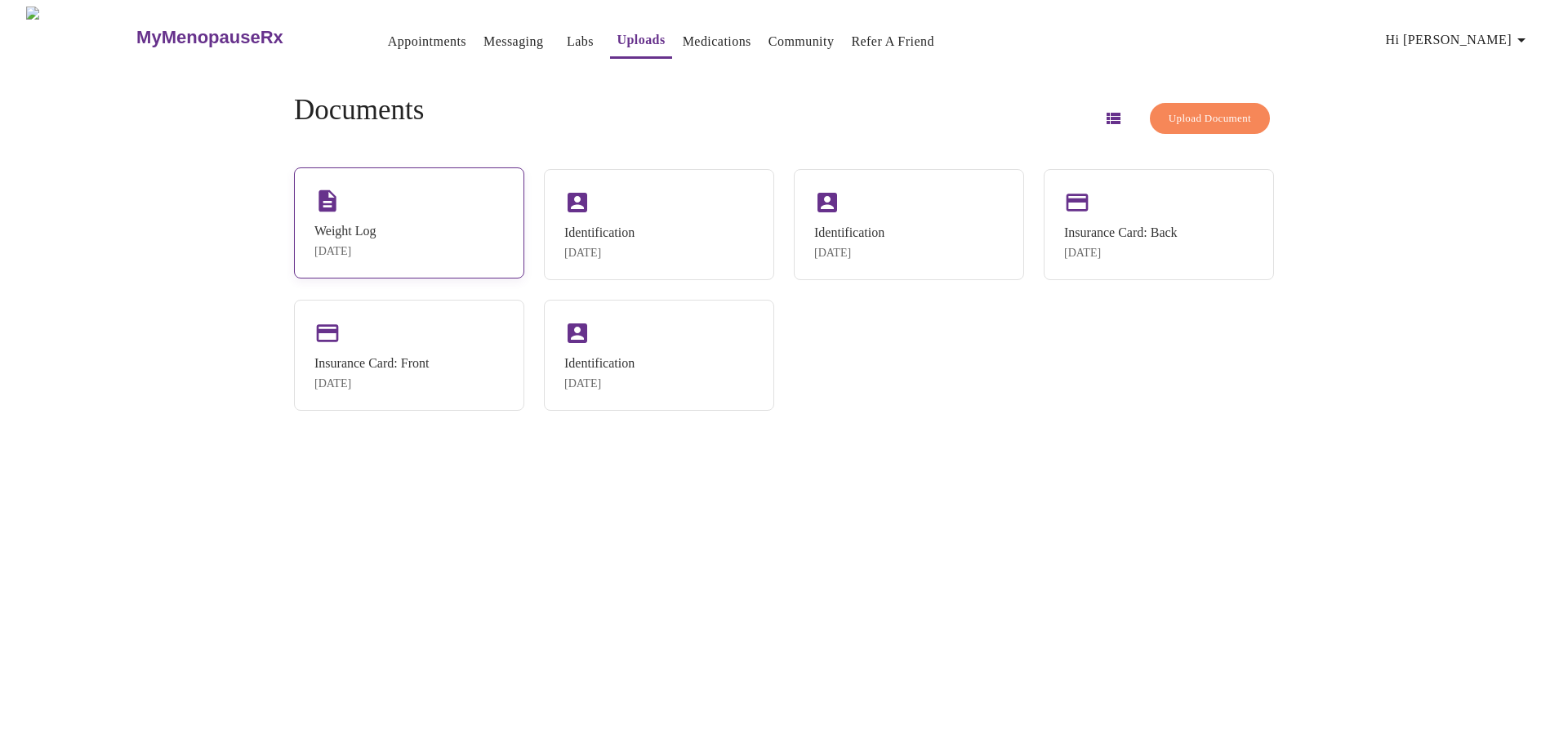
click at [409, 209] on div "Weight Log Oct 9, 2025" at bounding box center [410, 223] width 230 height 111
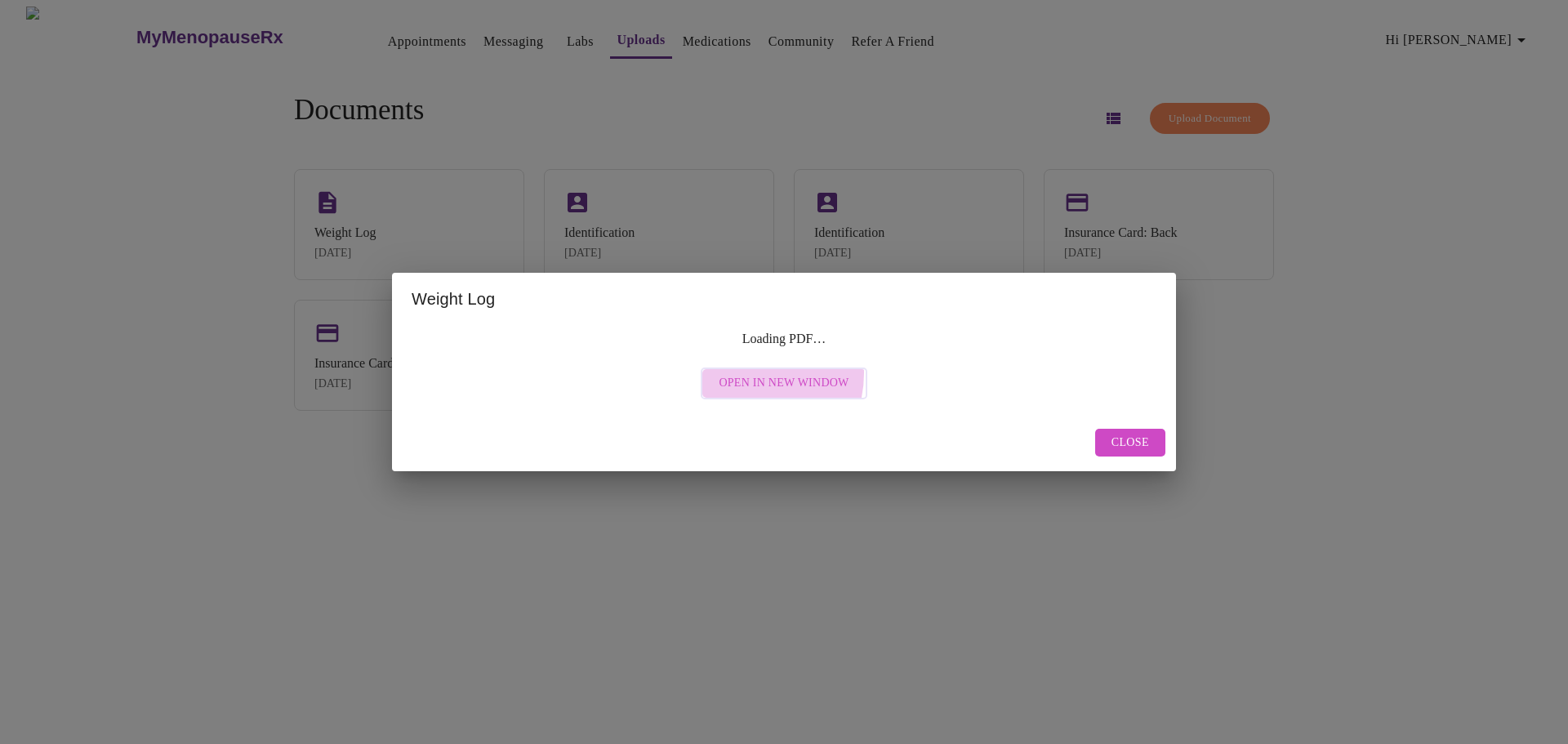
click at [746, 375] on span "Open in New Window" at bounding box center [783, 383] width 130 height 20
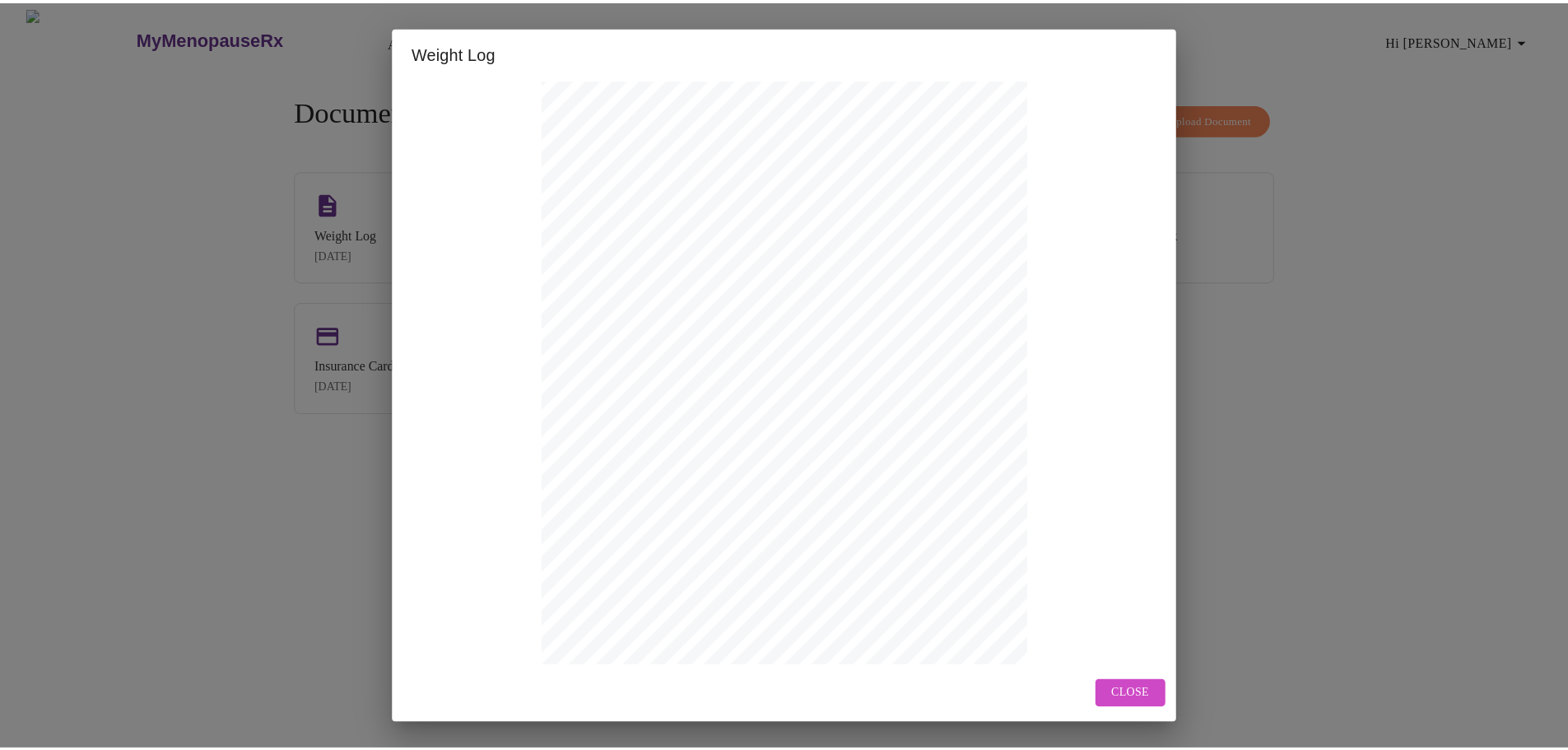
scroll to position [98, 0]
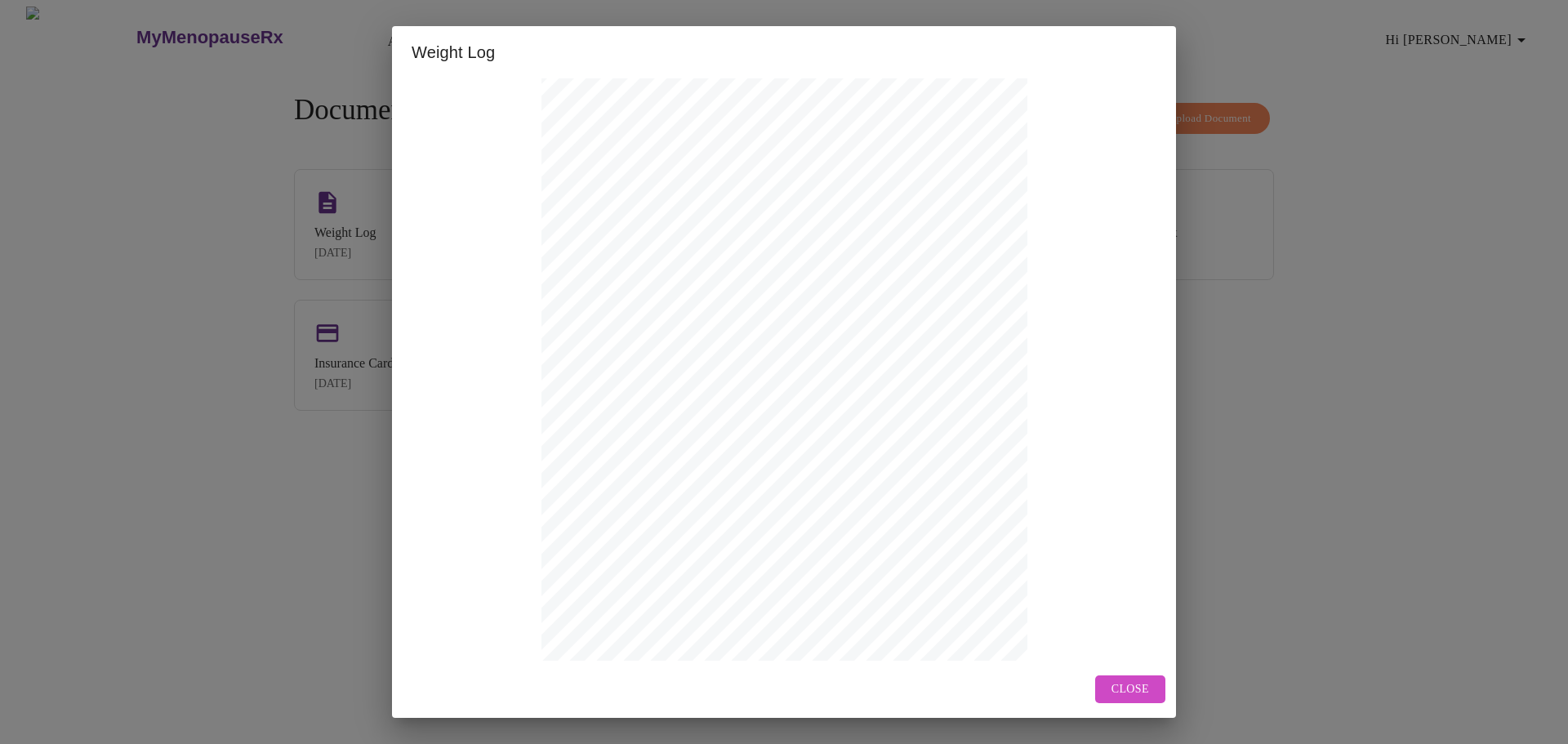
click at [1116, 682] on span "Close" at bounding box center [1130, 689] width 38 height 20
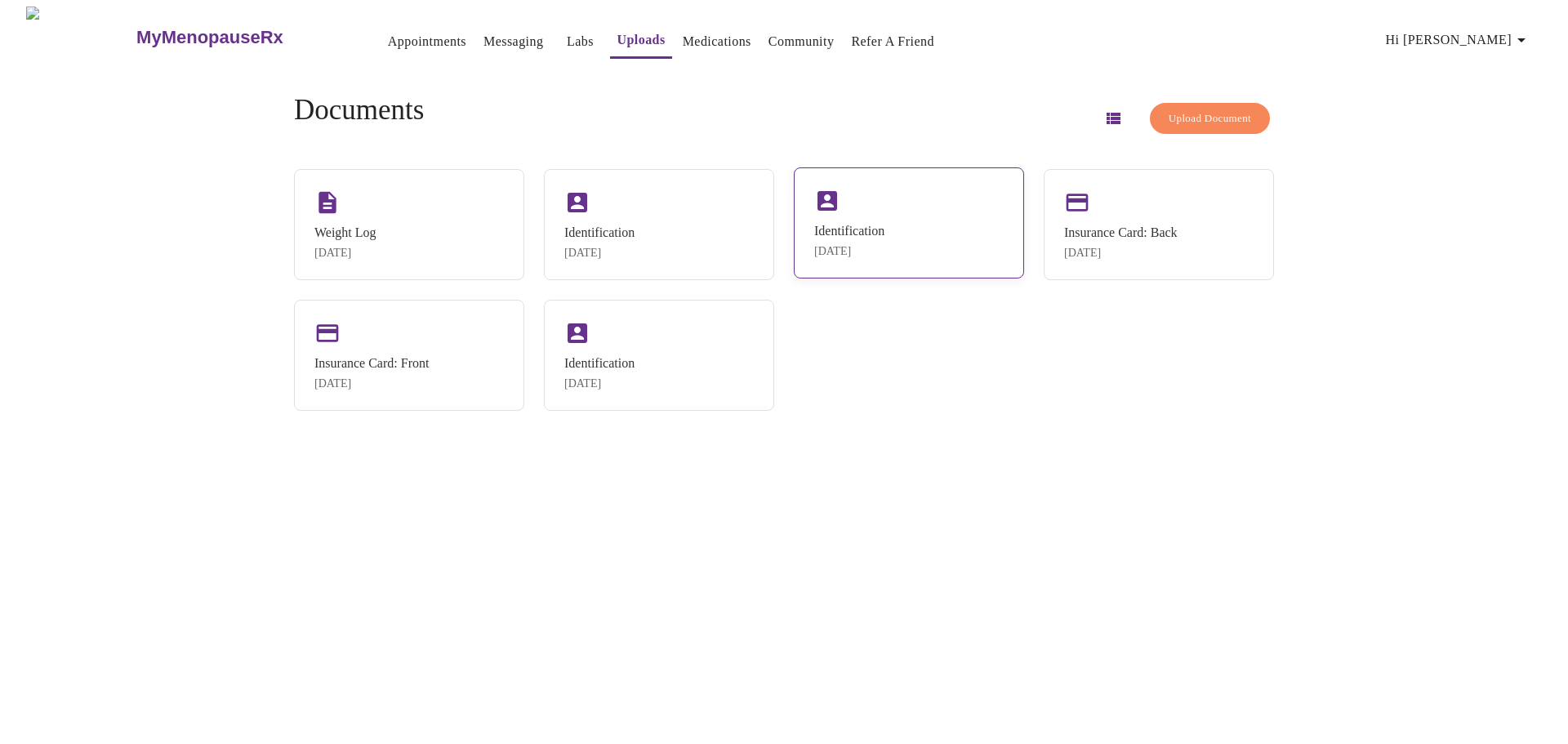
click at [953, 235] on div "Identification Oct 9, 2025" at bounding box center [909, 223] width 230 height 111
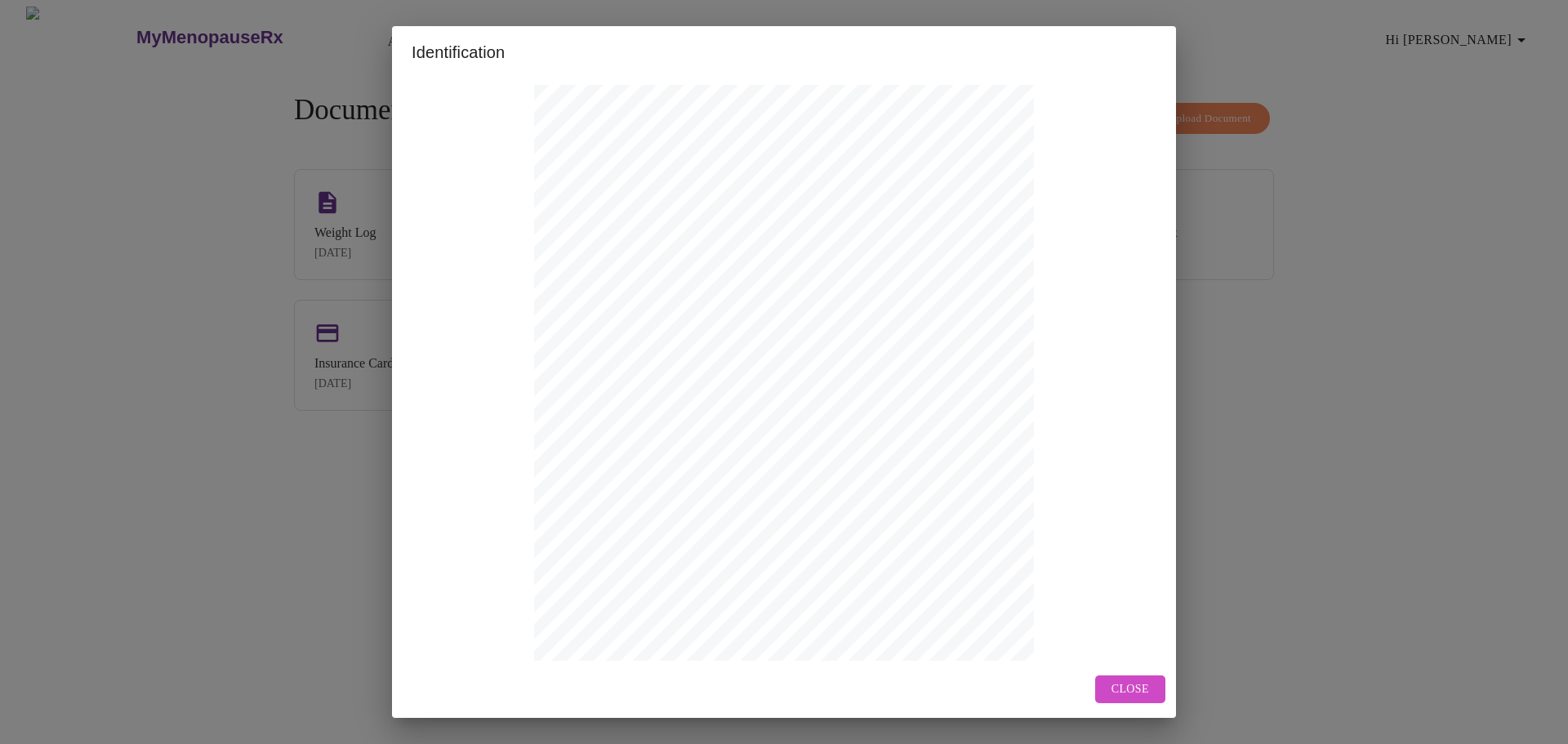
click at [1140, 697] on span "Close" at bounding box center [1130, 689] width 38 height 20
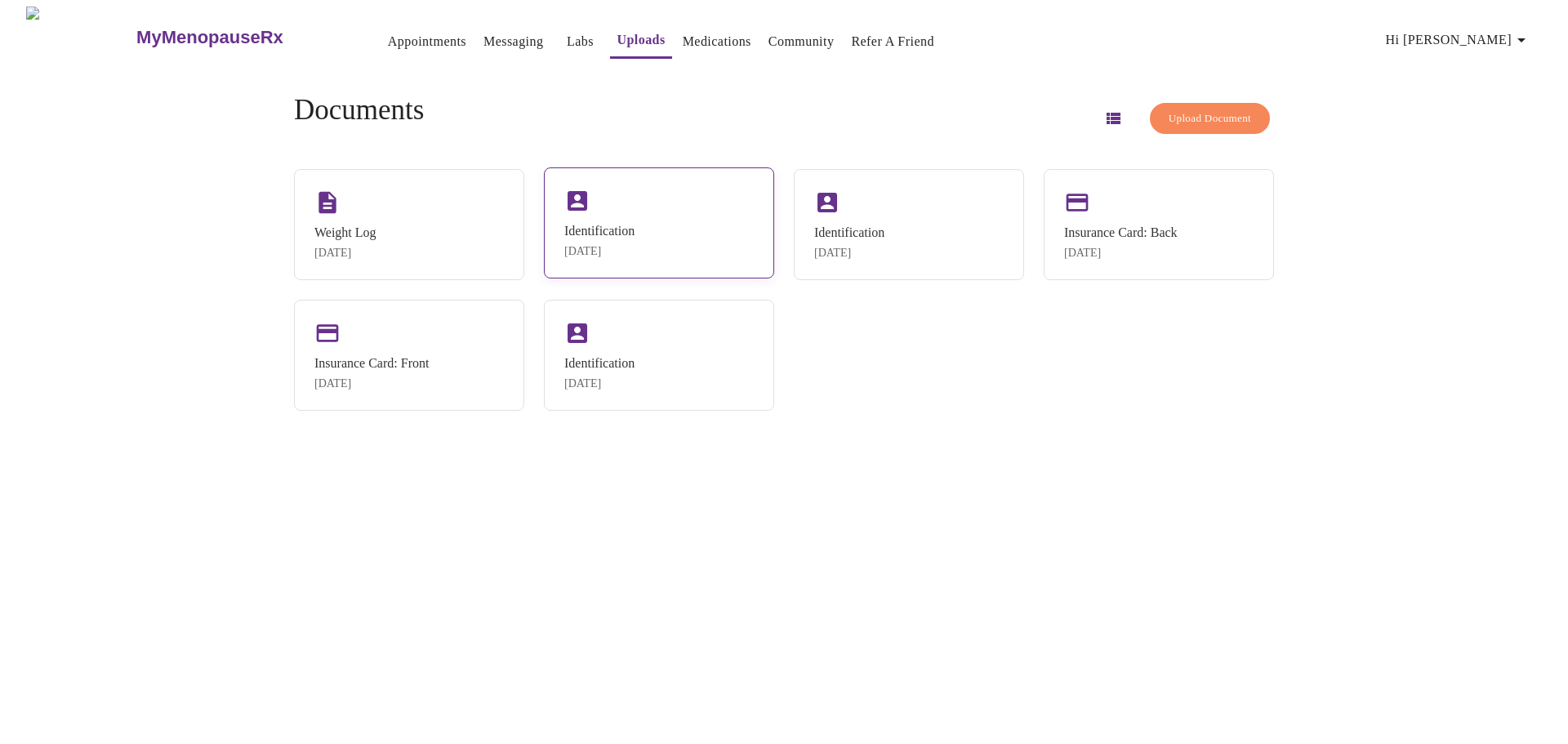
click at [682, 265] on div "Identification Oct 9, 2025" at bounding box center [659, 223] width 230 height 111
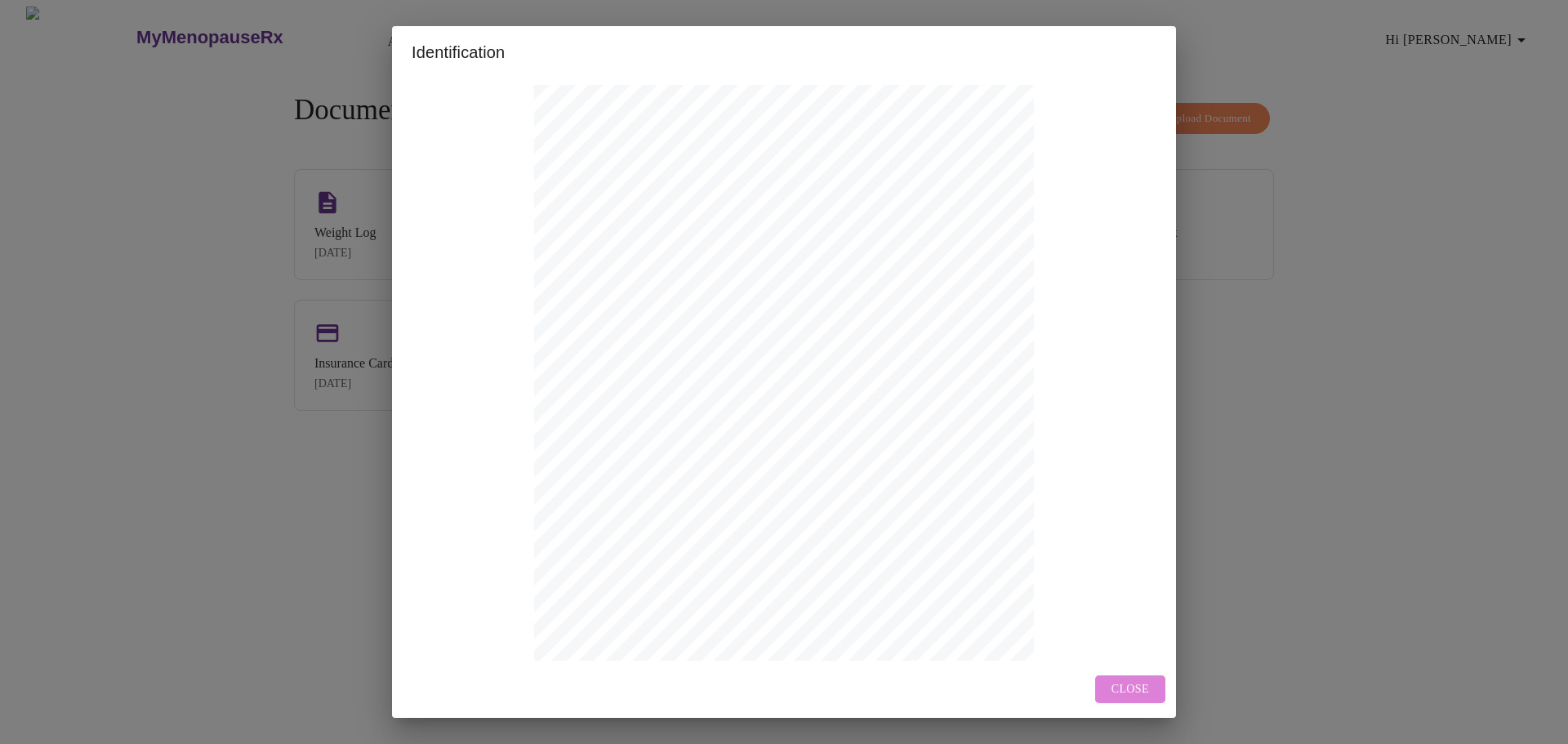
click at [1125, 702] on button "Close" at bounding box center [1130, 689] width 70 height 28
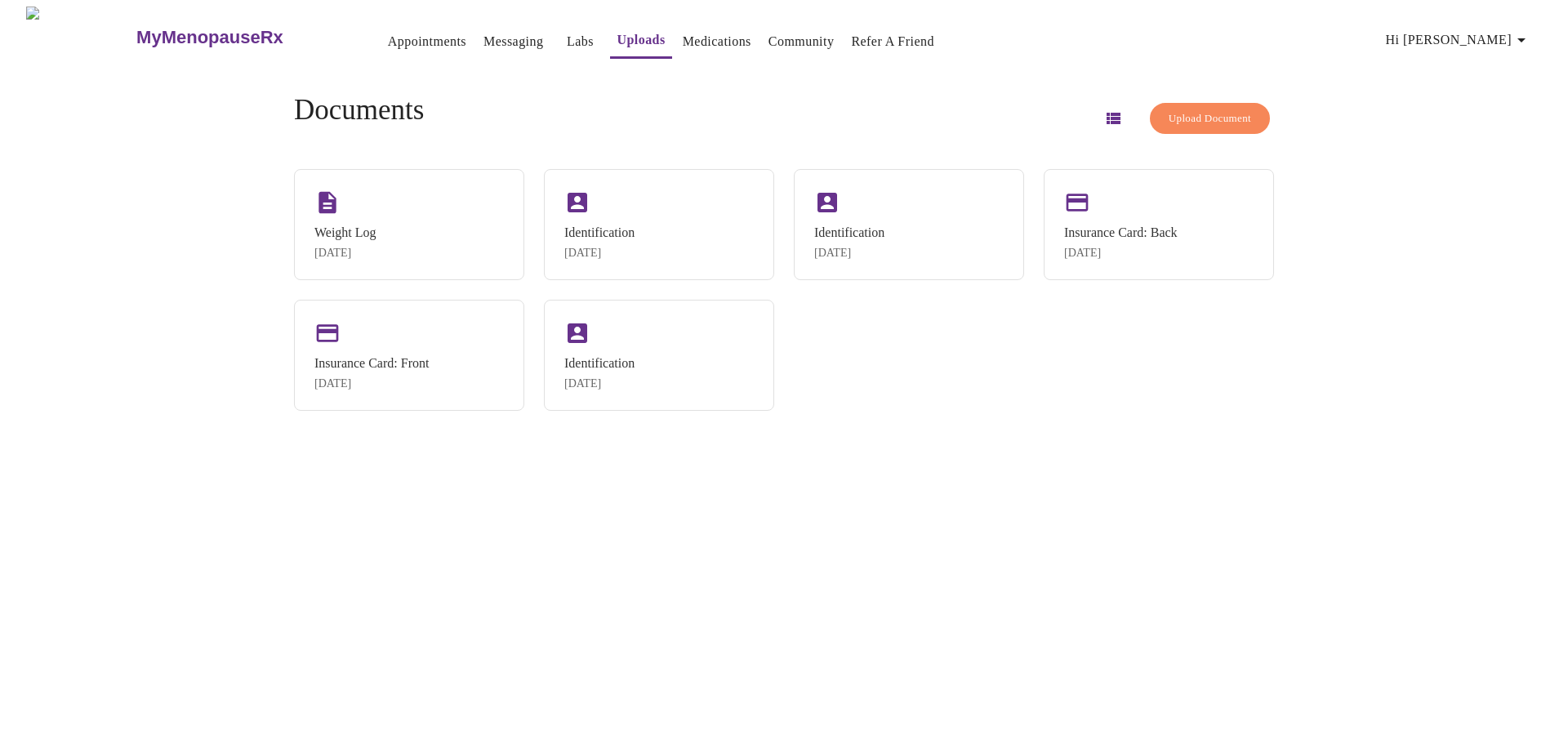
click at [388, 35] on link "Appointments" at bounding box center [427, 41] width 78 height 22
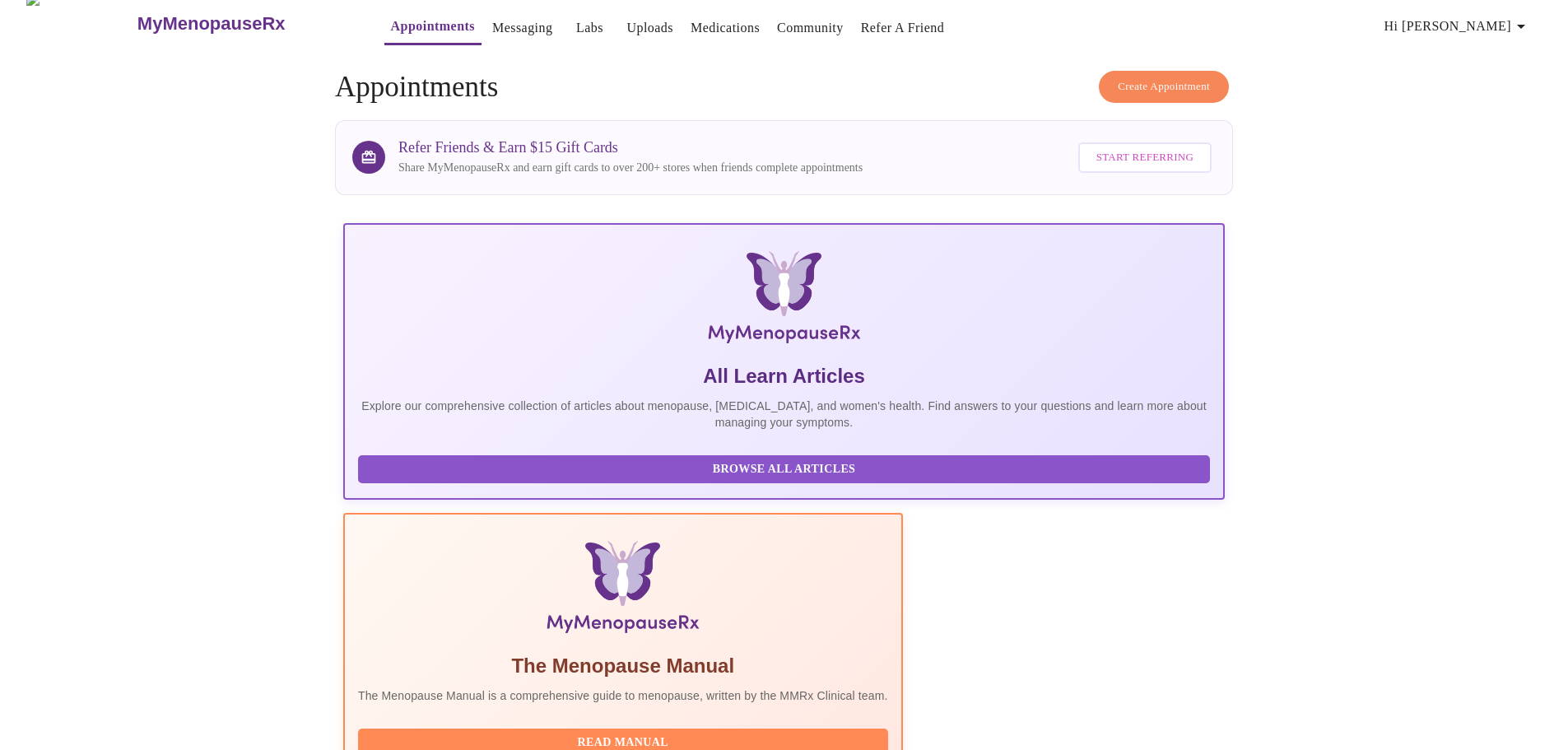
scroll to position [8, 0]
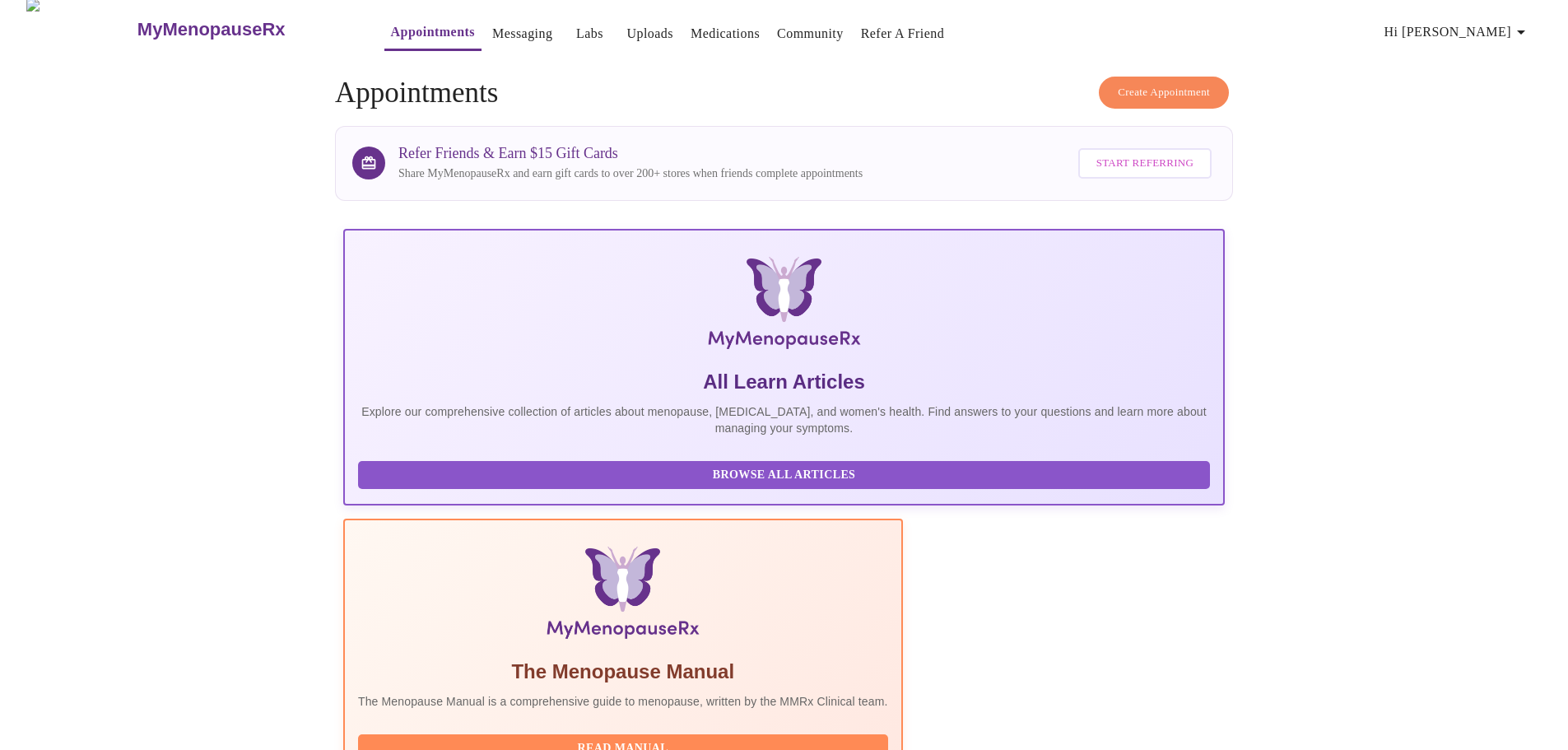
click at [1130, 158] on span "Start Referring" at bounding box center [1145, 163] width 97 height 19
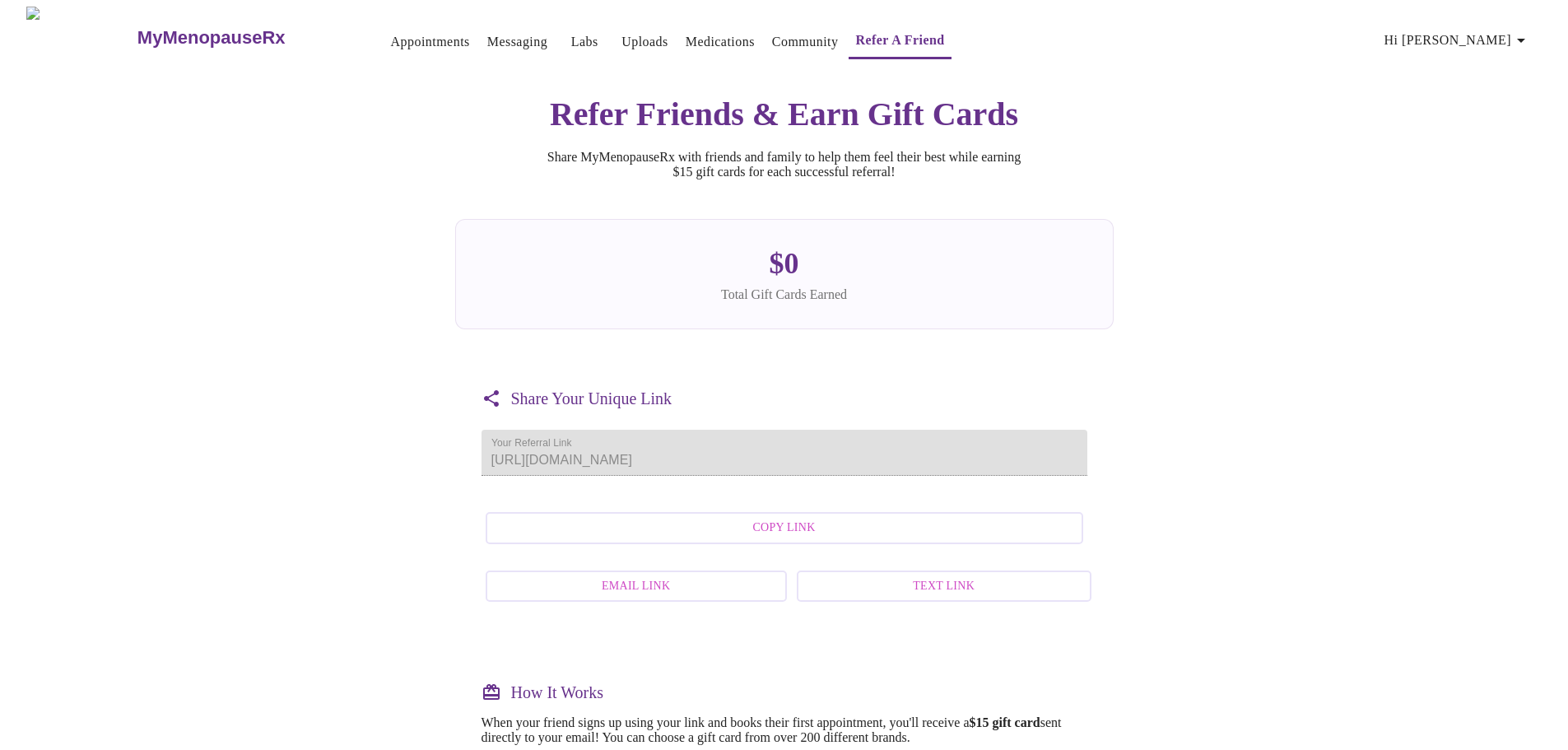
click at [391, 32] on link "Appointments" at bounding box center [430, 41] width 79 height 23
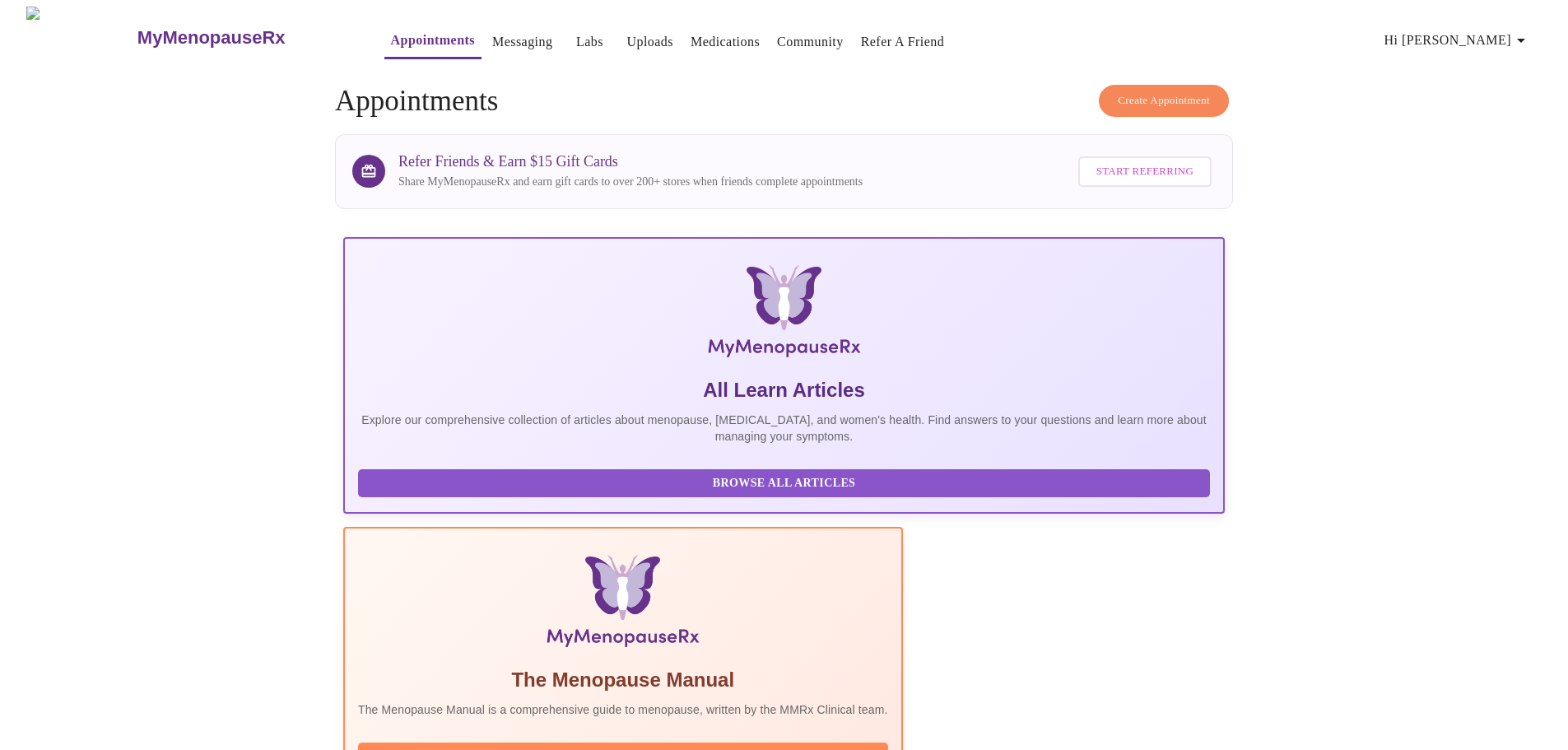
click at [219, 28] on h3 "MyMenopauseRx" at bounding box center [211, 38] width 148 height 22
click at [492, 33] on link "Messaging" at bounding box center [522, 41] width 60 height 23
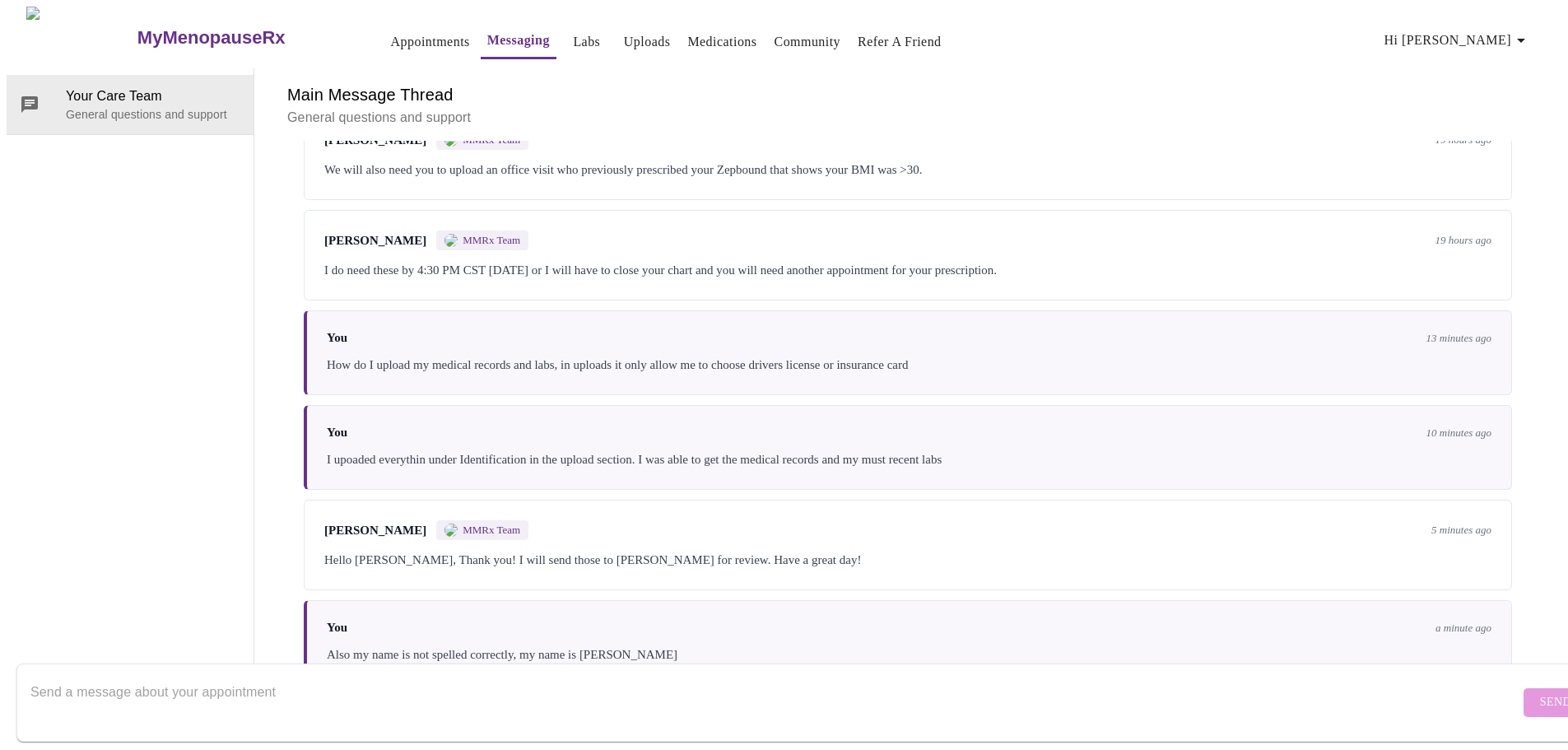
scroll to position [1518, 0]
click at [824, 210] on div "Jillian Montefusco MMRx Team 19 hours ago I do need these by 4:30 PM CST on Fri…" at bounding box center [908, 256] width 1208 height 90
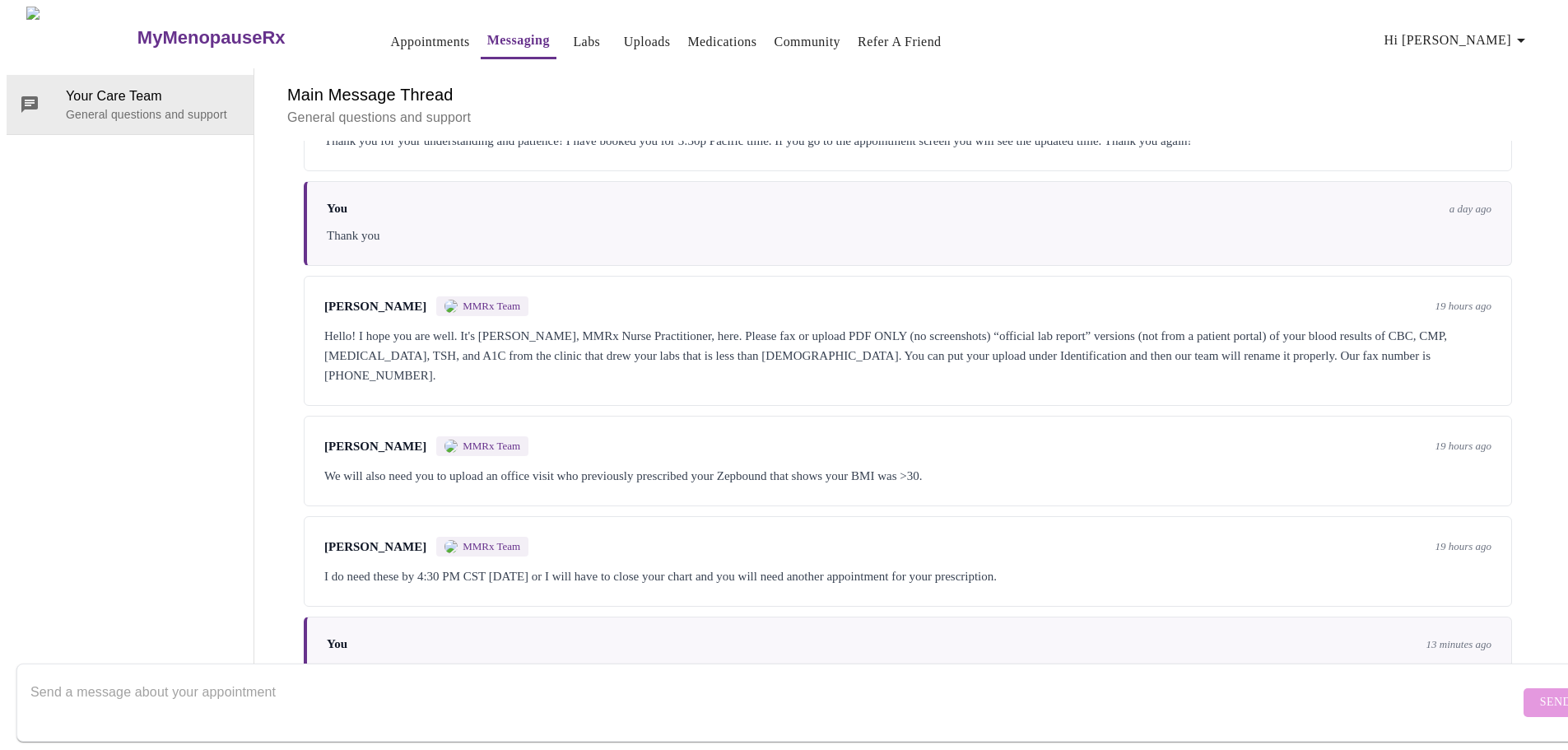
scroll to position [1023, 0]
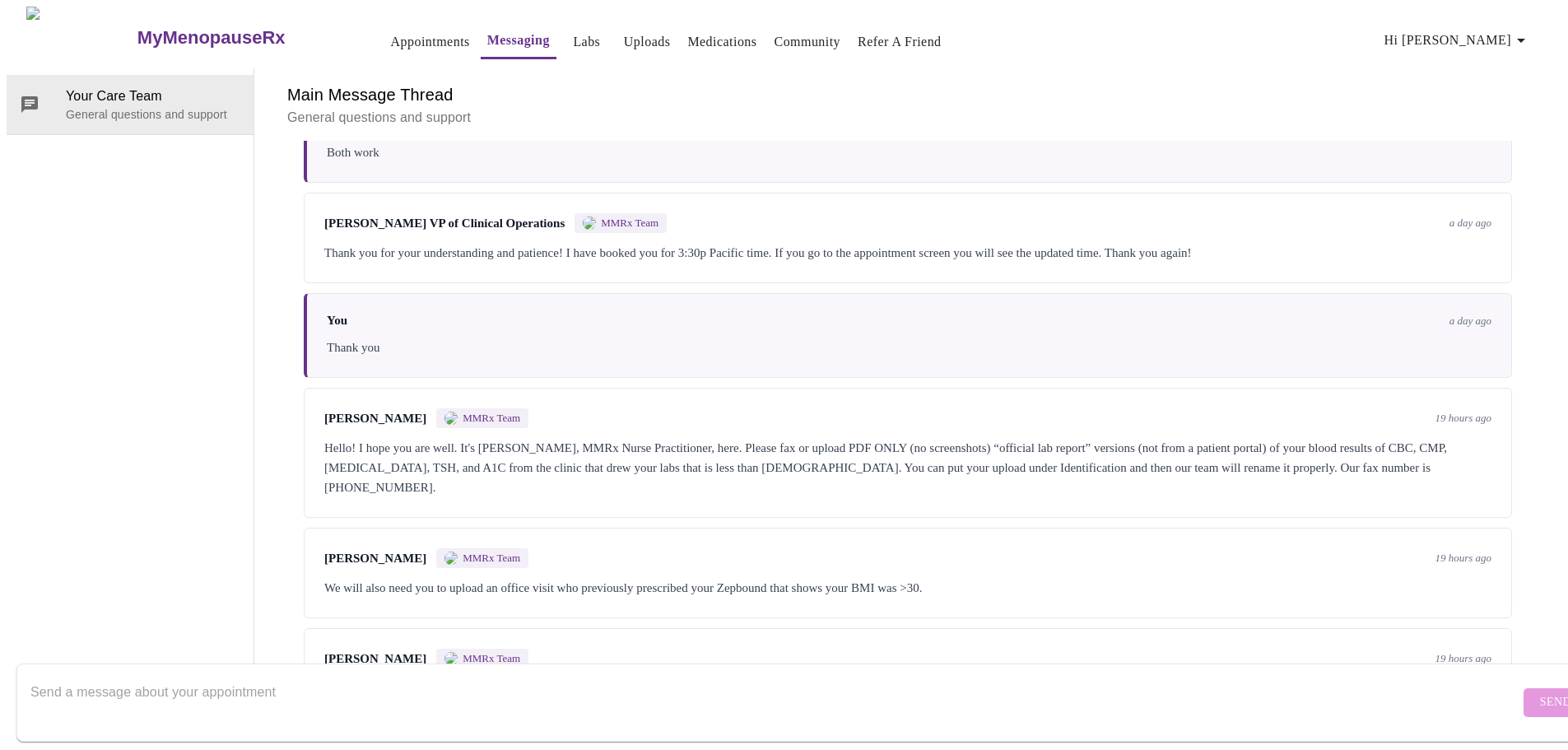
click at [696, 243] on div "Thank you for your understanding and patience! I have booked you for 3:30p Paci…" at bounding box center [908, 253] width 1167 height 20
click at [465, 438] on div "Hello! I hope you are well. It's [PERSON_NAME], MMRx Nurse Practitioner, here. …" at bounding box center [908, 468] width 1167 height 59
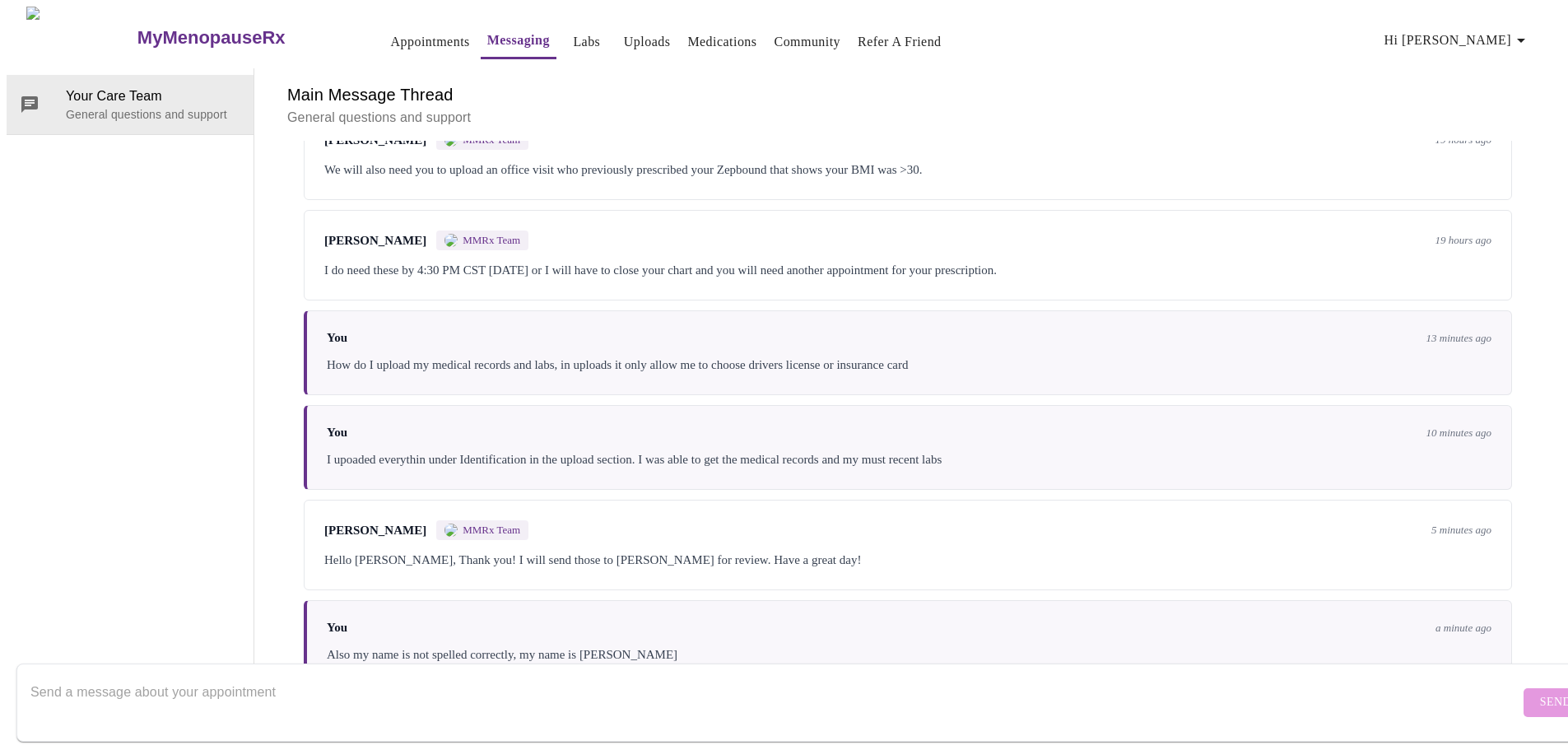
scroll to position [1518, 0]
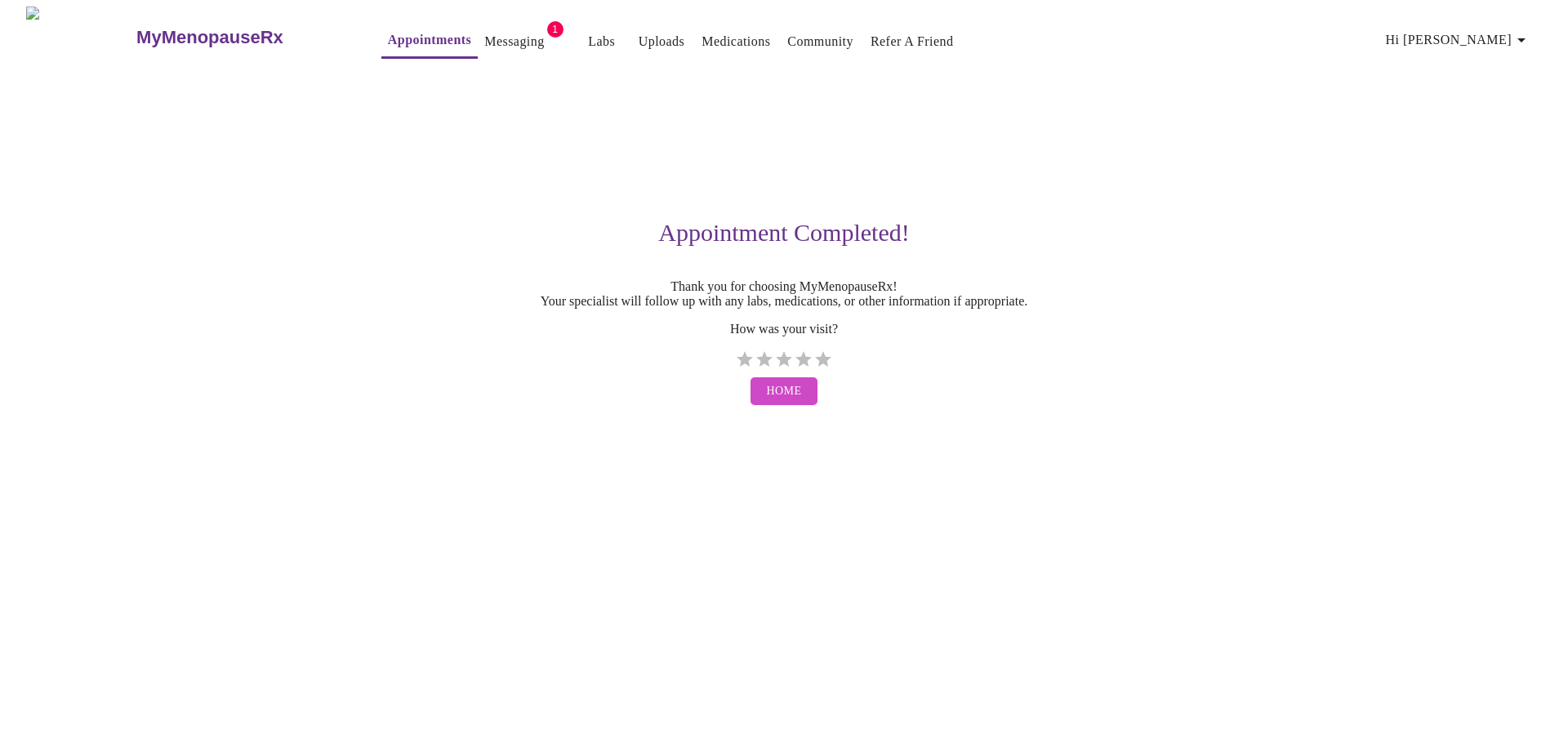
click at [485, 37] on link "Messaging" at bounding box center [514, 41] width 59 height 22
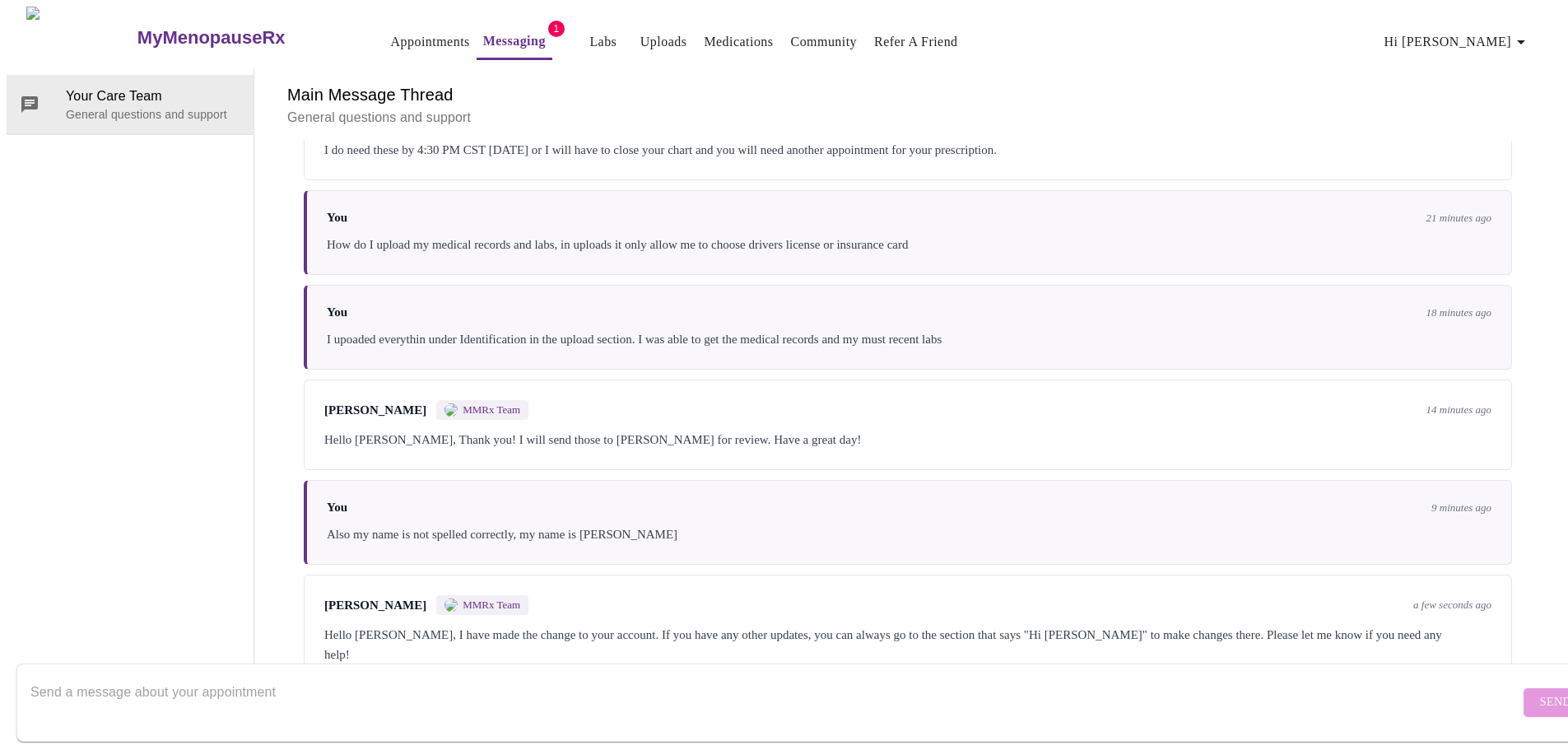
scroll to position [1621, 0]
